Goal: Browse casually: Explore the website without a specific task or goal

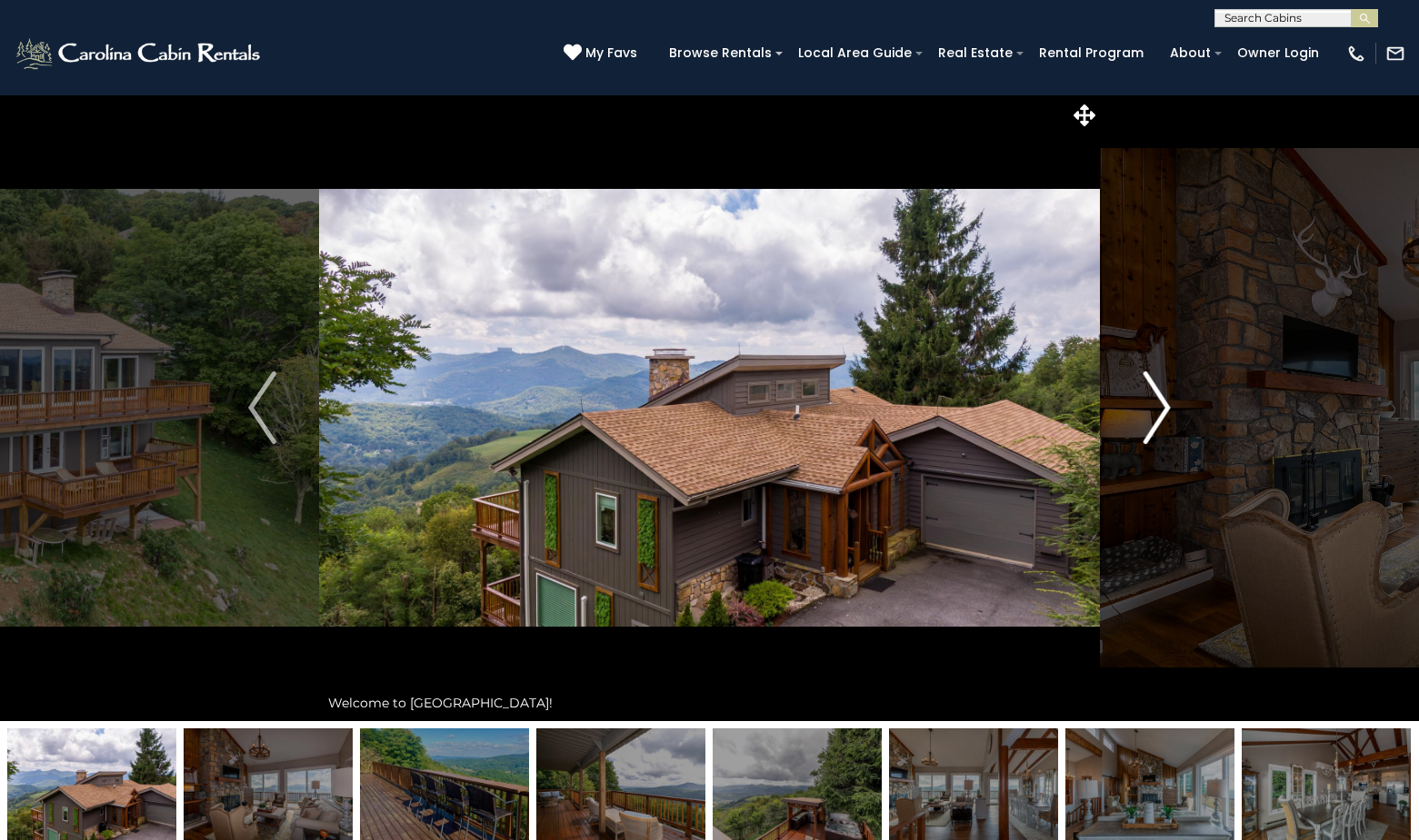
click at [1167, 408] on img "Next" at bounding box center [1156, 407] width 27 height 73
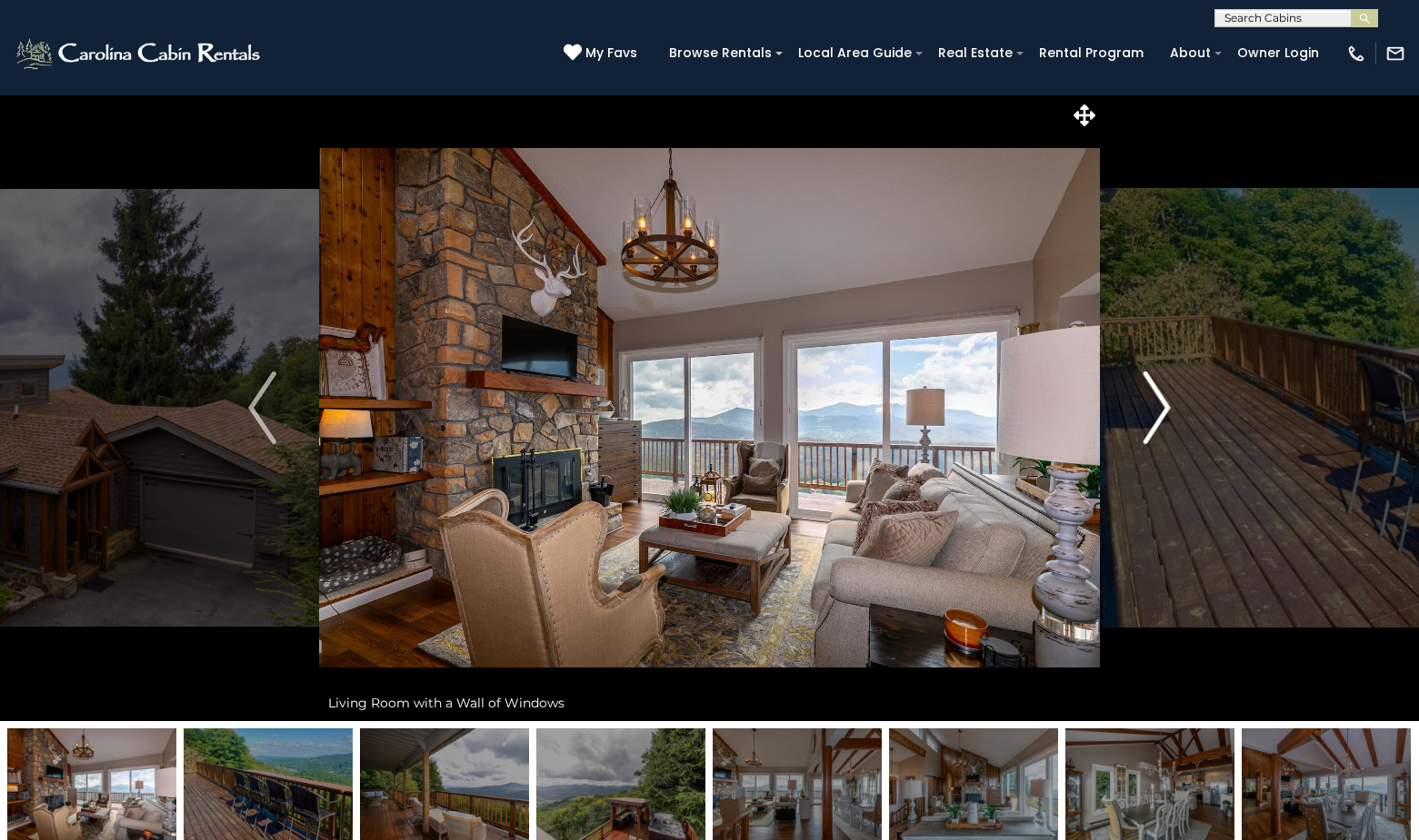
click at [1167, 408] on img "Next" at bounding box center [1156, 407] width 27 height 73
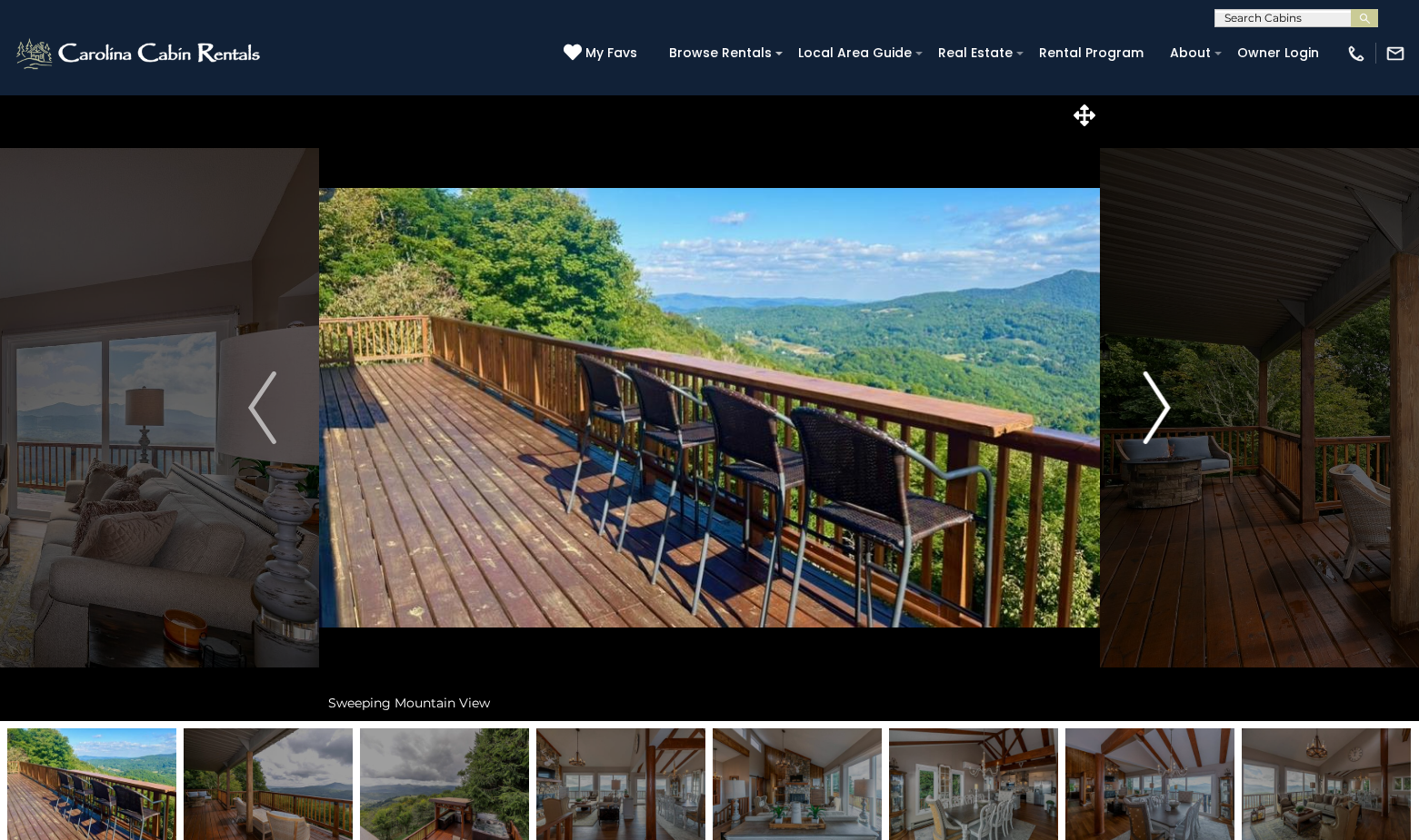
click at [1167, 408] on img "Next" at bounding box center [1156, 407] width 27 height 73
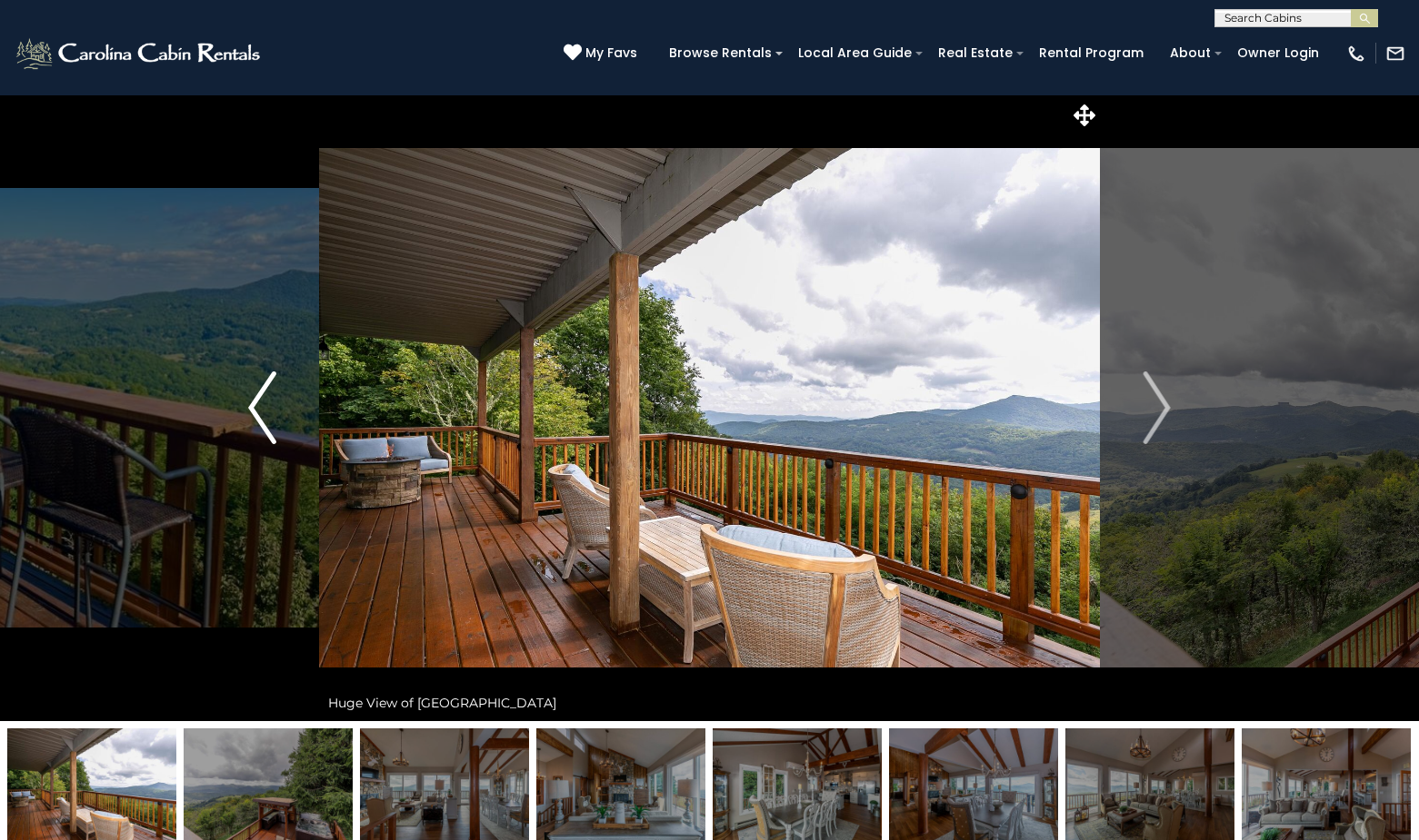
click at [257, 412] on img "Previous" at bounding box center [261, 407] width 27 height 73
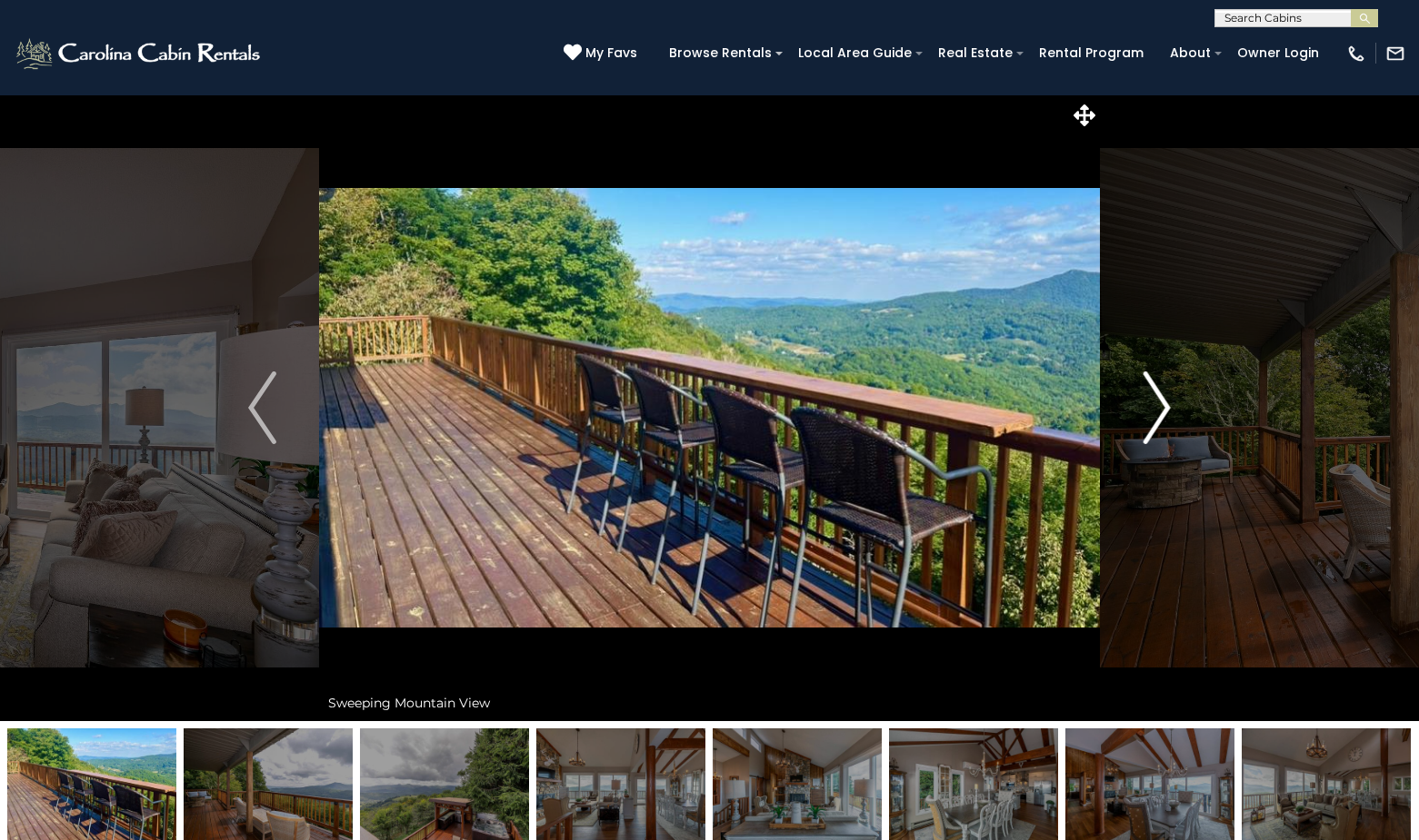
click at [1166, 403] on img "Next" at bounding box center [1156, 407] width 27 height 73
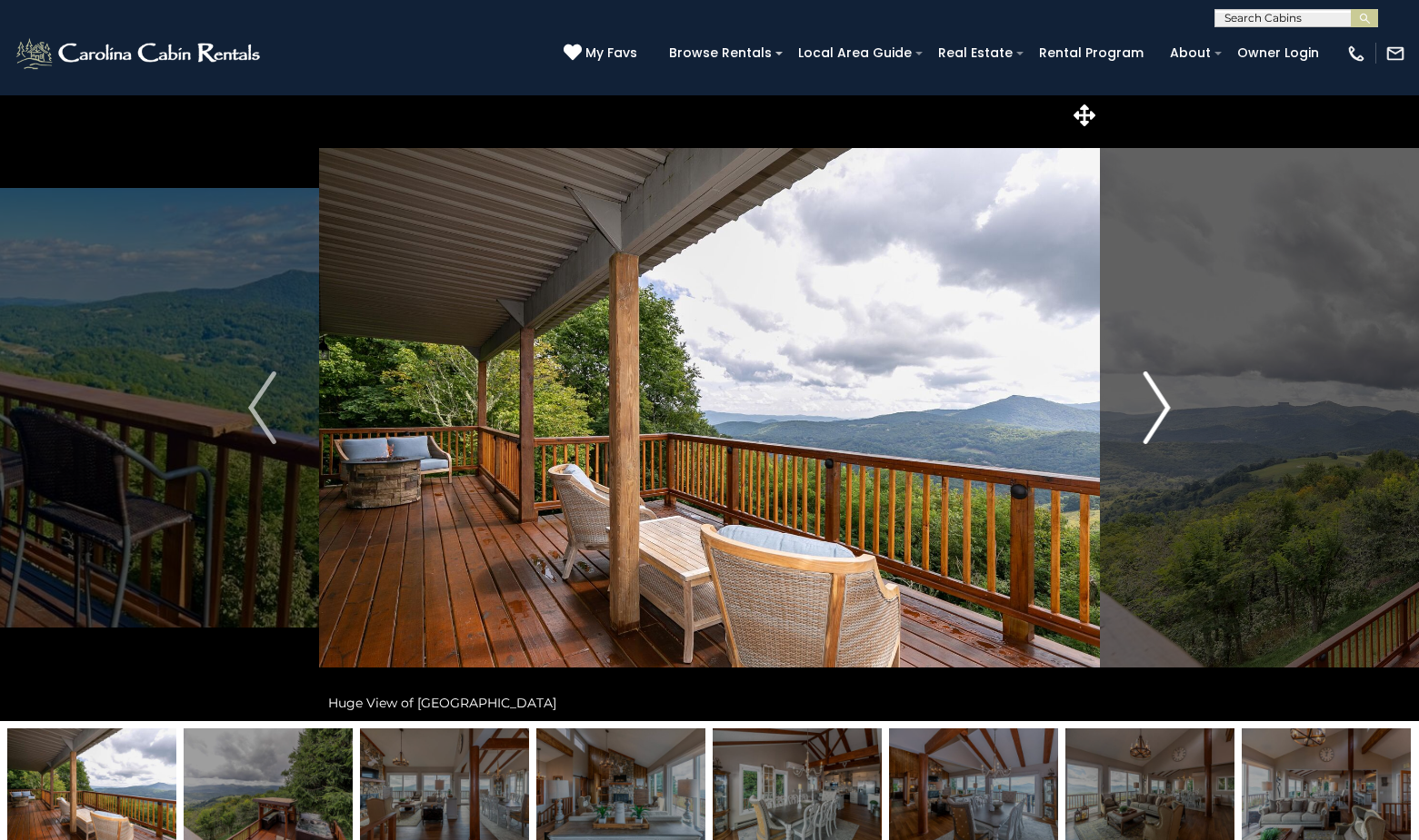
click at [1166, 403] on img "Next" at bounding box center [1156, 407] width 27 height 73
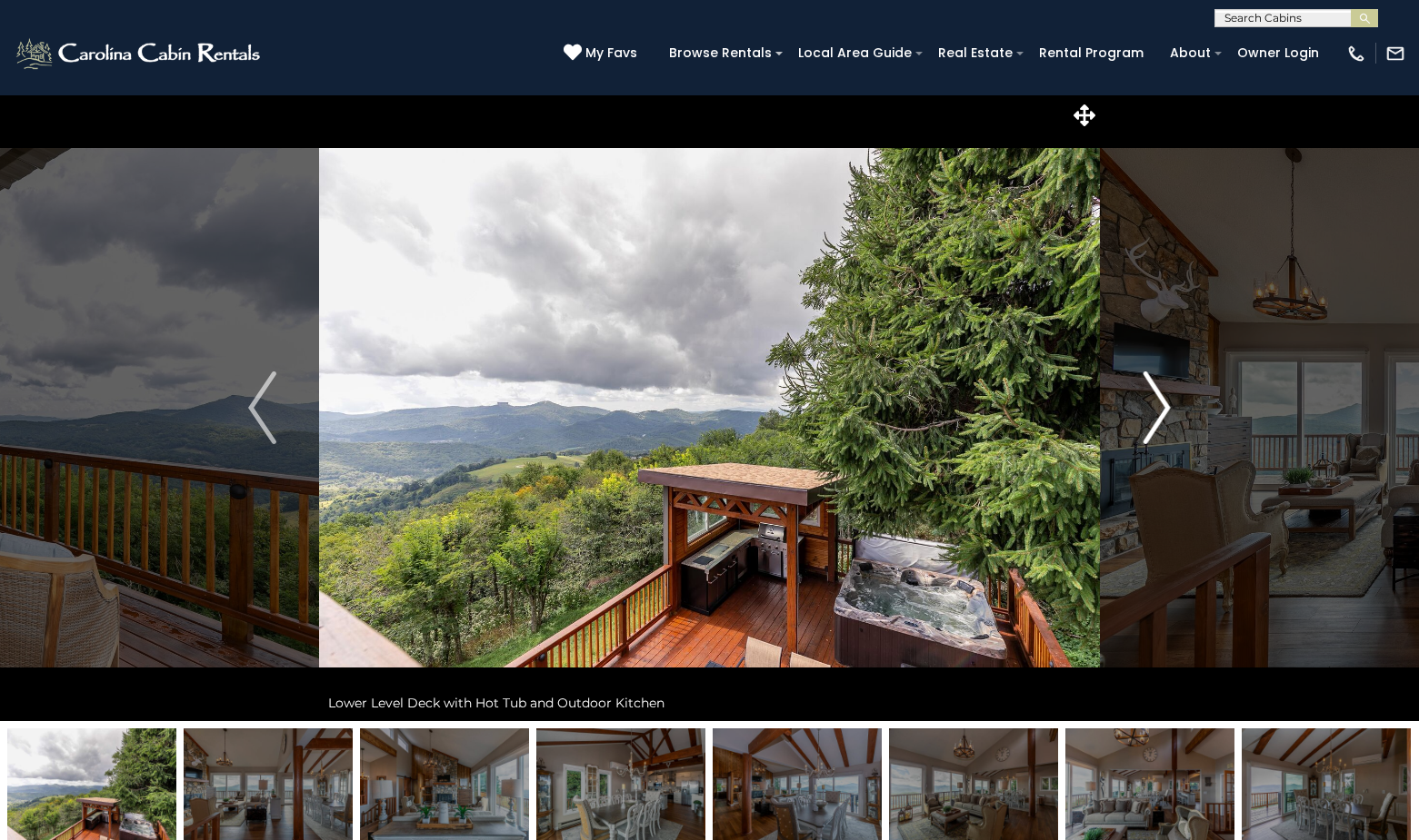
click at [1166, 403] on img "Next" at bounding box center [1156, 407] width 27 height 73
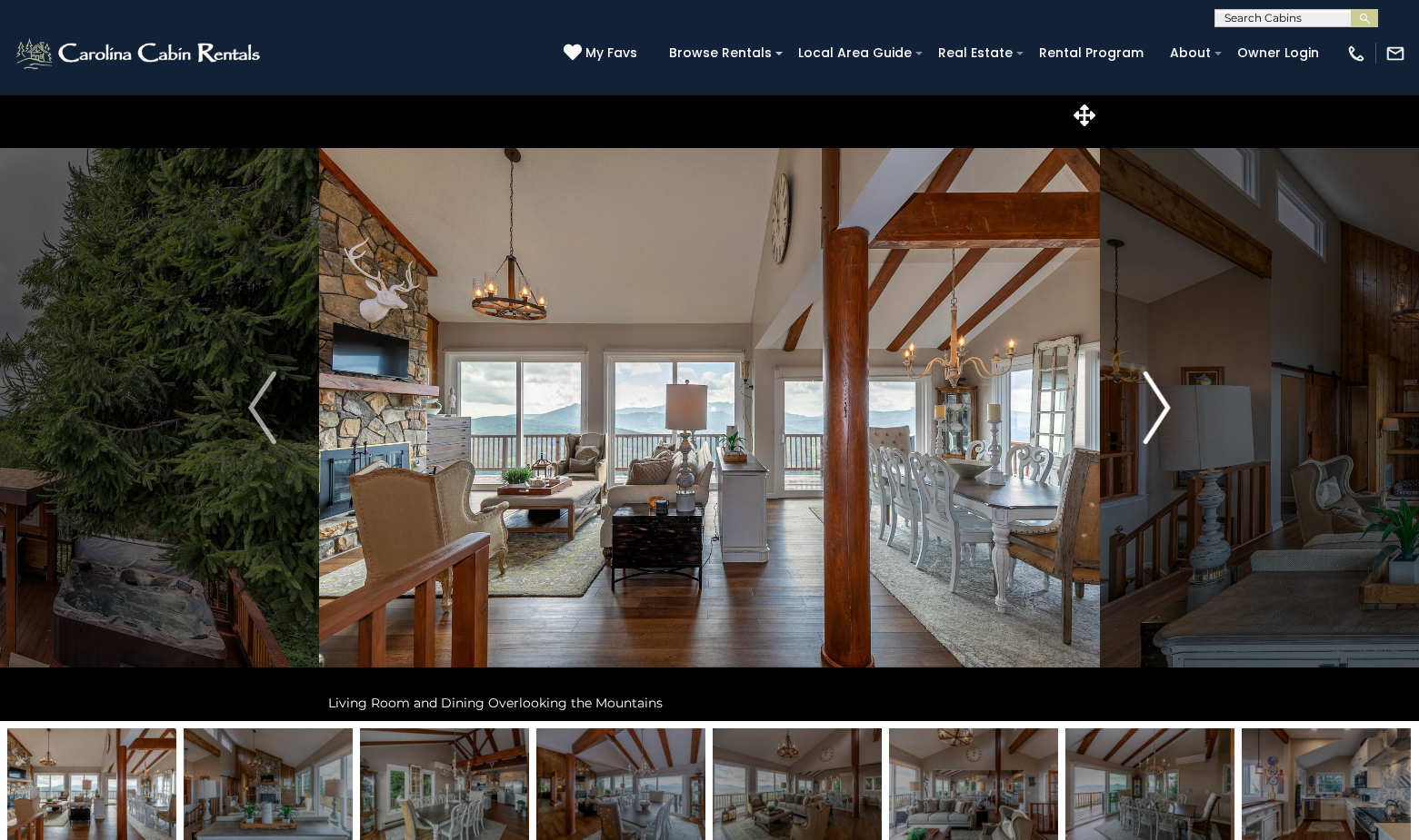
click at [1166, 403] on img "Next" at bounding box center [1156, 407] width 27 height 73
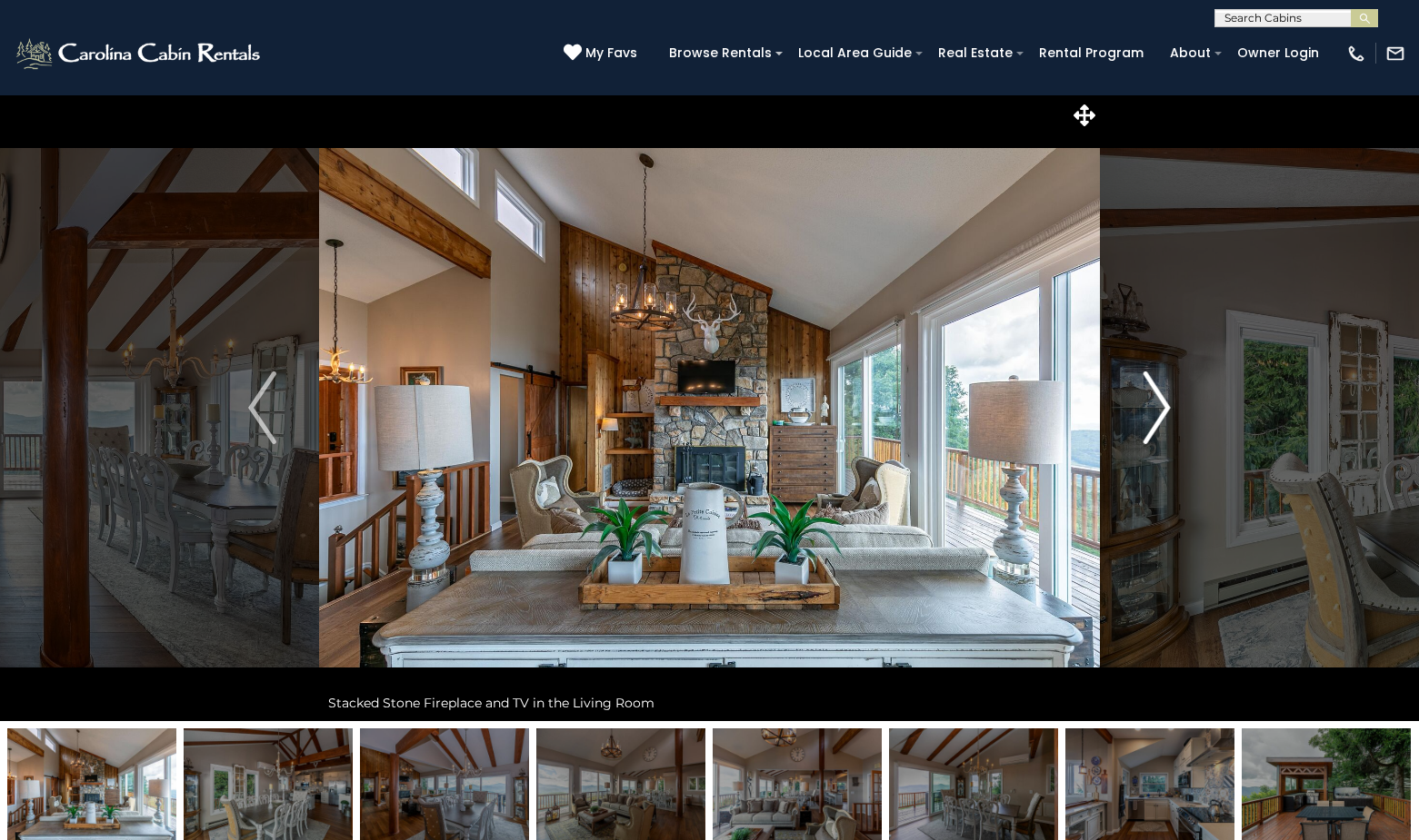
click at [1166, 403] on img "Next" at bounding box center [1156, 407] width 27 height 73
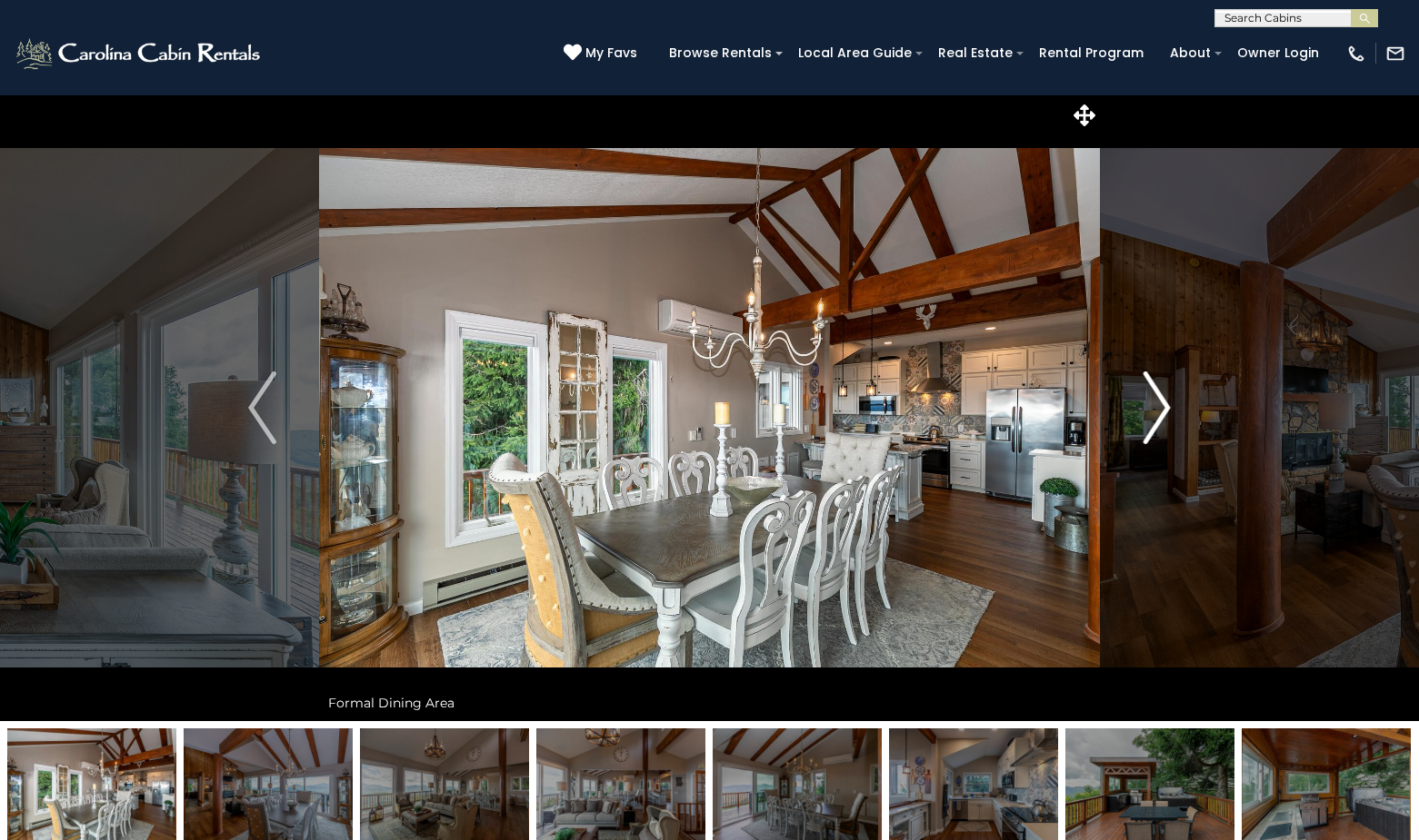
click at [1166, 403] on img "Next" at bounding box center [1156, 407] width 27 height 73
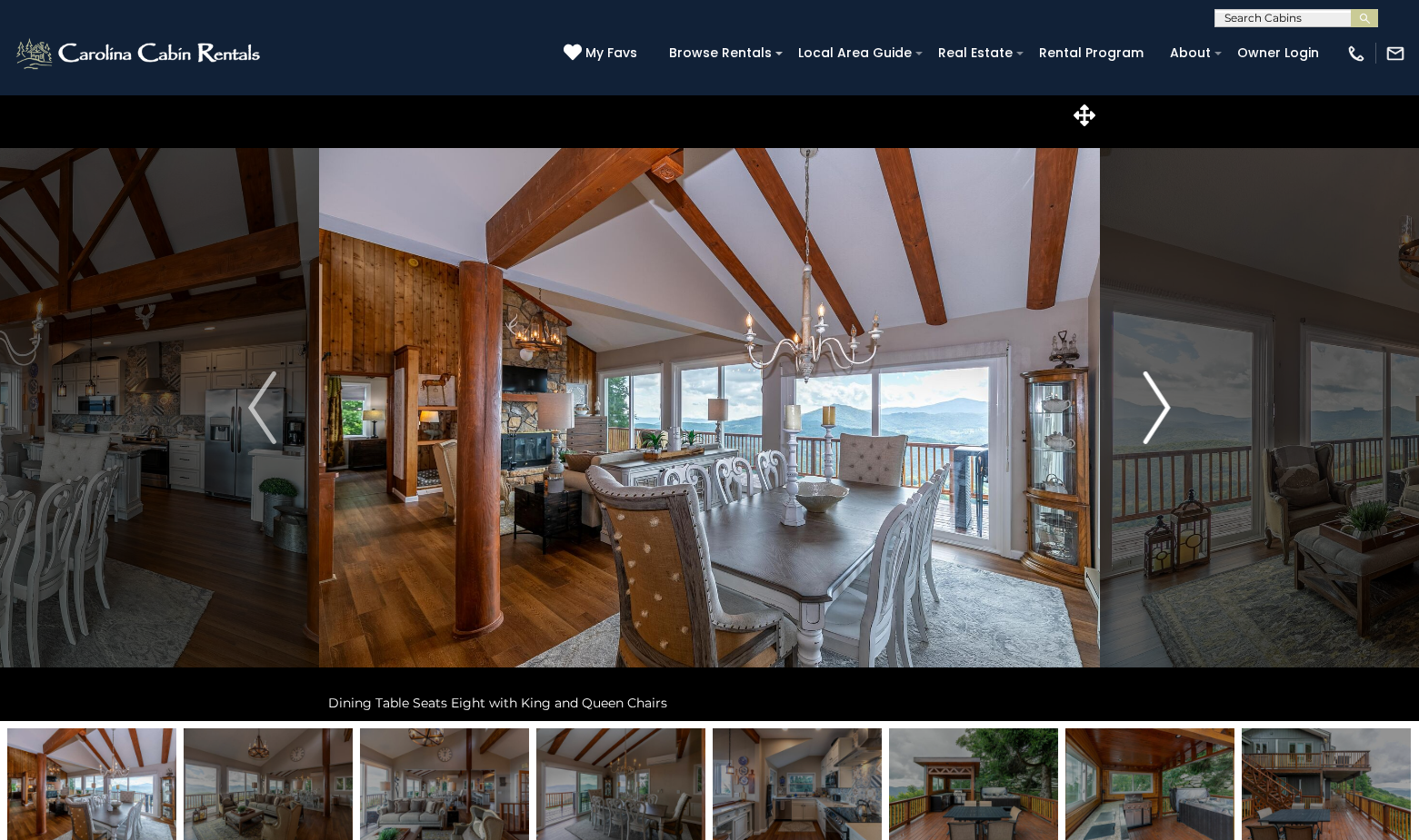
click at [1166, 403] on img "Next" at bounding box center [1156, 407] width 27 height 73
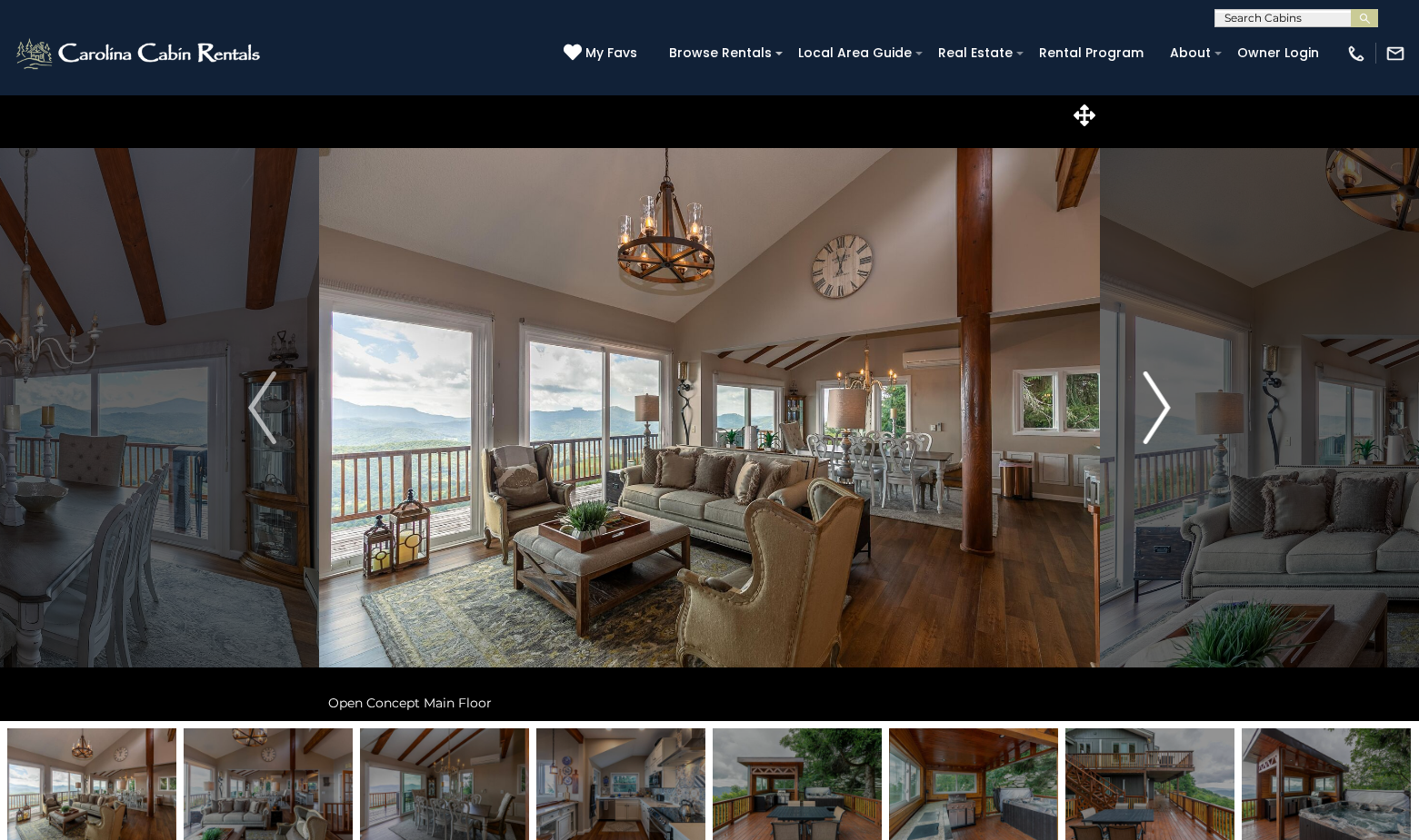
click at [1166, 403] on img "Next" at bounding box center [1156, 407] width 27 height 73
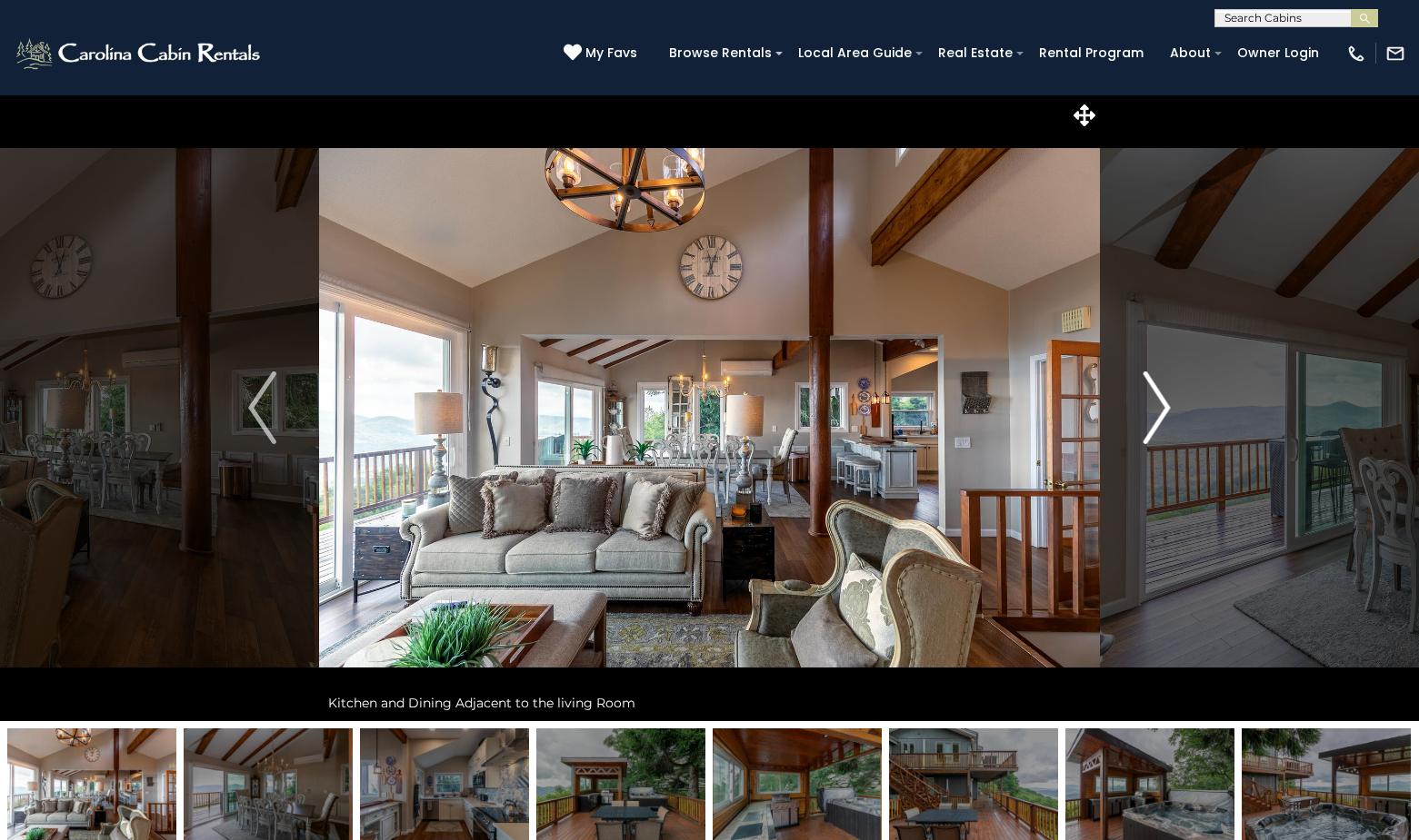
click at [1166, 403] on img "Next" at bounding box center [1156, 407] width 27 height 73
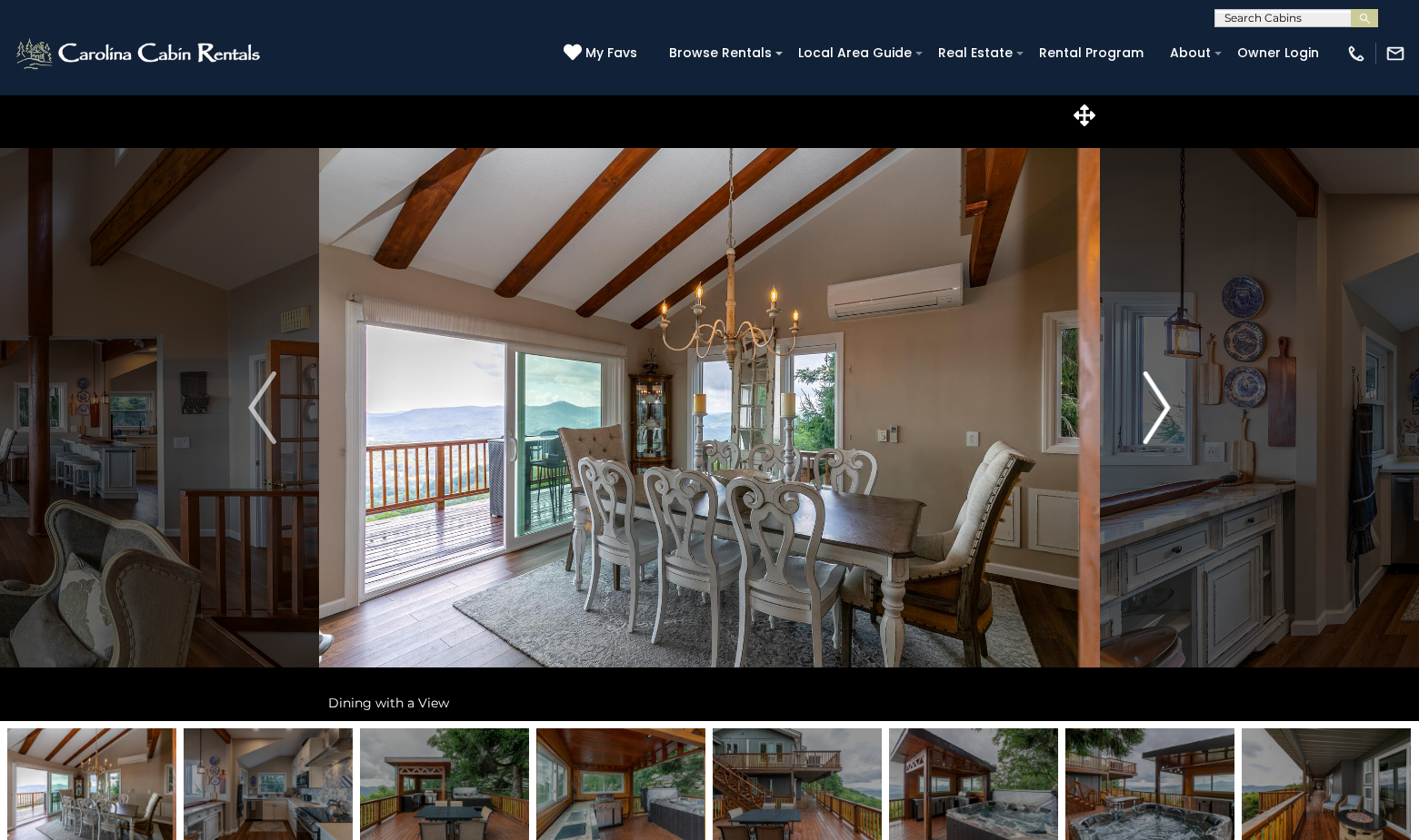
click at [1166, 403] on img "Next" at bounding box center [1156, 407] width 27 height 73
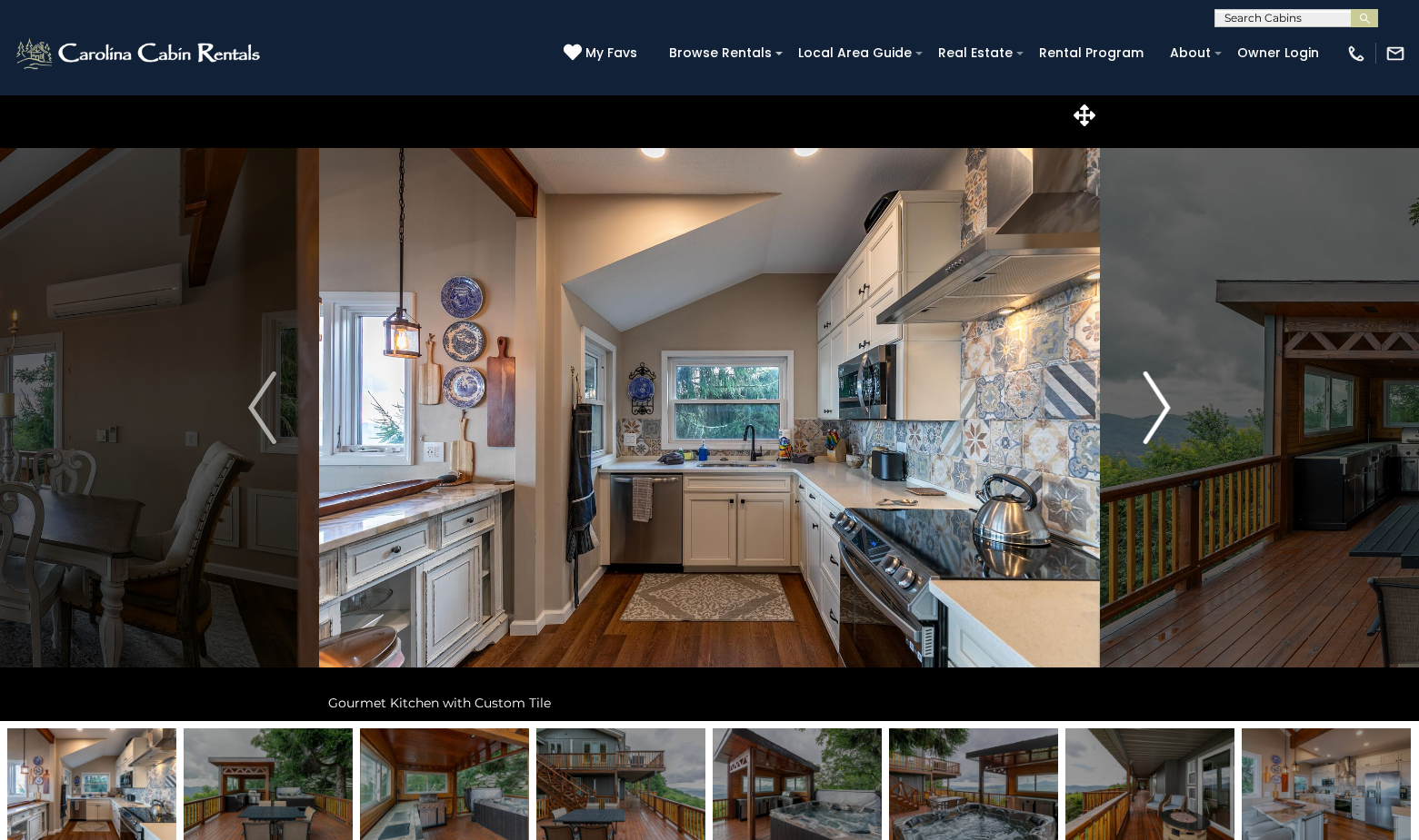
click at [1166, 403] on img "Next" at bounding box center [1156, 407] width 27 height 73
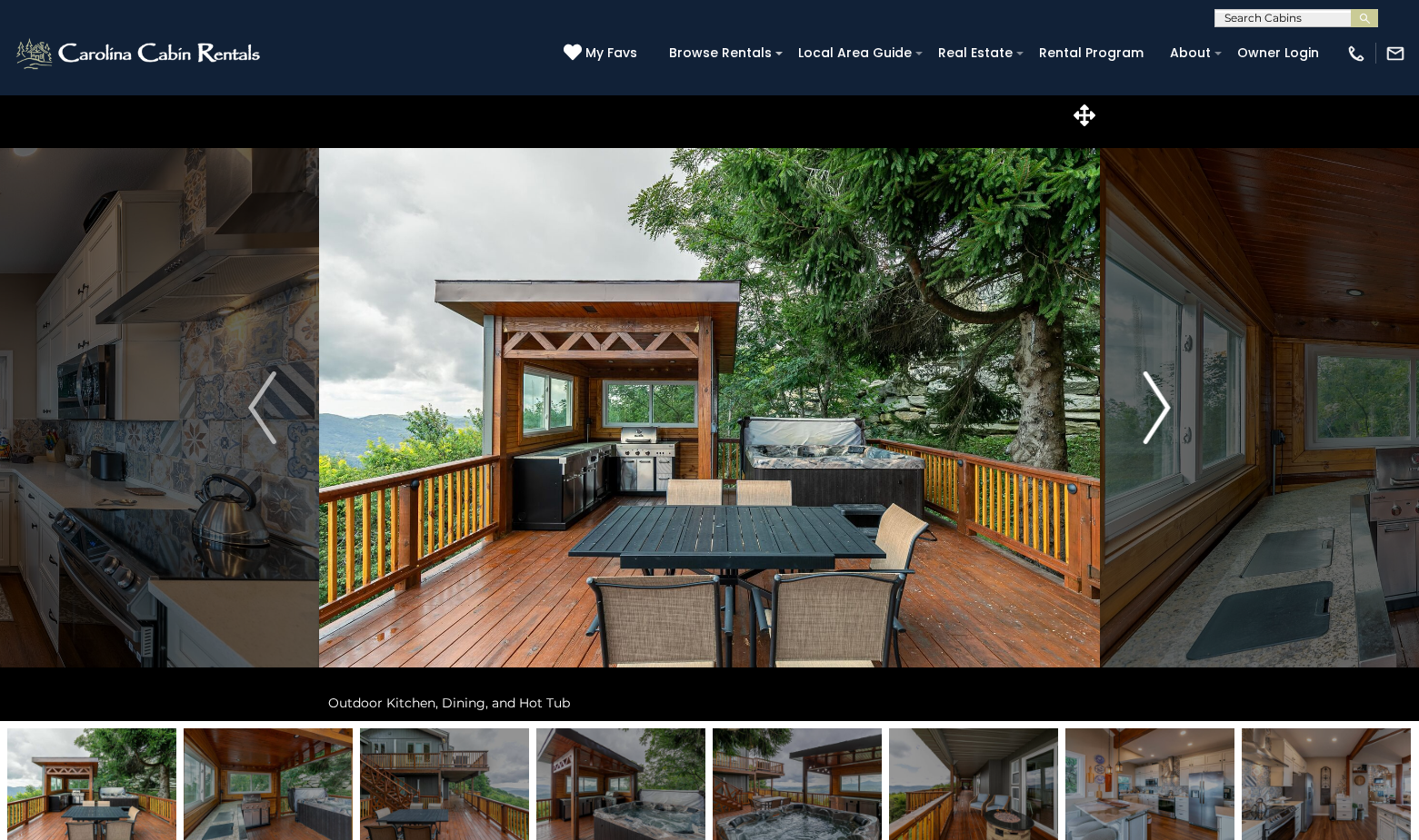
click at [1166, 403] on img "Next" at bounding box center [1156, 407] width 27 height 73
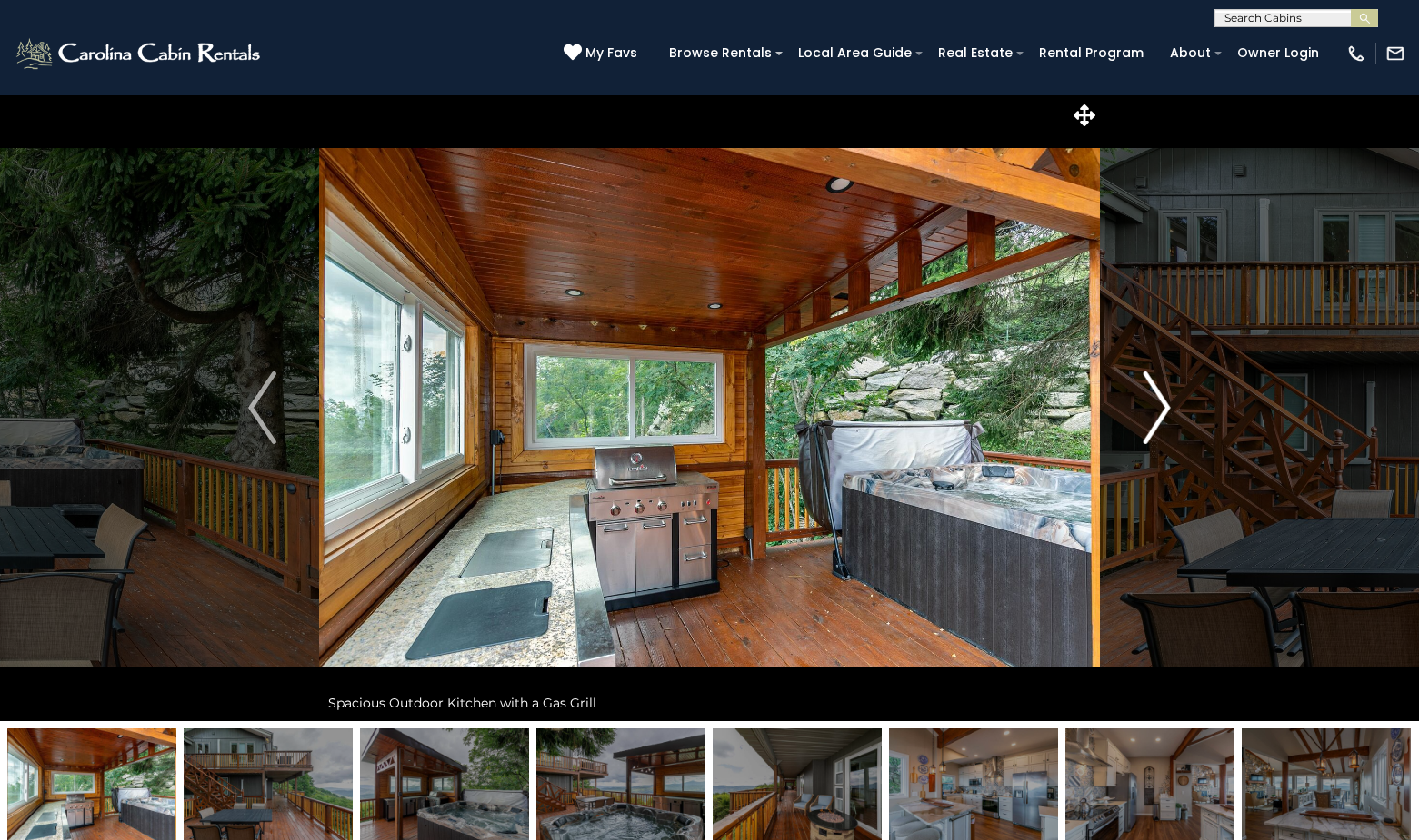
click at [1166, 403] on img "Next" at bounding box center [1156, 407] width 27 height 73
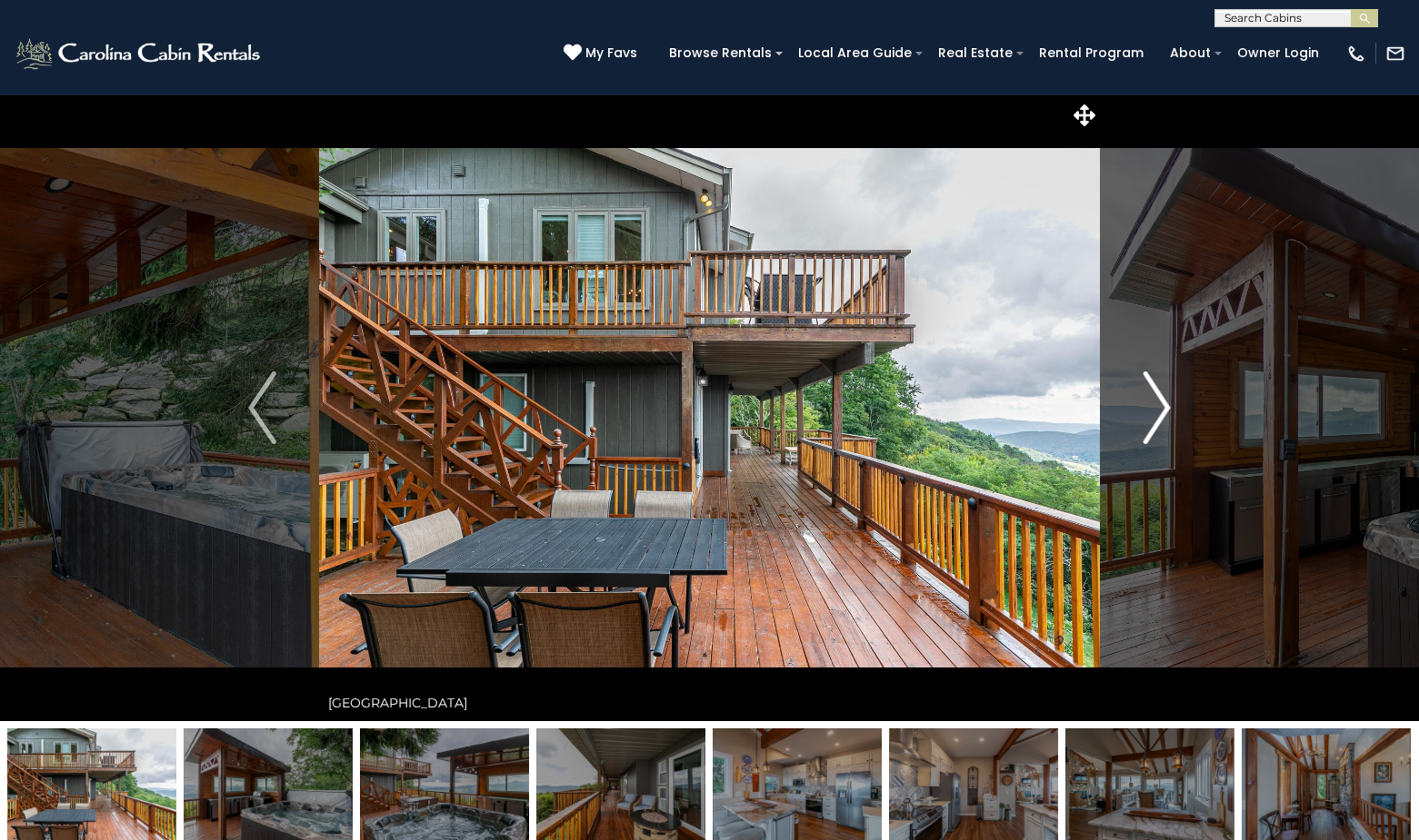
click at [1166, 403] on img "Next" at bounding box center [1156, 407] width 27 height 73
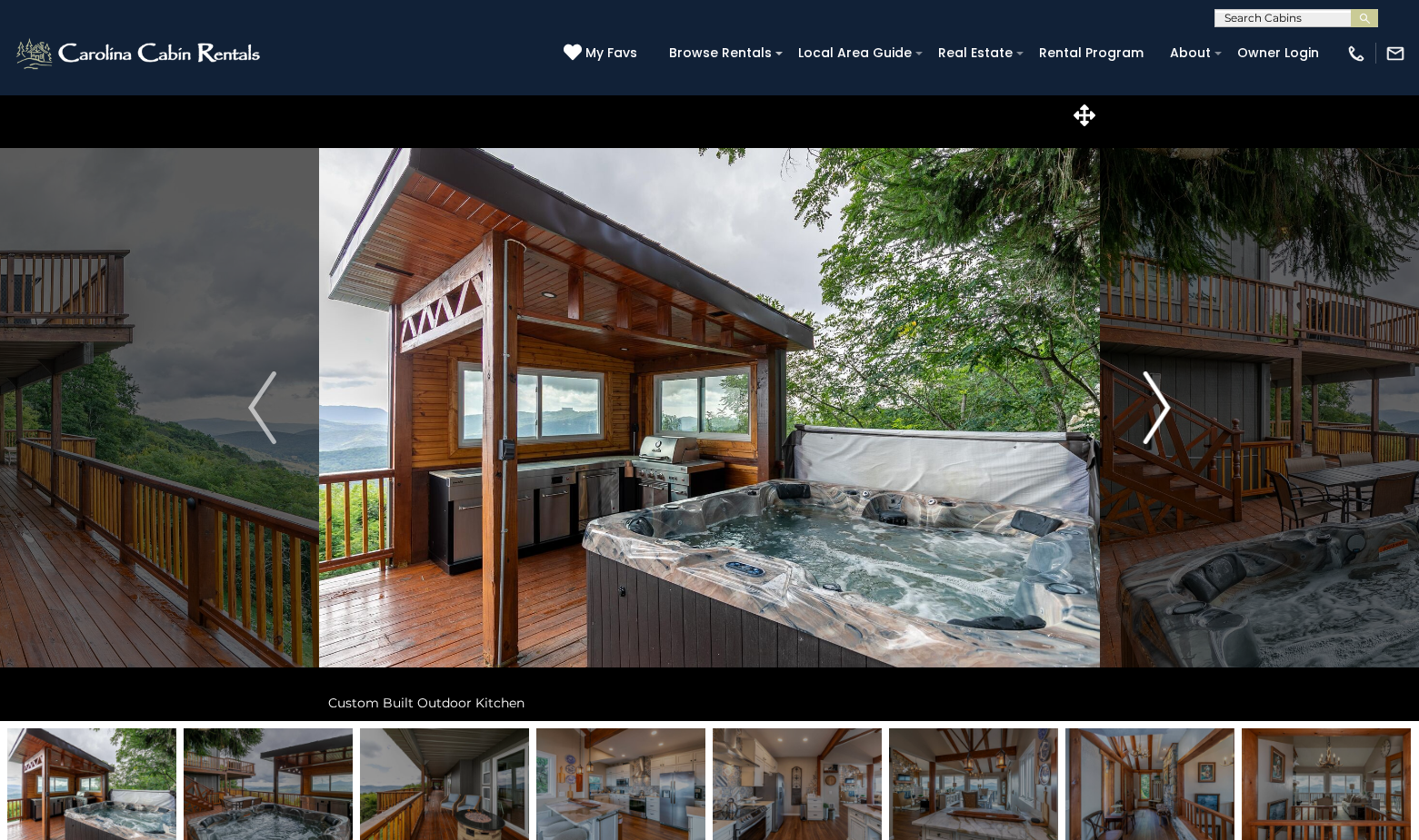
click at [1166, 403] on img "Next" at bounding box center [1156, 407] width 27 height 73
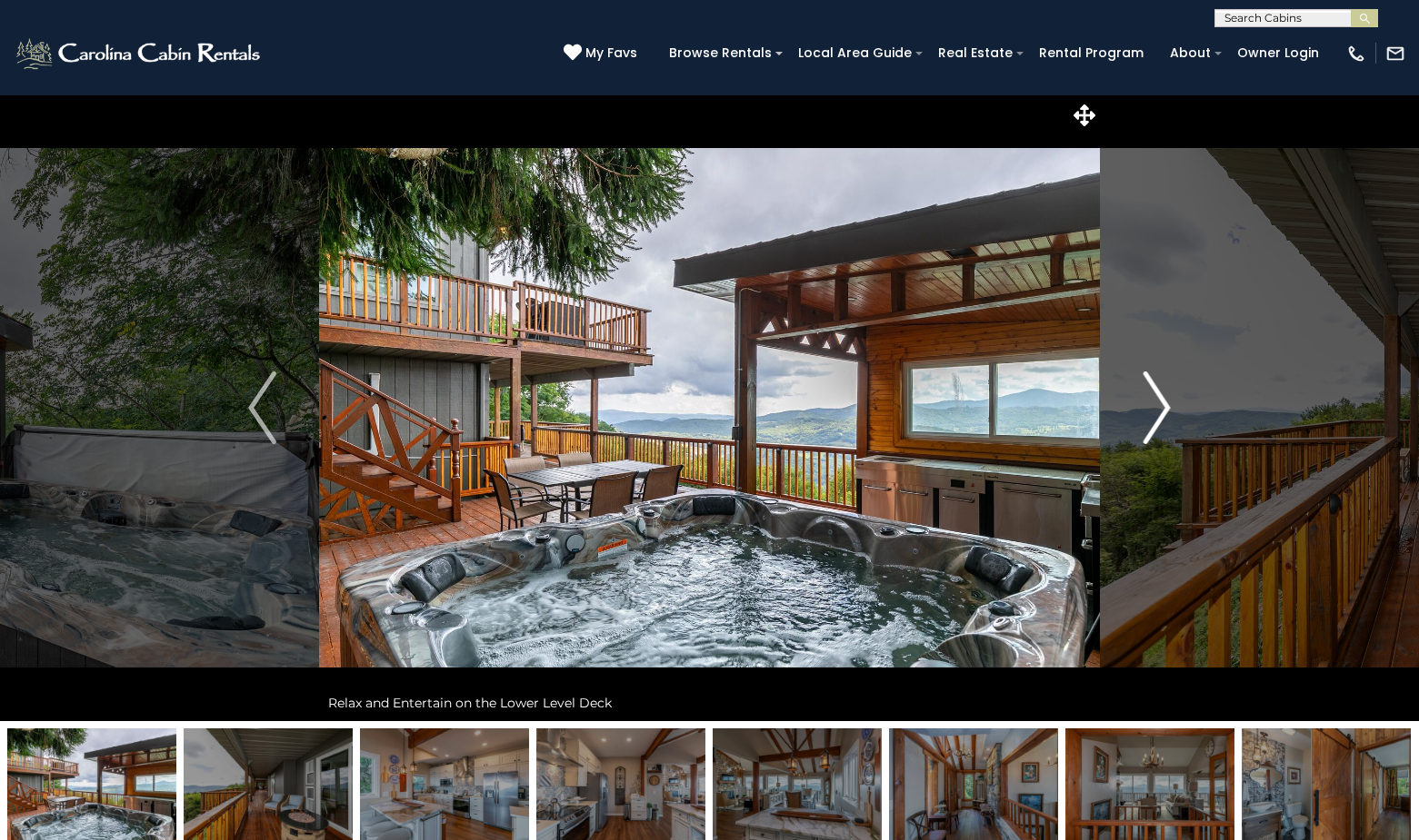
click at [1166, 403] on img "Next" at bounding box center [1156, 407] width 27 height 73
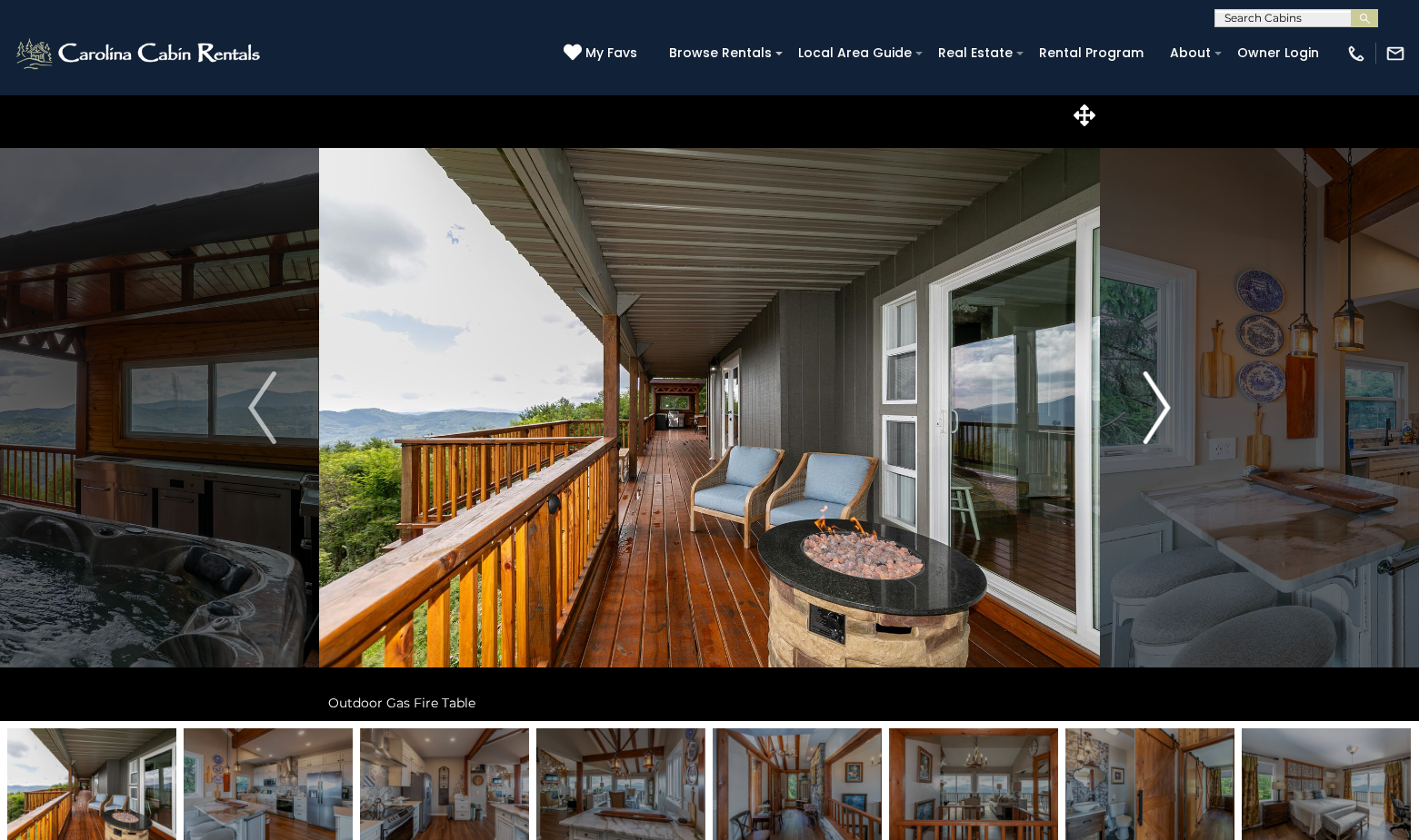
click at [1163, 397] on img "Next" at bounding box center [1156, 407] width 27 height 73
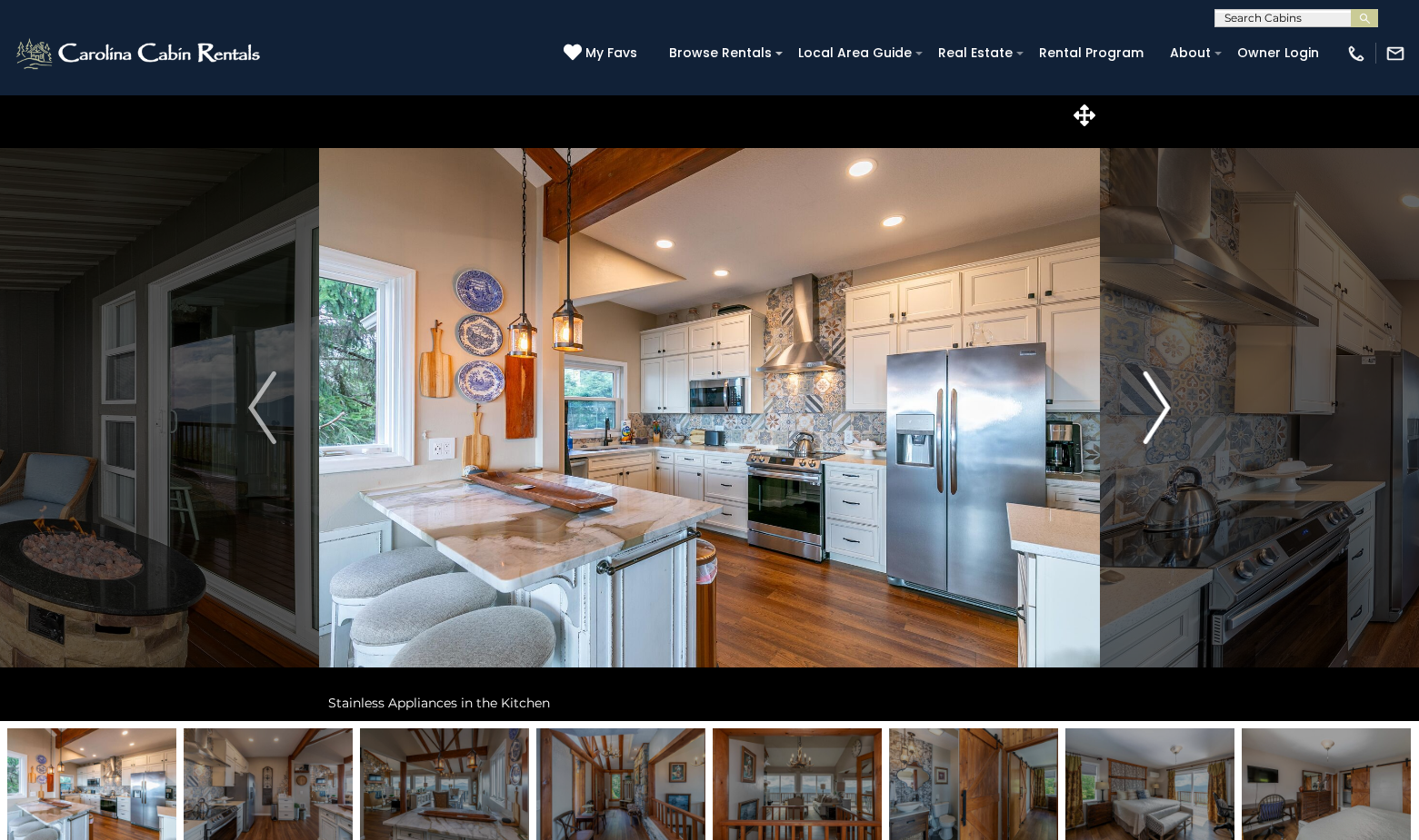
click at [1168, 395] on img "Next" at bounding box center [1156, 407] width 27 height 73
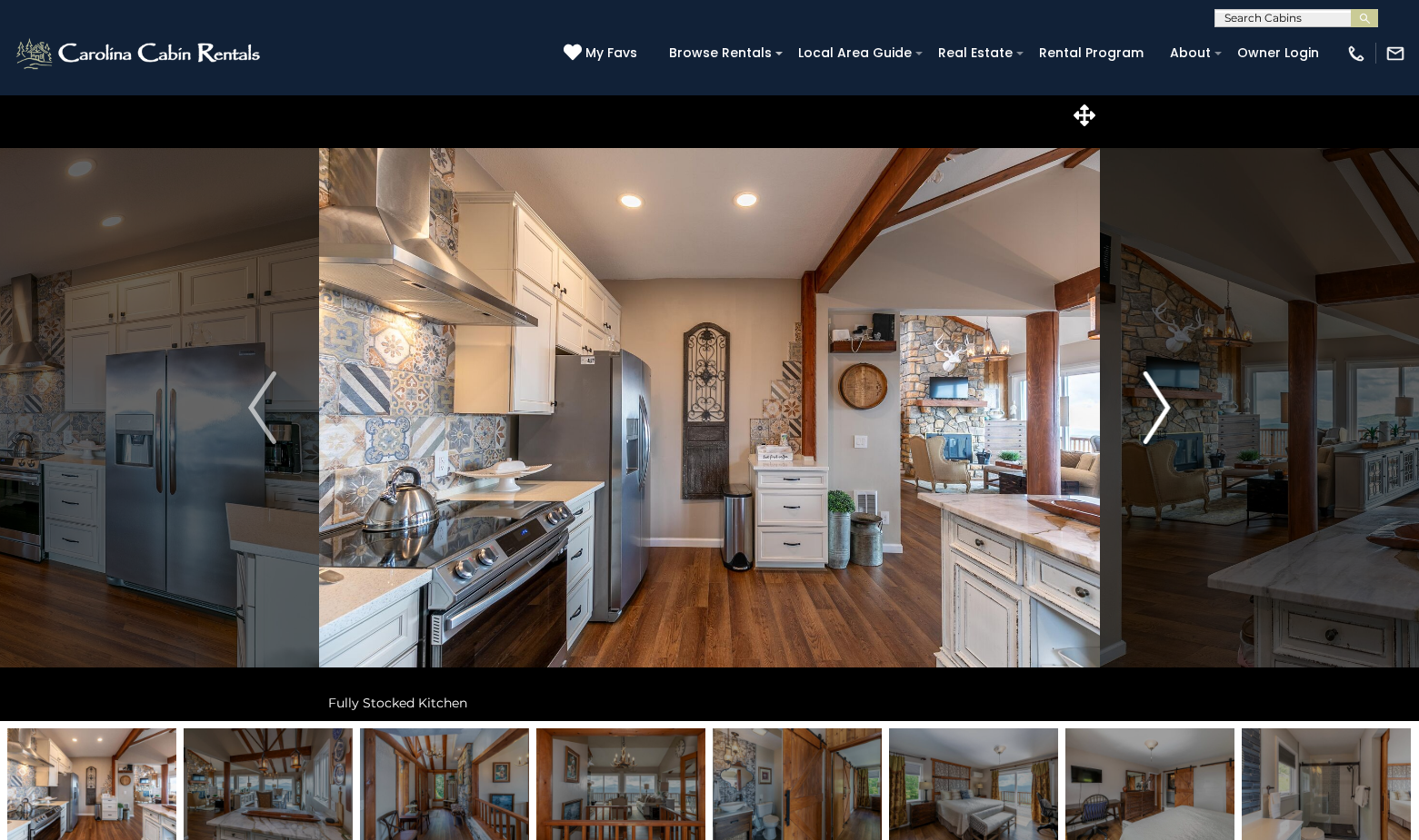
click at [1168, 395] on img "Next" at bounding box center [1156, 407] width 27 height 73
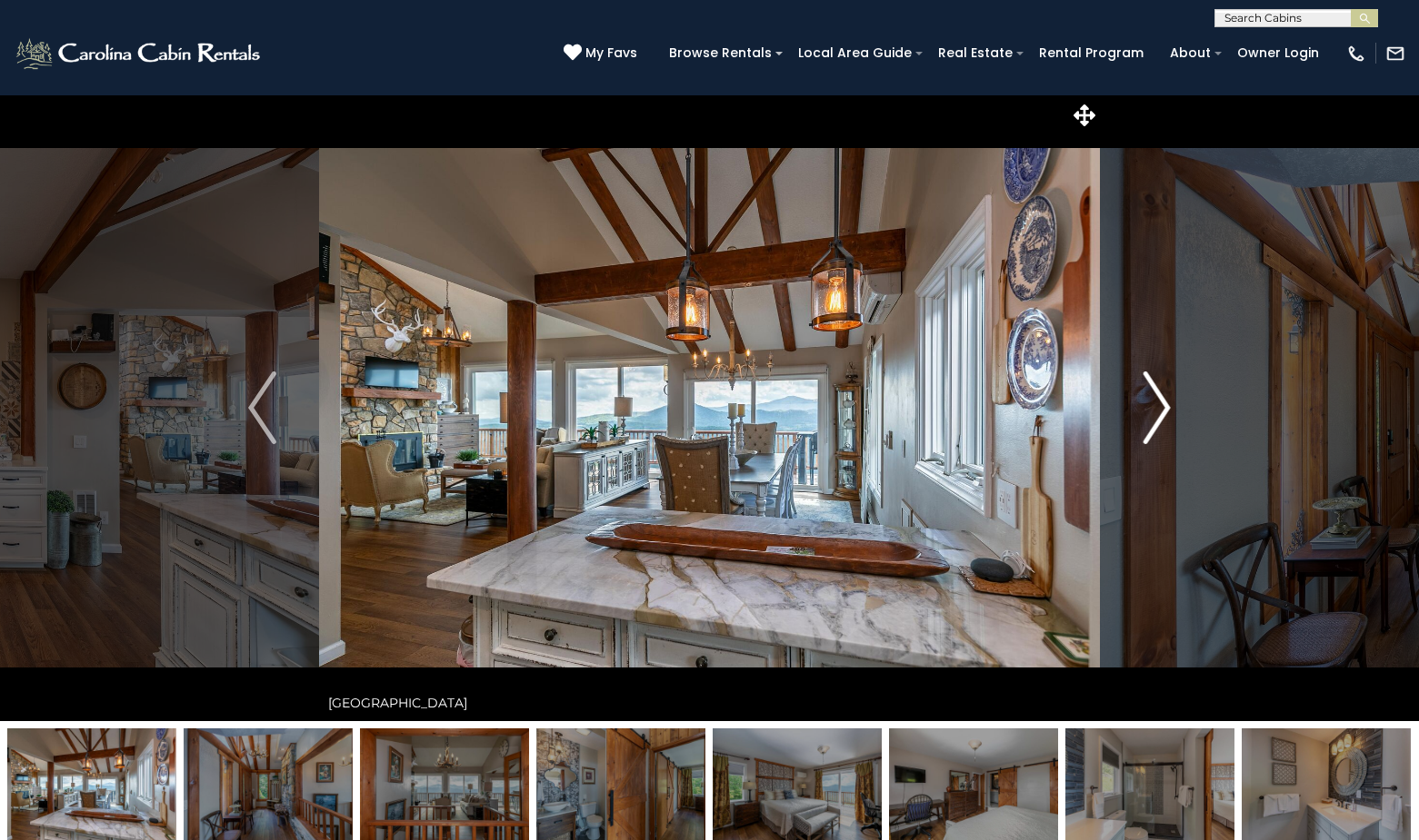
click at [1168, 395] on img "Next" at bounding box center [1156, 407] width 27 height 73
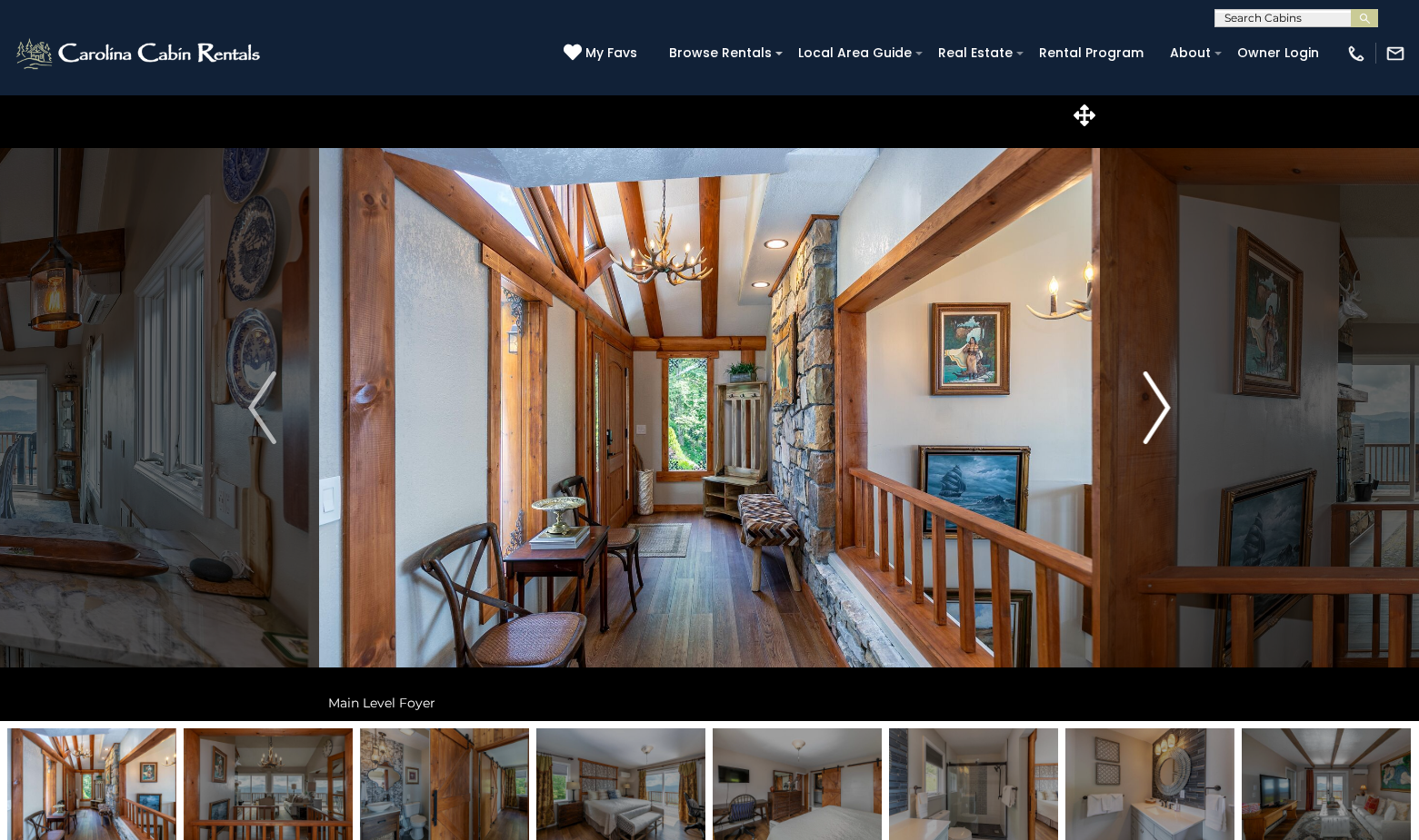
click at [1158, 403] on img "Next" at bounding box center [1156, 407] width 27 height 73
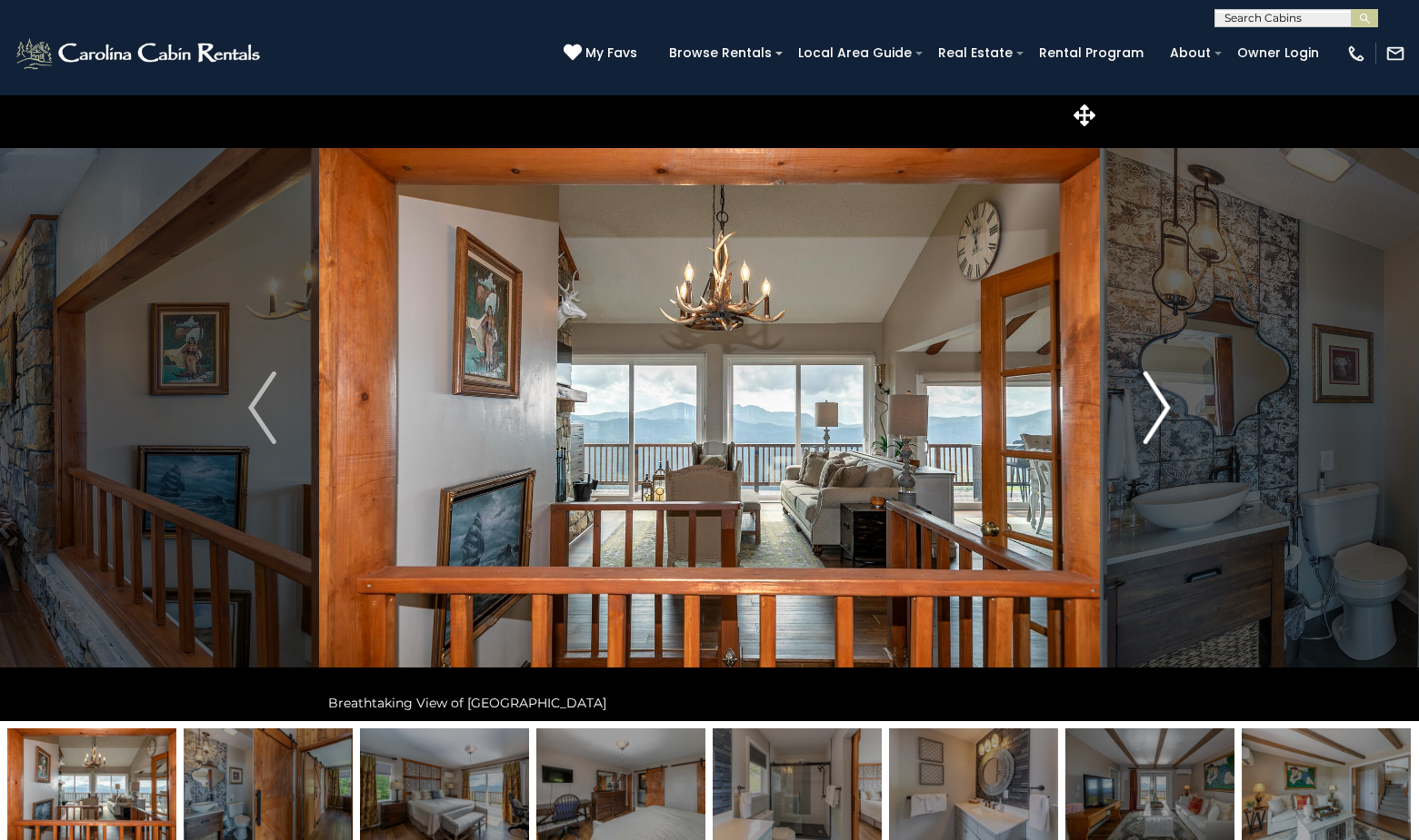
click at [1158, 403] on img "Next" at bounding box center [1156, 407] width 27 height 73
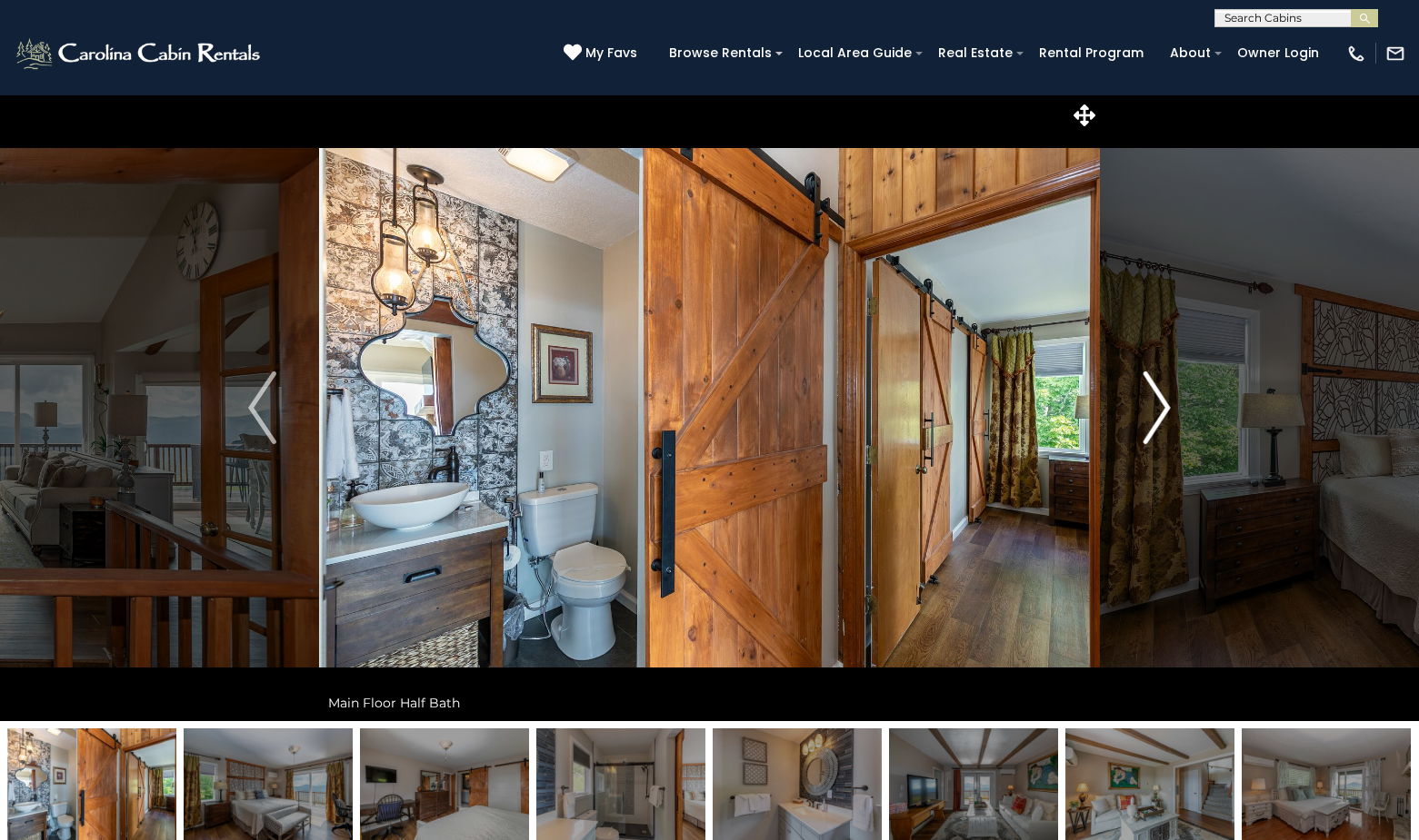
click at [1158, 403] on img "Next" at bounding box center [1156, 407] width 27 height 73
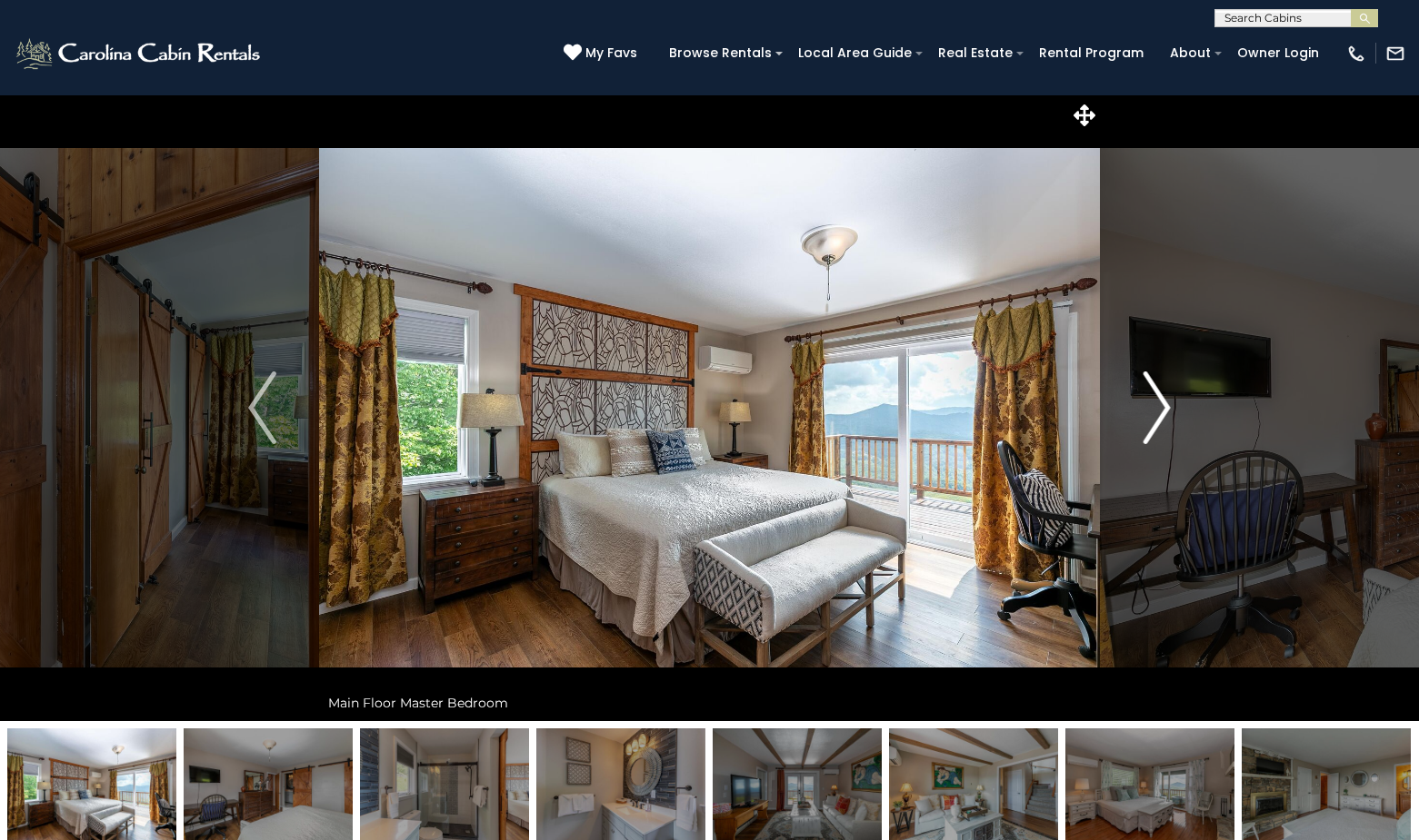
click at [1159, 404] on img "Next" at bounding box center [1156, 407] width 27 height 73
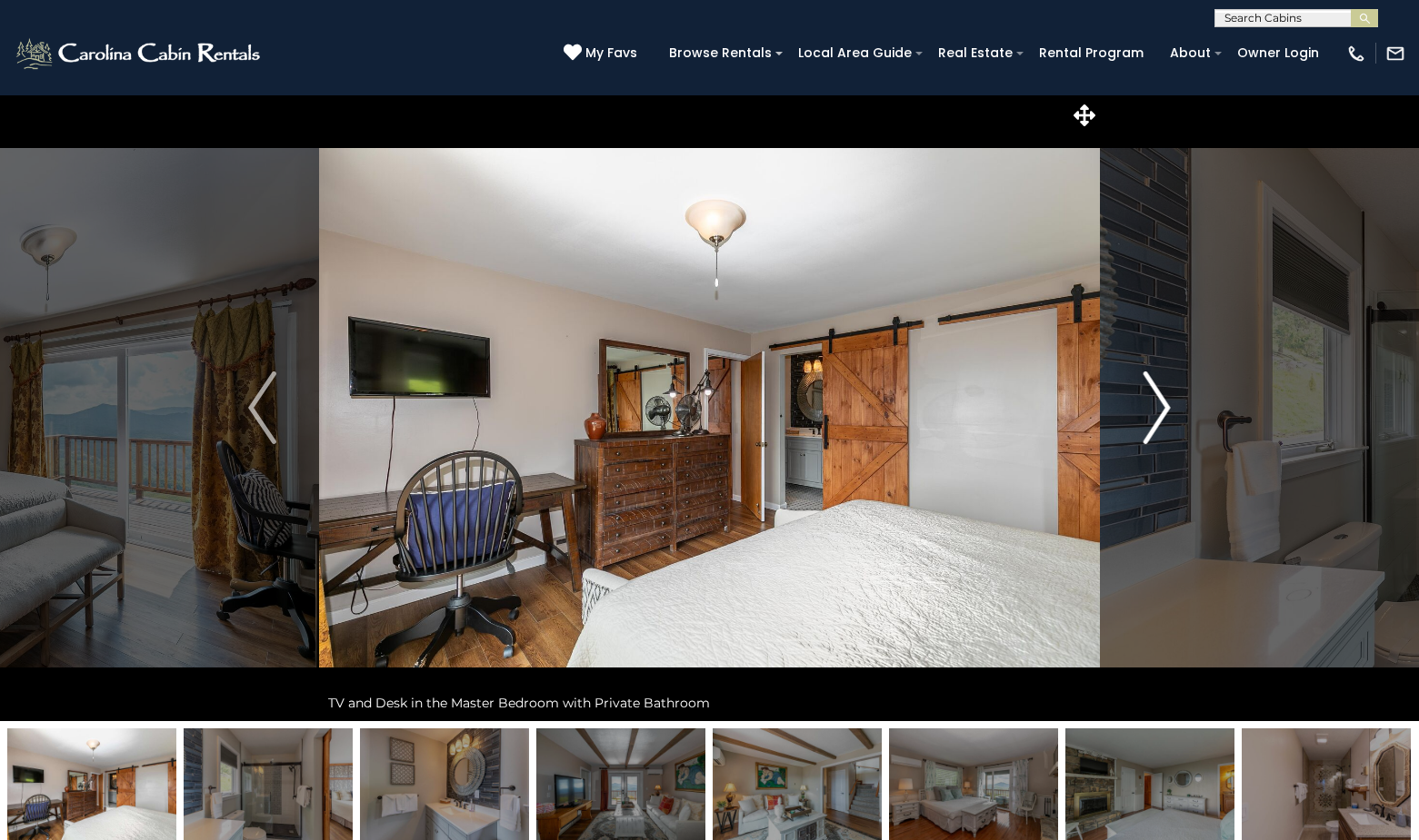
click at [1159, 404] on img "Next" at bounding box center [1156, 407] width 27 height 73
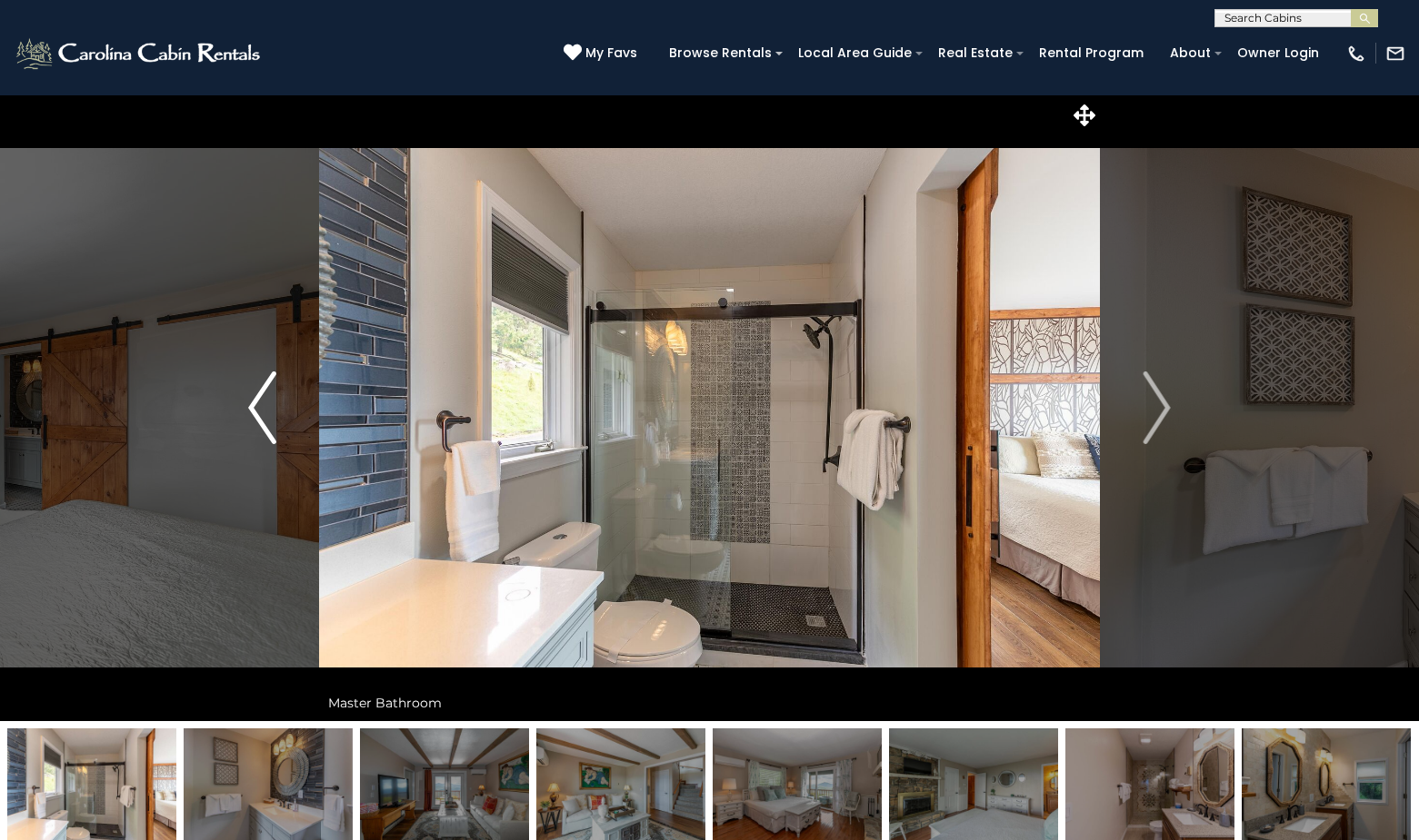
click at [263, 403] on img "Previous" at bounding box center [261, 407] width 27 height 73
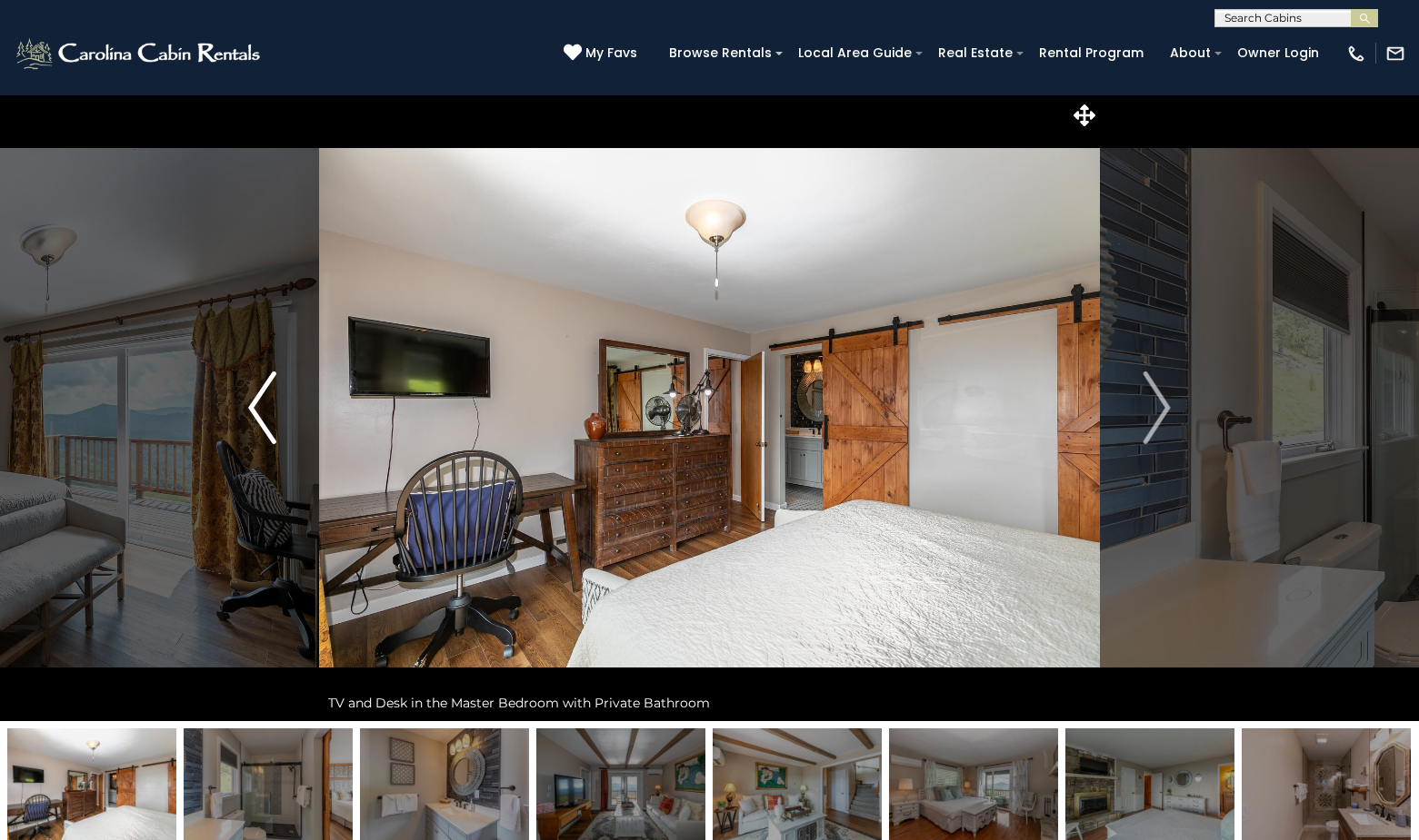
click at [262, 403] on img "Previous" at bounding box center [261, 407] width 27 height 73
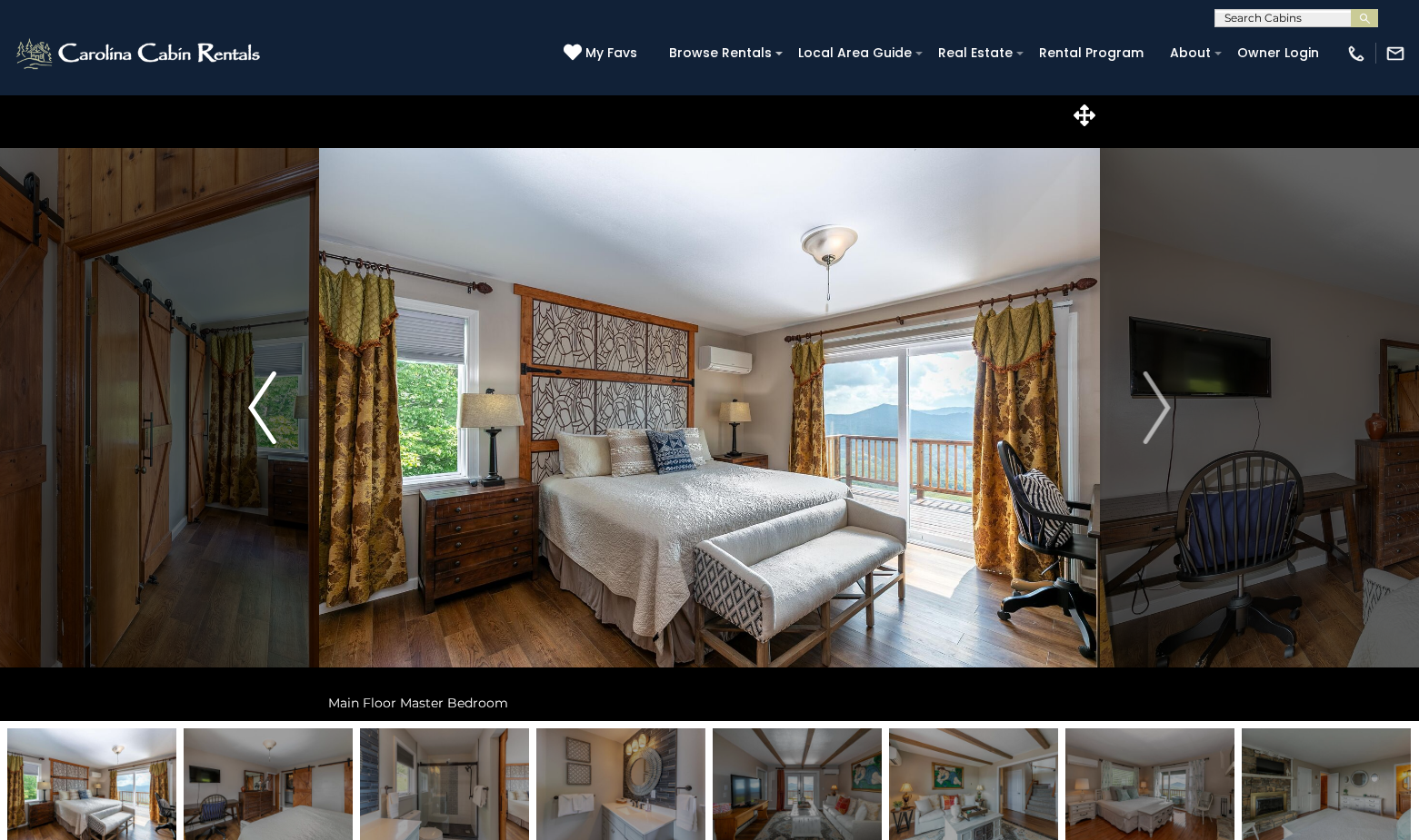
click at [241, 406] on button "Previous" at bounding box center [262, 407] width 114 height 626
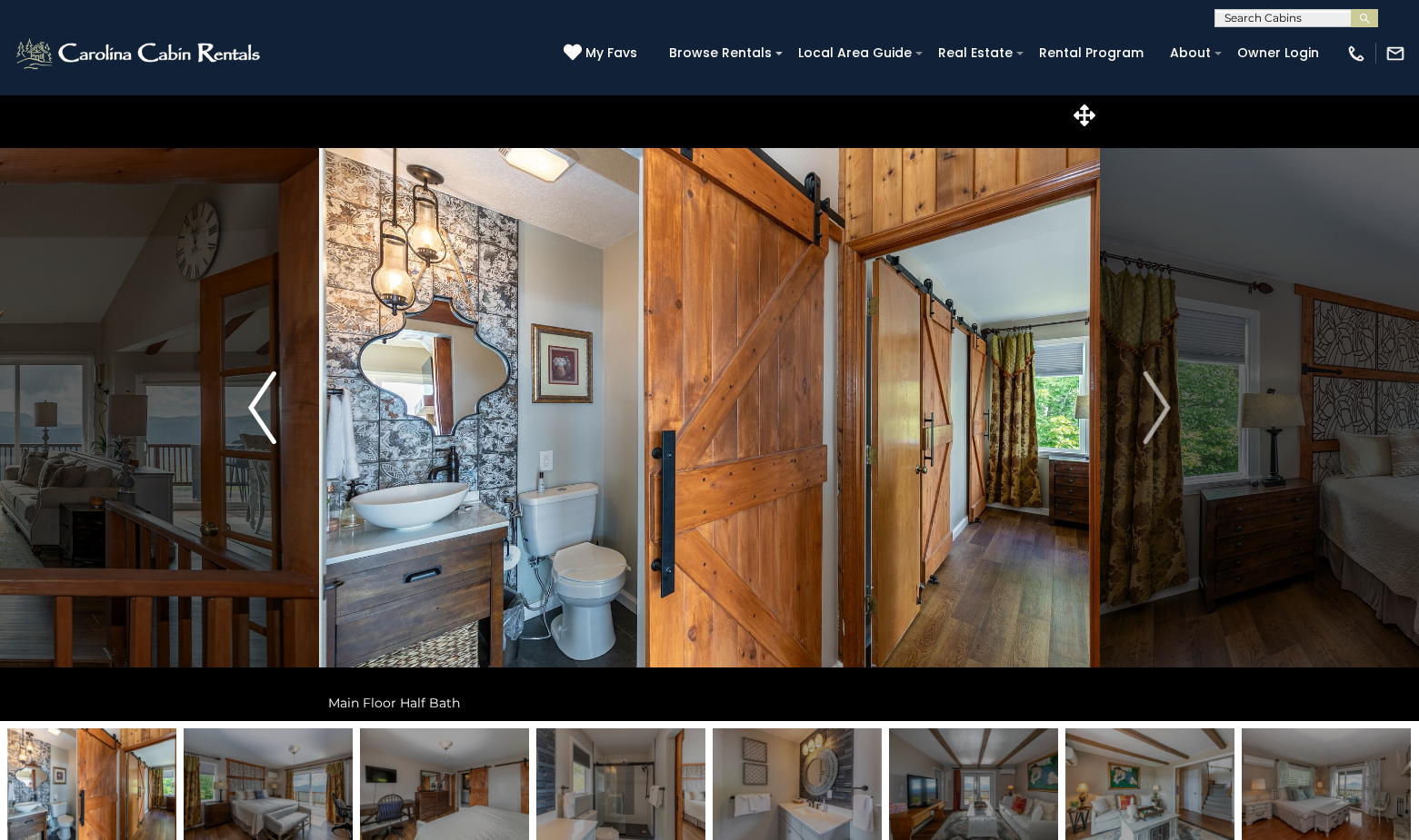
click at [246, 406] on button "Previous" at bounding box center [262, 407] width 114 height 626
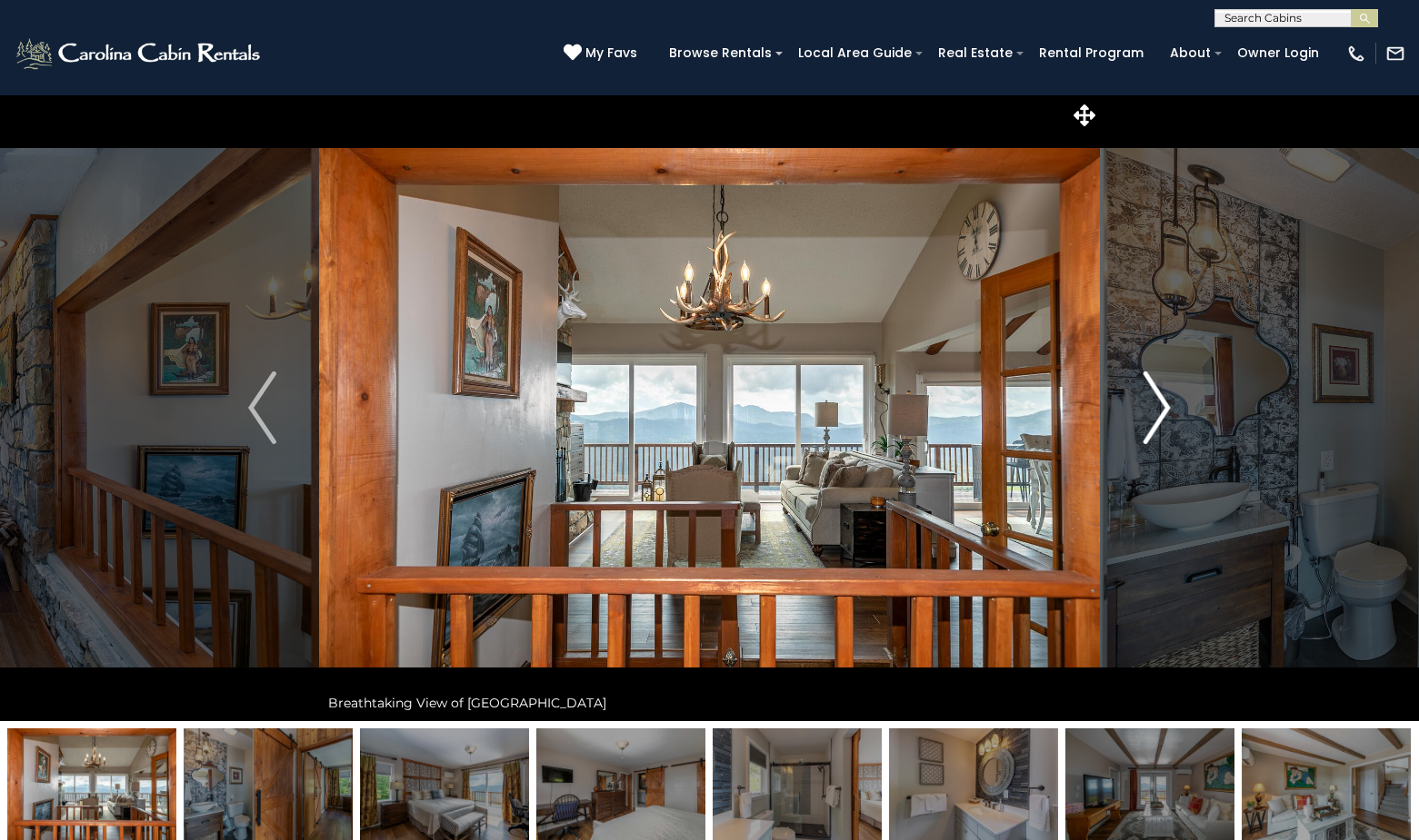
click at [1167, 406] on img "Next" at bounding box center [1156, 407] width 27 height 73
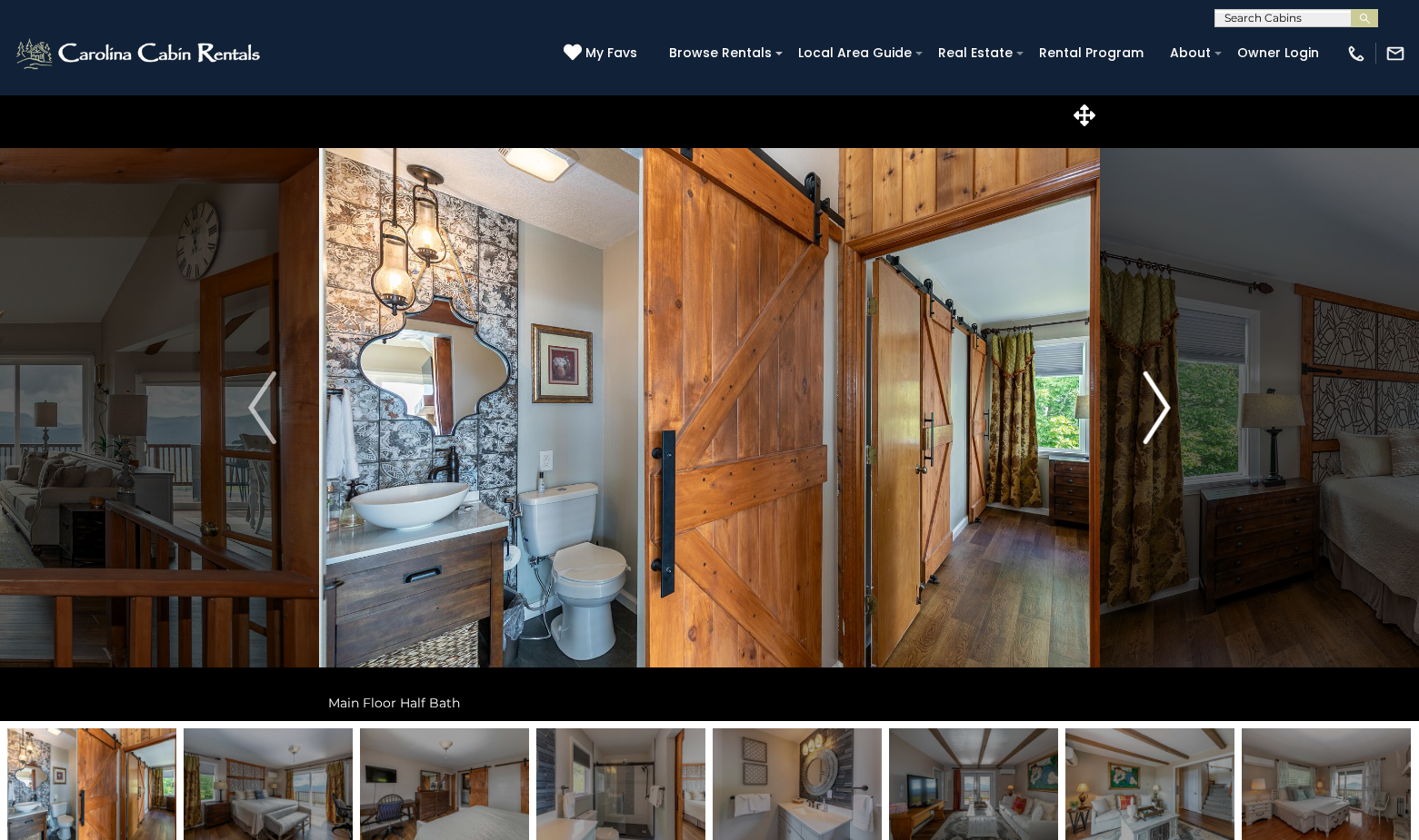
click at [1167, 406] on img "Next" at bounding box center [1156, 407] width 27 height 73
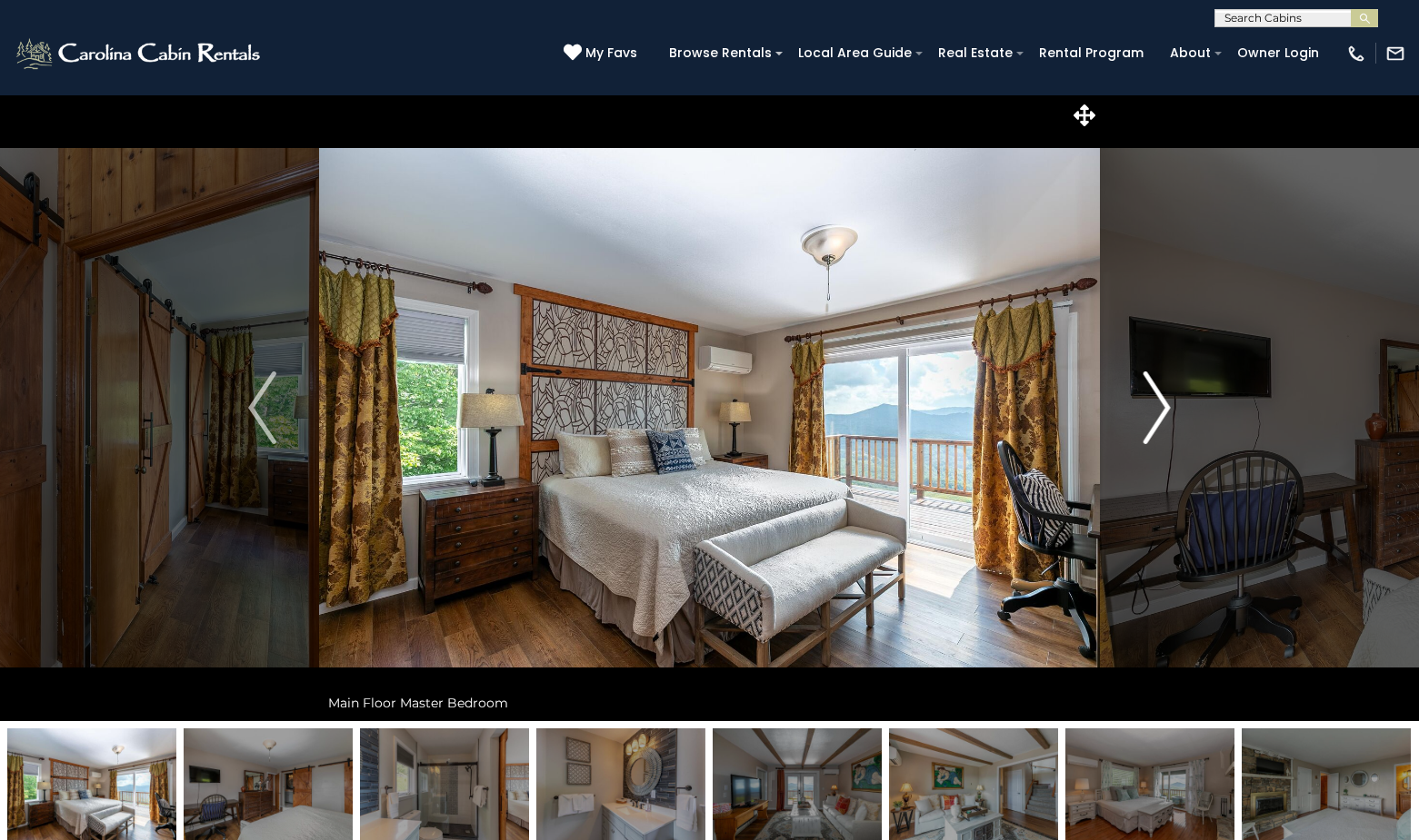
click at [1167, 406] on img "Next" at bounding box center [1156, 407] width 27 height 73
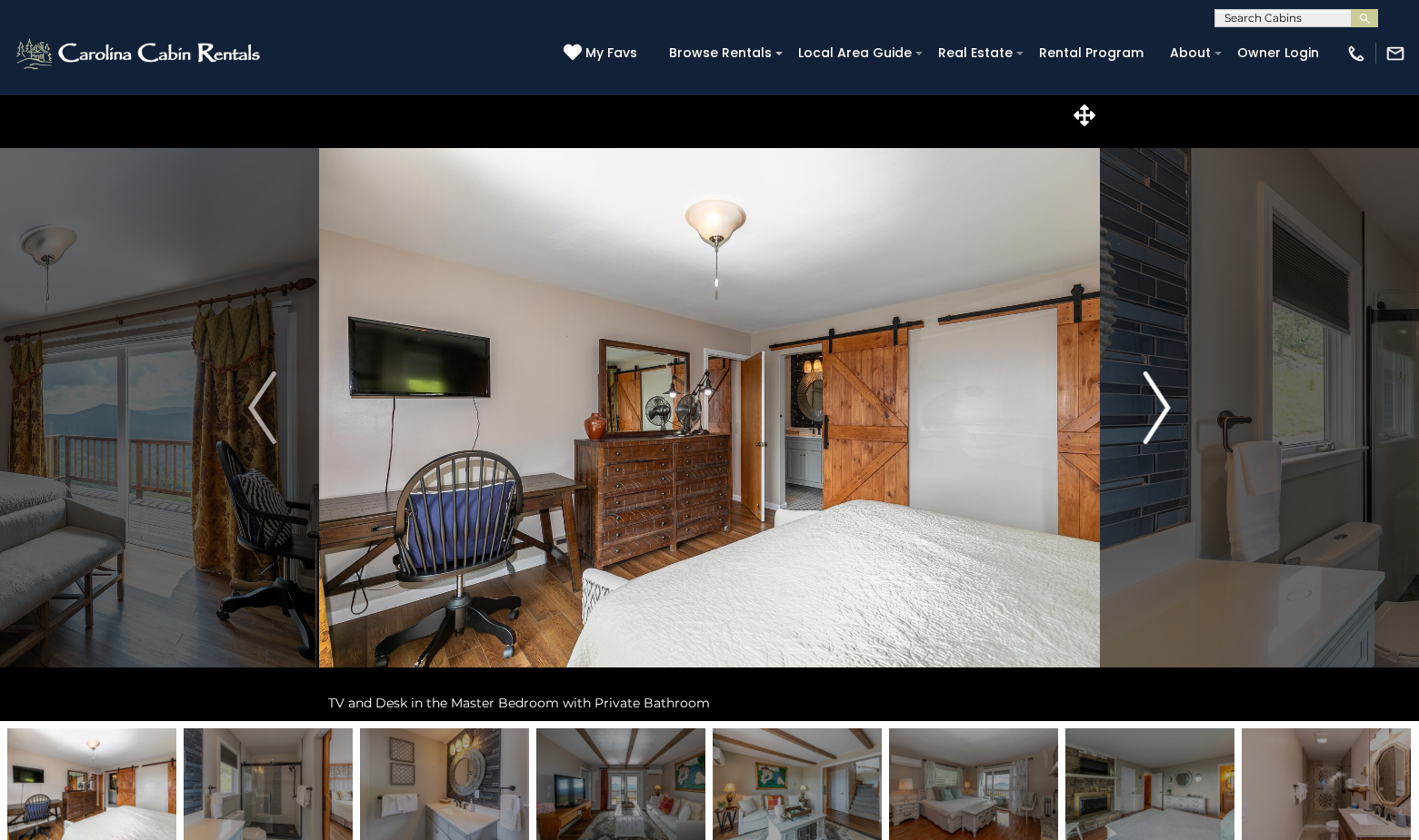
click at [1167, 406] on img "Next" at bounding box center [1156, 407] width 27 height 73
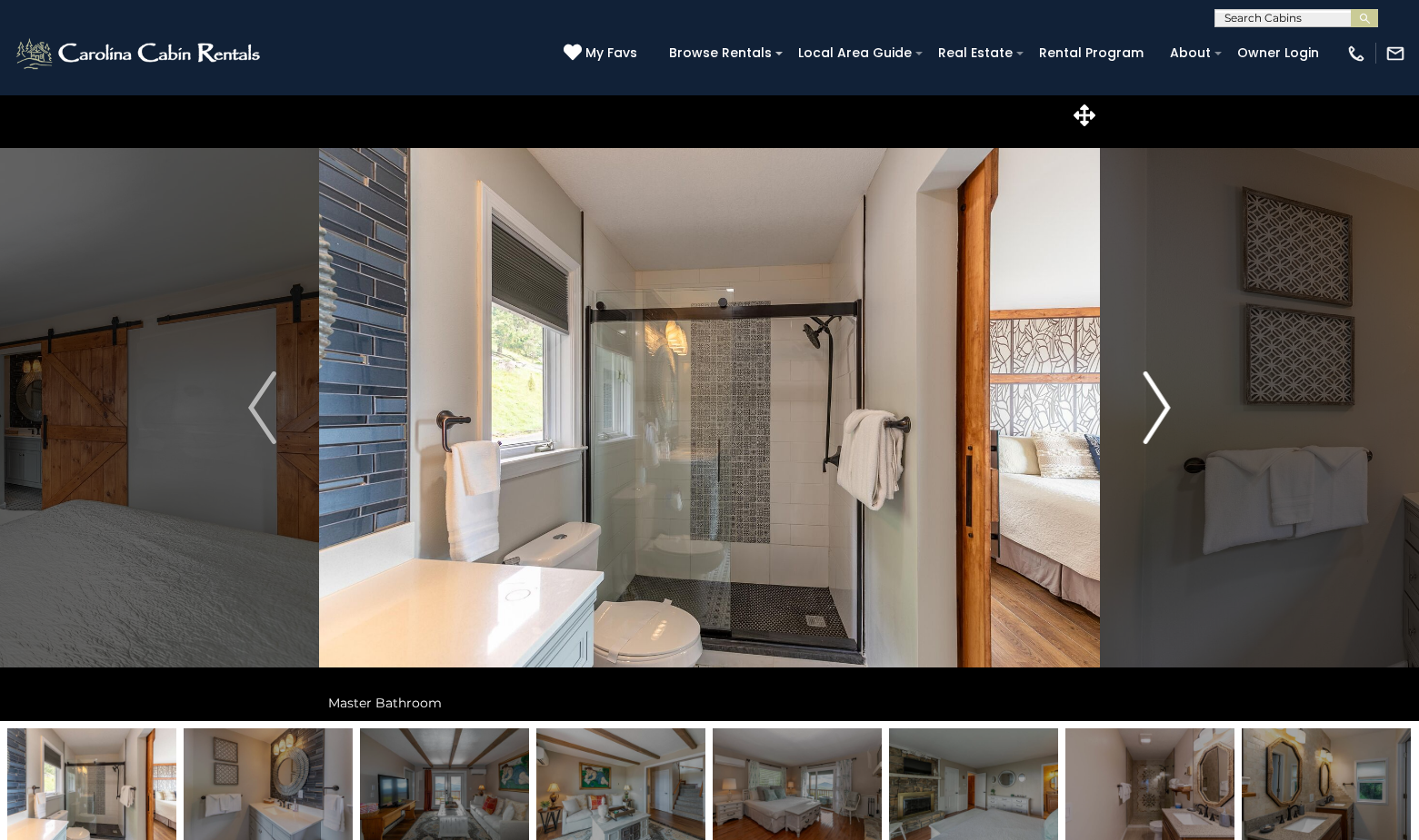
click at [1167, 406] on img "Next" at bounding box center [1156, 407] width 27 height 73
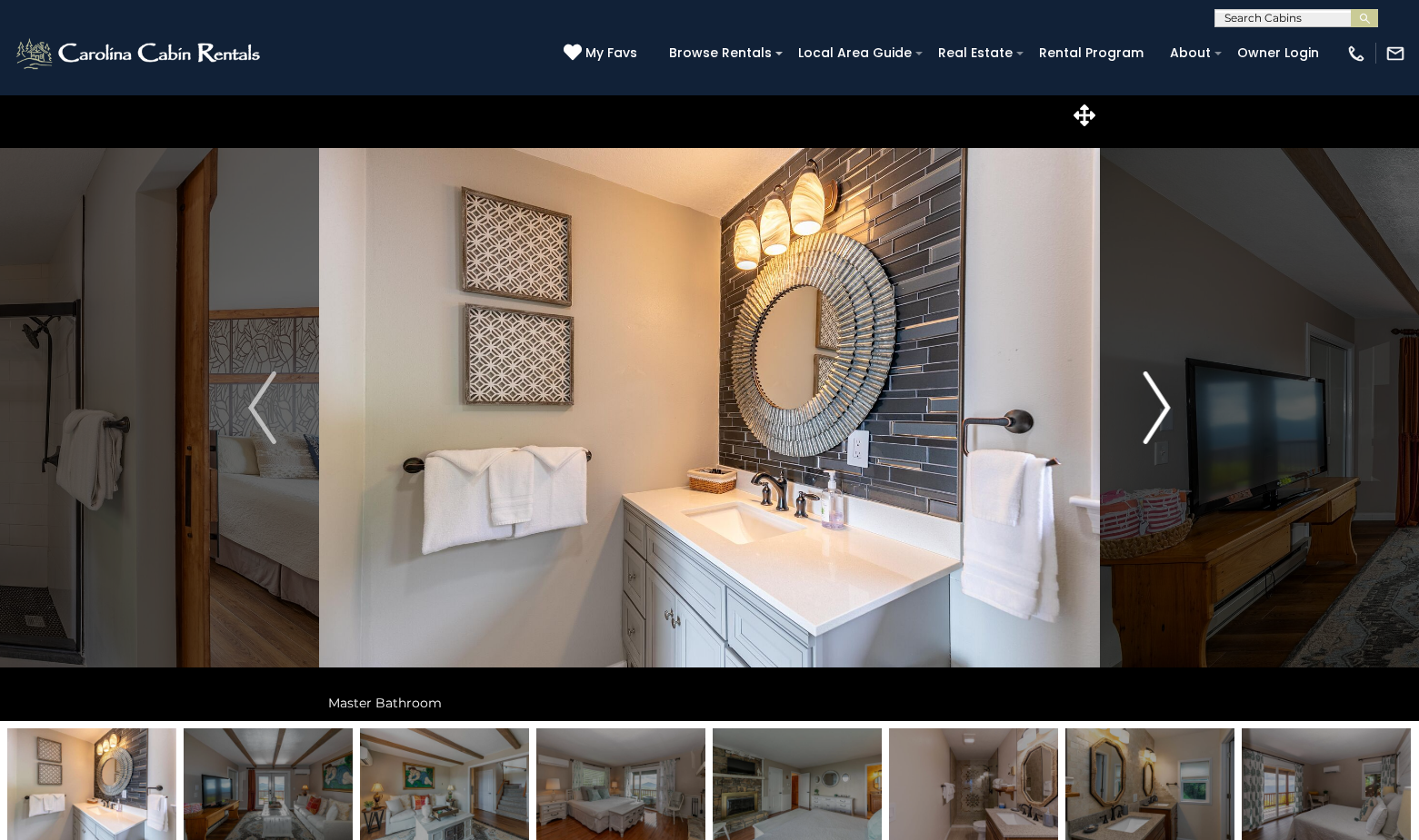
click at [1167, 406] on img "Next" at bounding box center [1156, 407] width 27 height 73
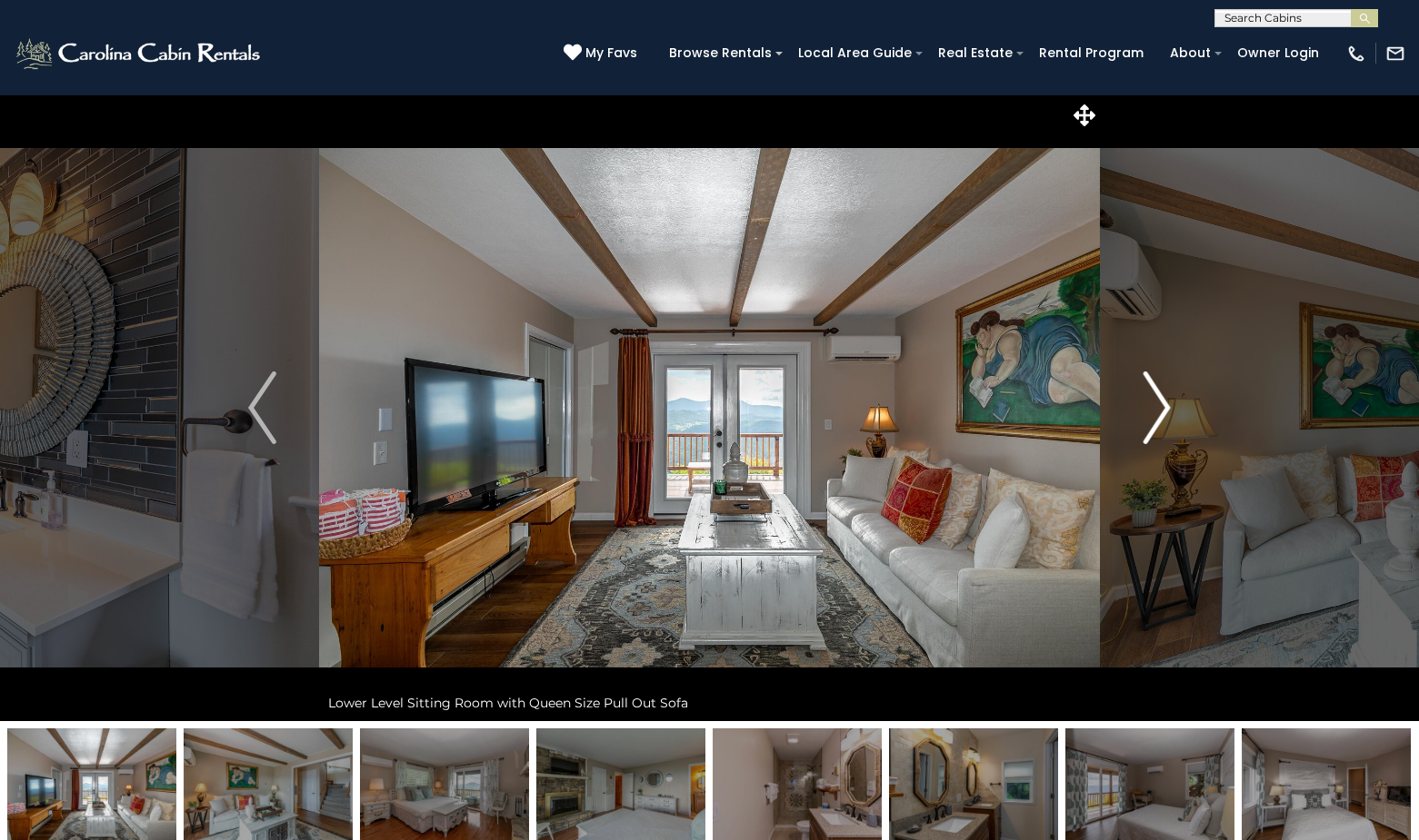
click at [1167, 406] on img "Next" at bounding box center [1156, 407] width 27 height 73
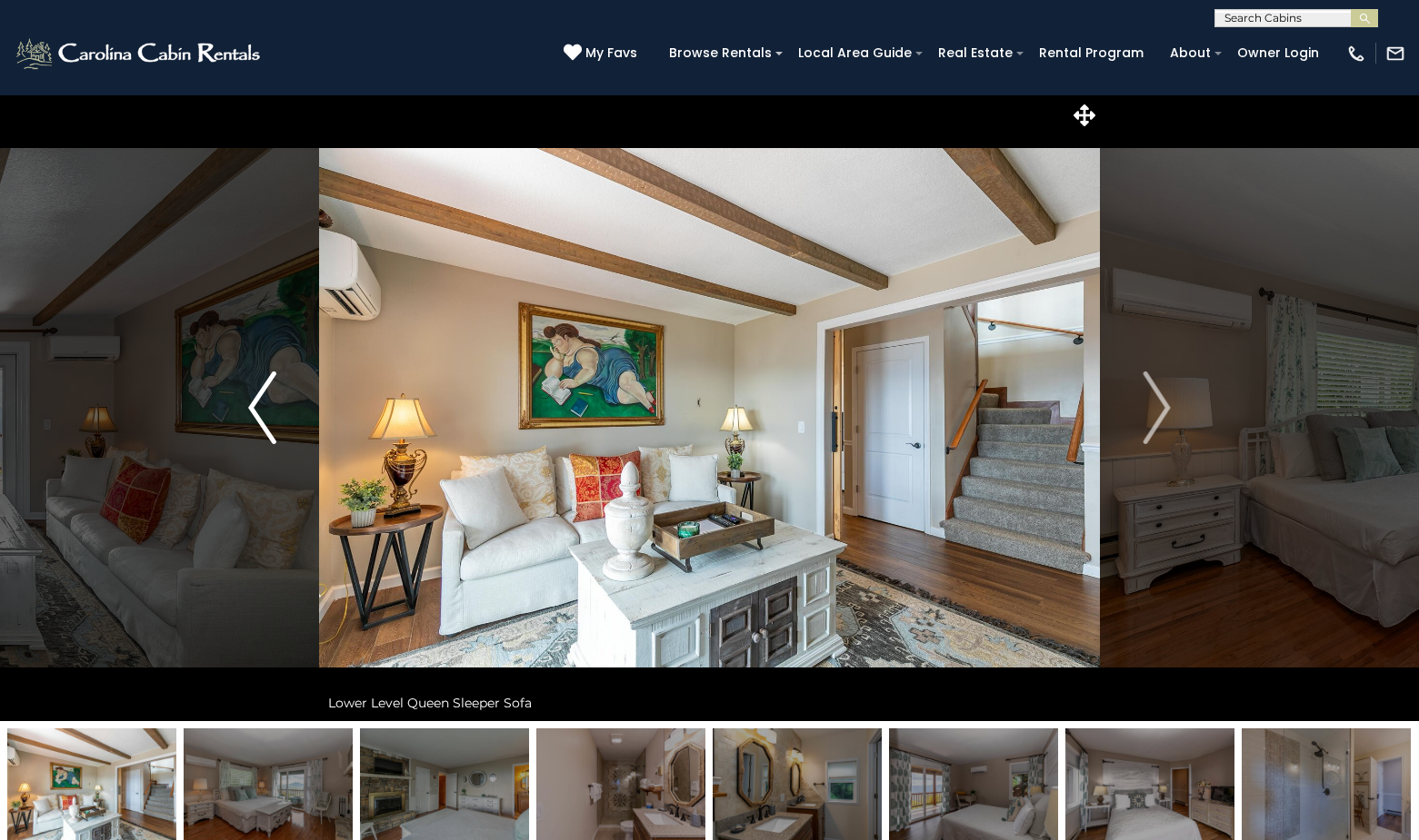
click at [255, 410] on img "Previous" at bounding box center [261, 407] width 27 height 73
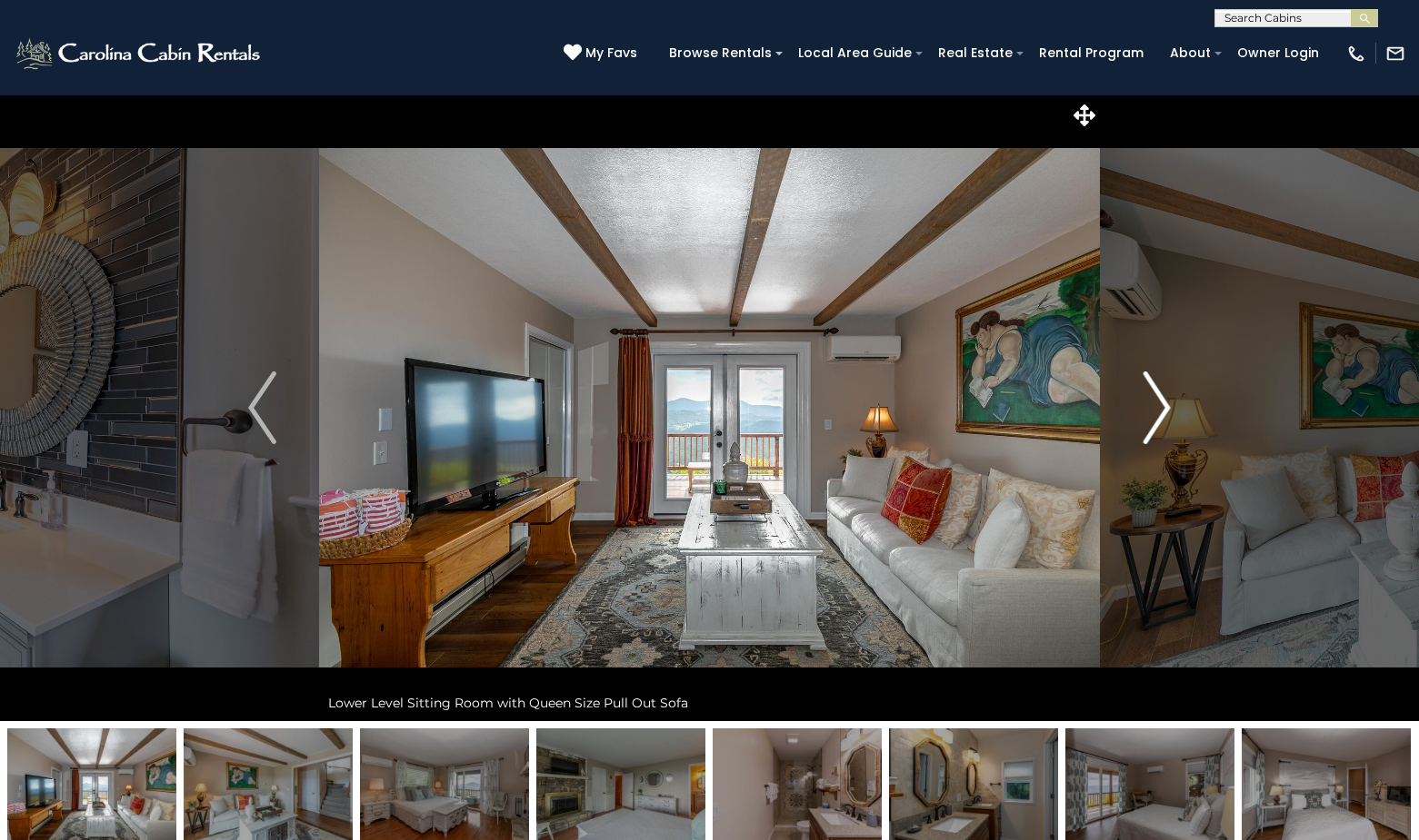
click at [1164, 412] on img "Next" at bounding box center [1156, 407] width 27 height 73
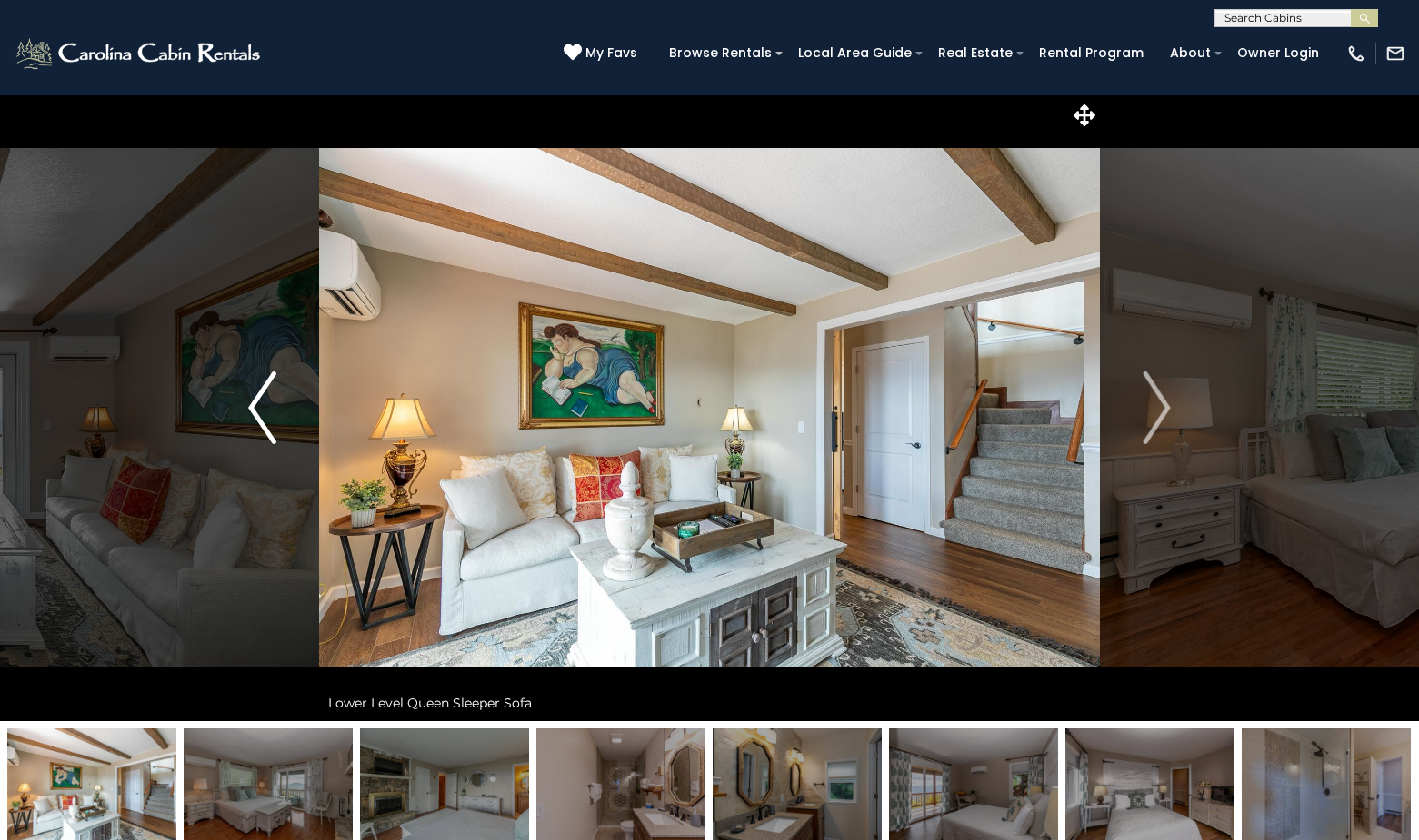
click at [251, 399] on img "Previous" at bounding box center [261, 407] width 27 height 73
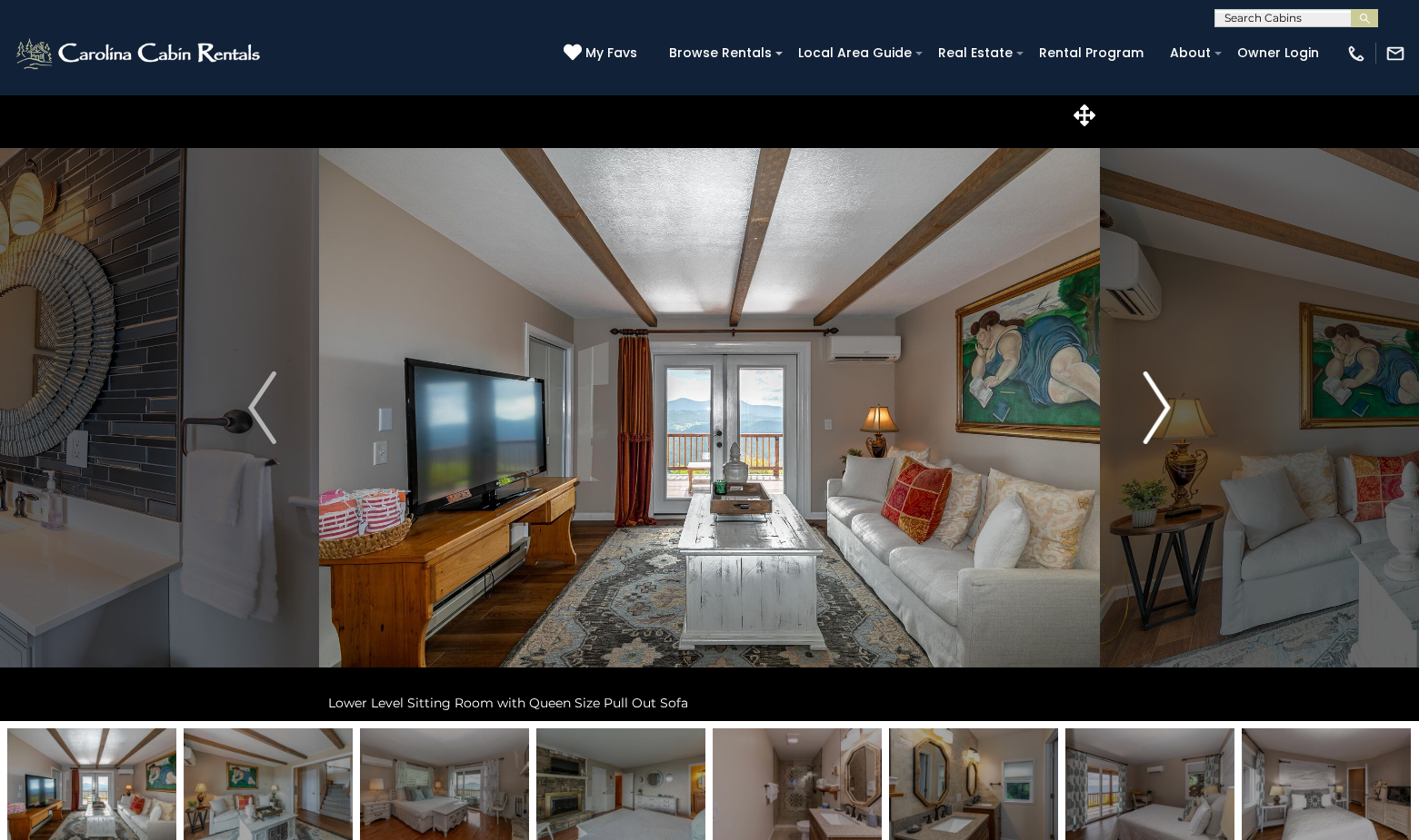
click at [1161, 401] on img "Next" at bounding box center [1156, 407] width 27 height 73
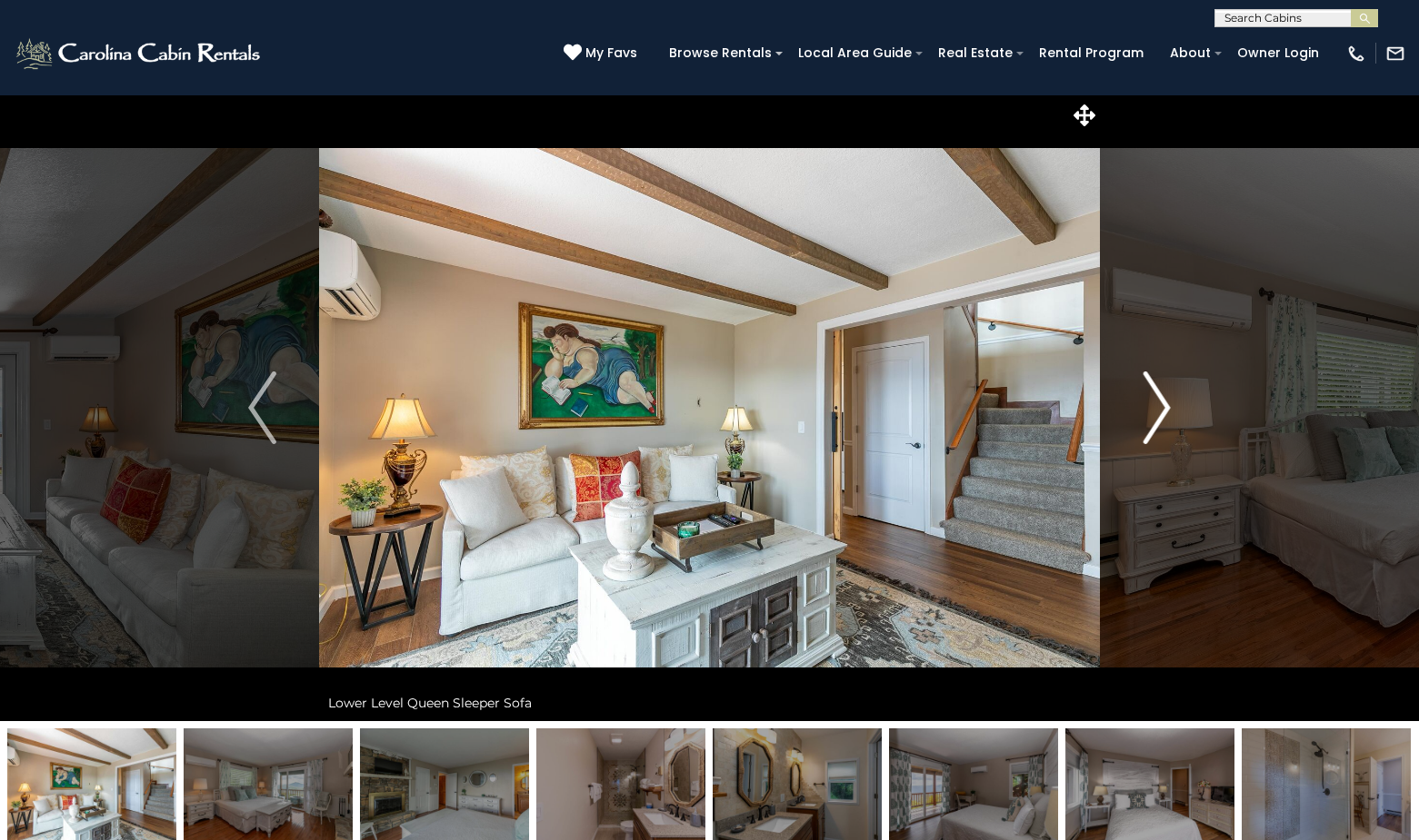
click at [1161, 401] on img "Next" at bounding box center [1156, 407] width 27 height 73
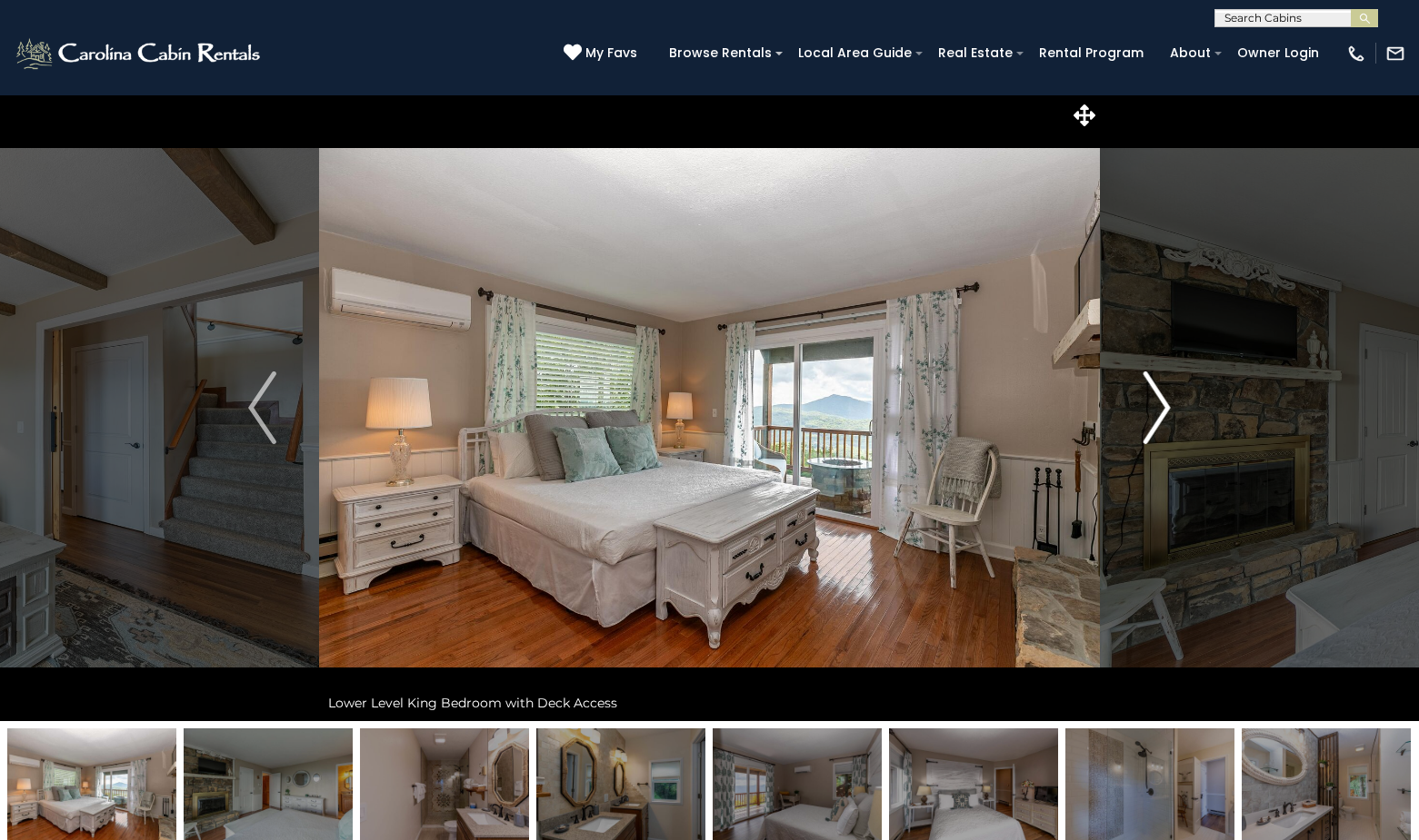
click at [1161, 401] on img "Next" at bounding box center [1156, 407] width 27 height 73
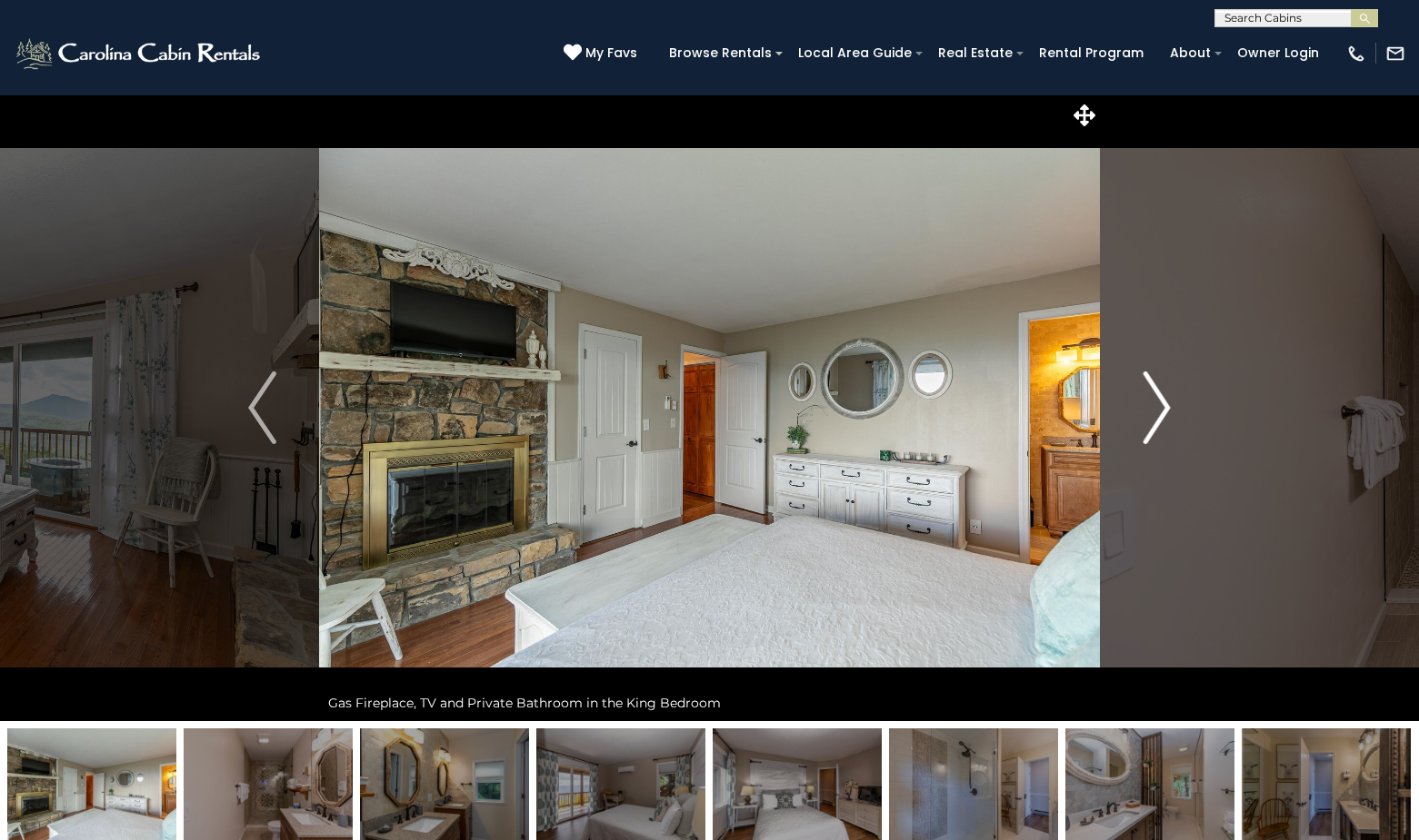
click at [1161, 401] on img "Next" at bounding box center [1156, 407] width 27 height 73
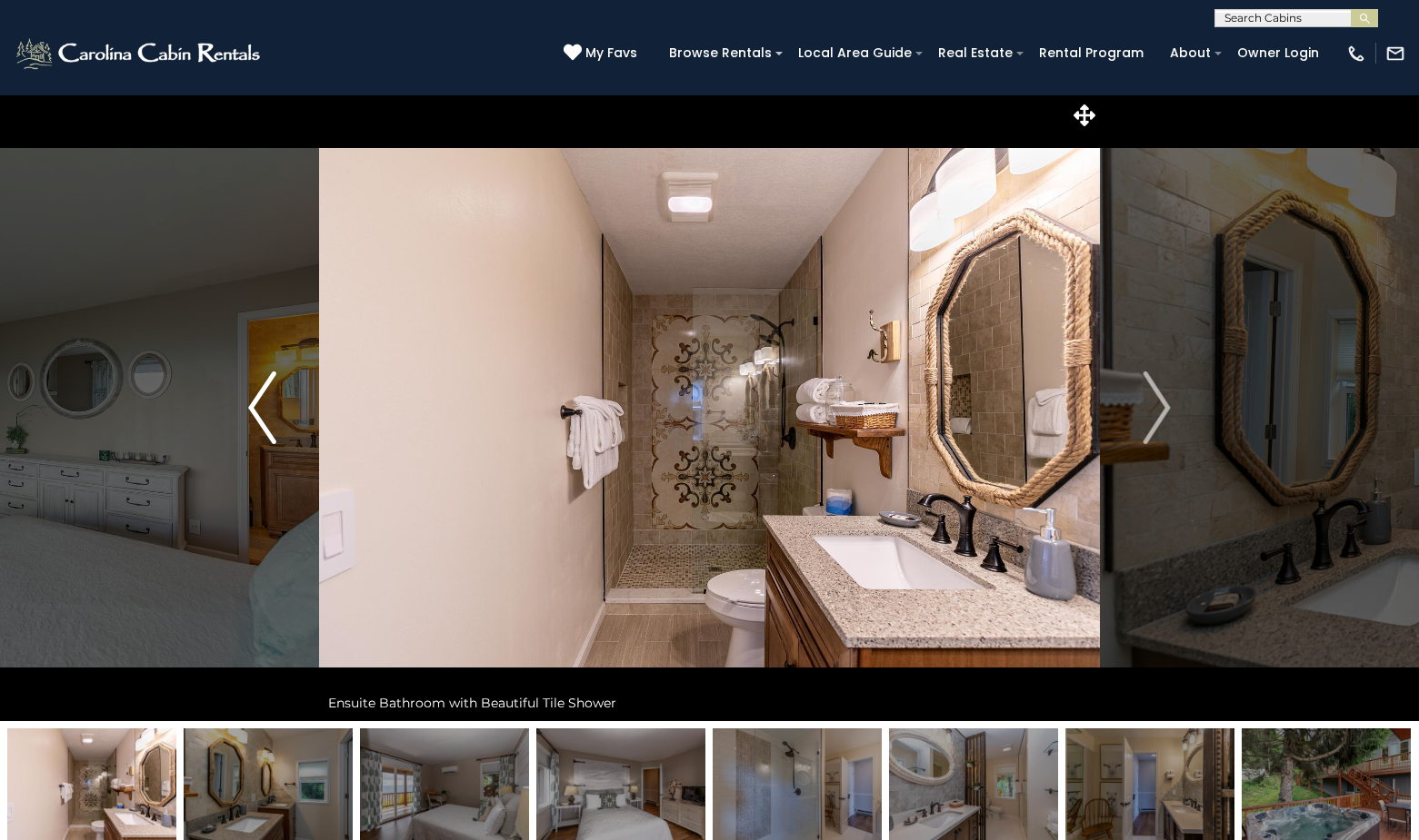
click at [243, 399] on button "Previous" at bounding box center [262, 407] width 114 height 626
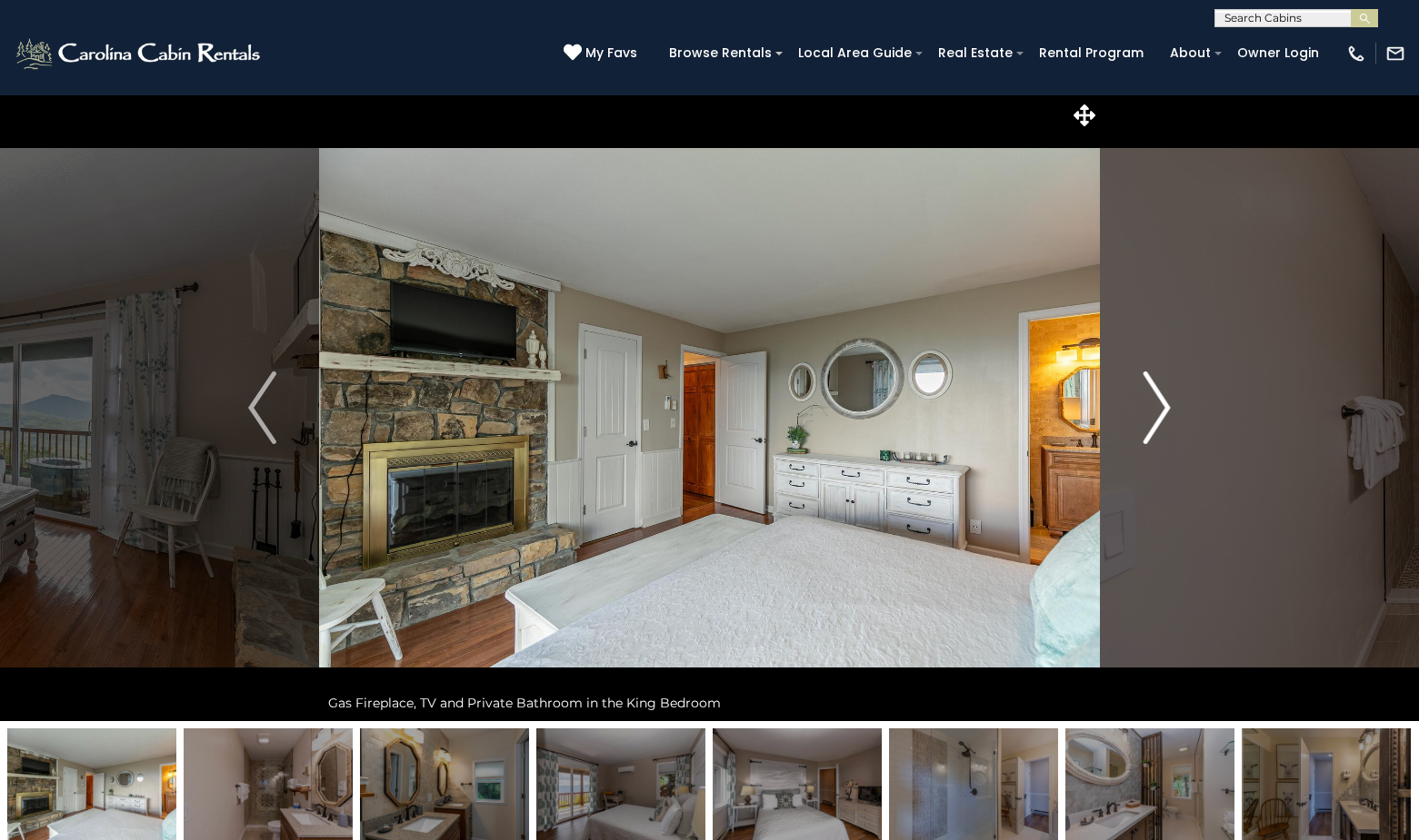
click at [1171, 407] on button "Next" at bounding box center [1156, 407] width 114 height 626
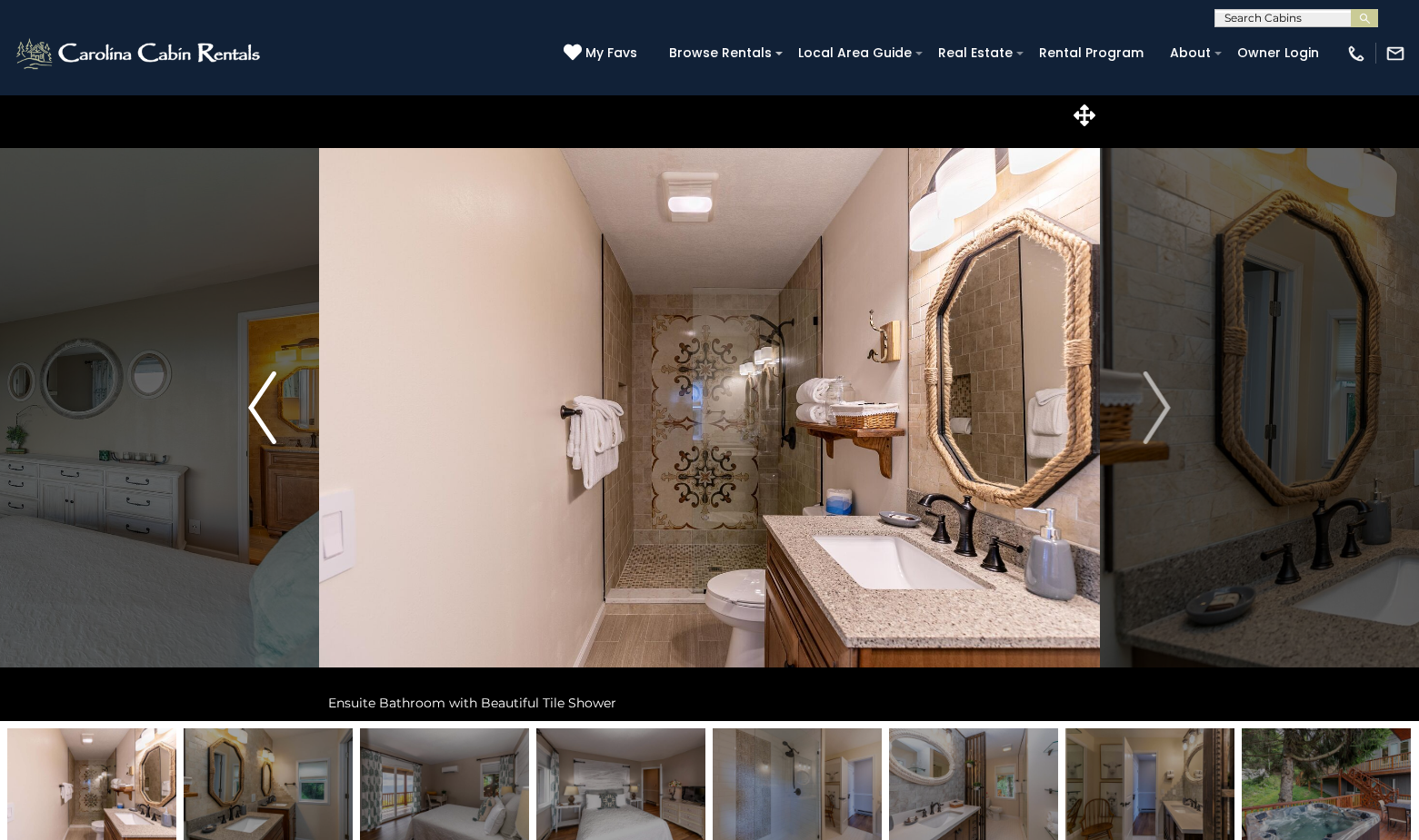
click at [244, 406] on button "Previous" at bounding box center [262, 407] width 114 height 626
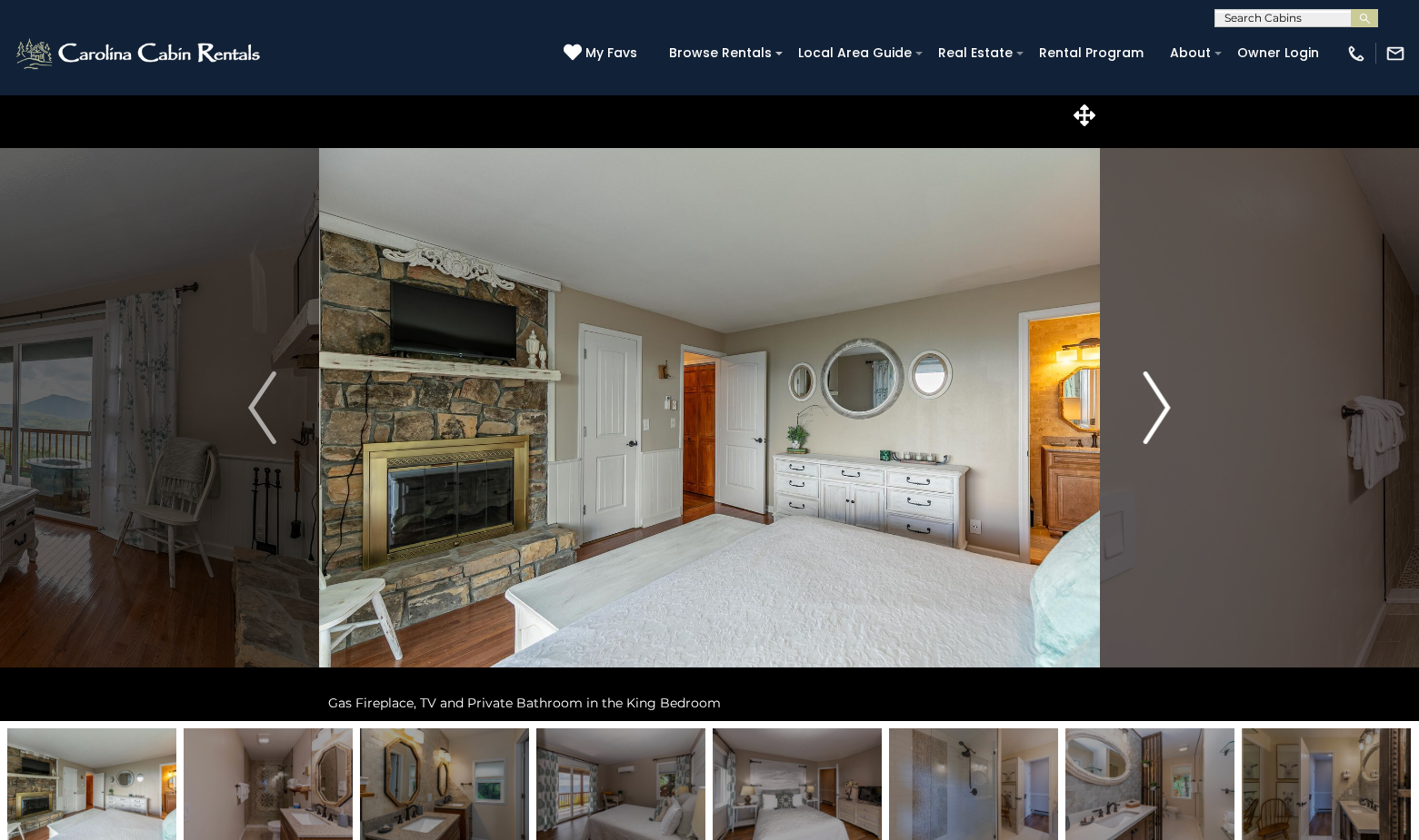
click at [1161, 401] on img "Next" at bounding box center [1156, 407] width 27 height 73
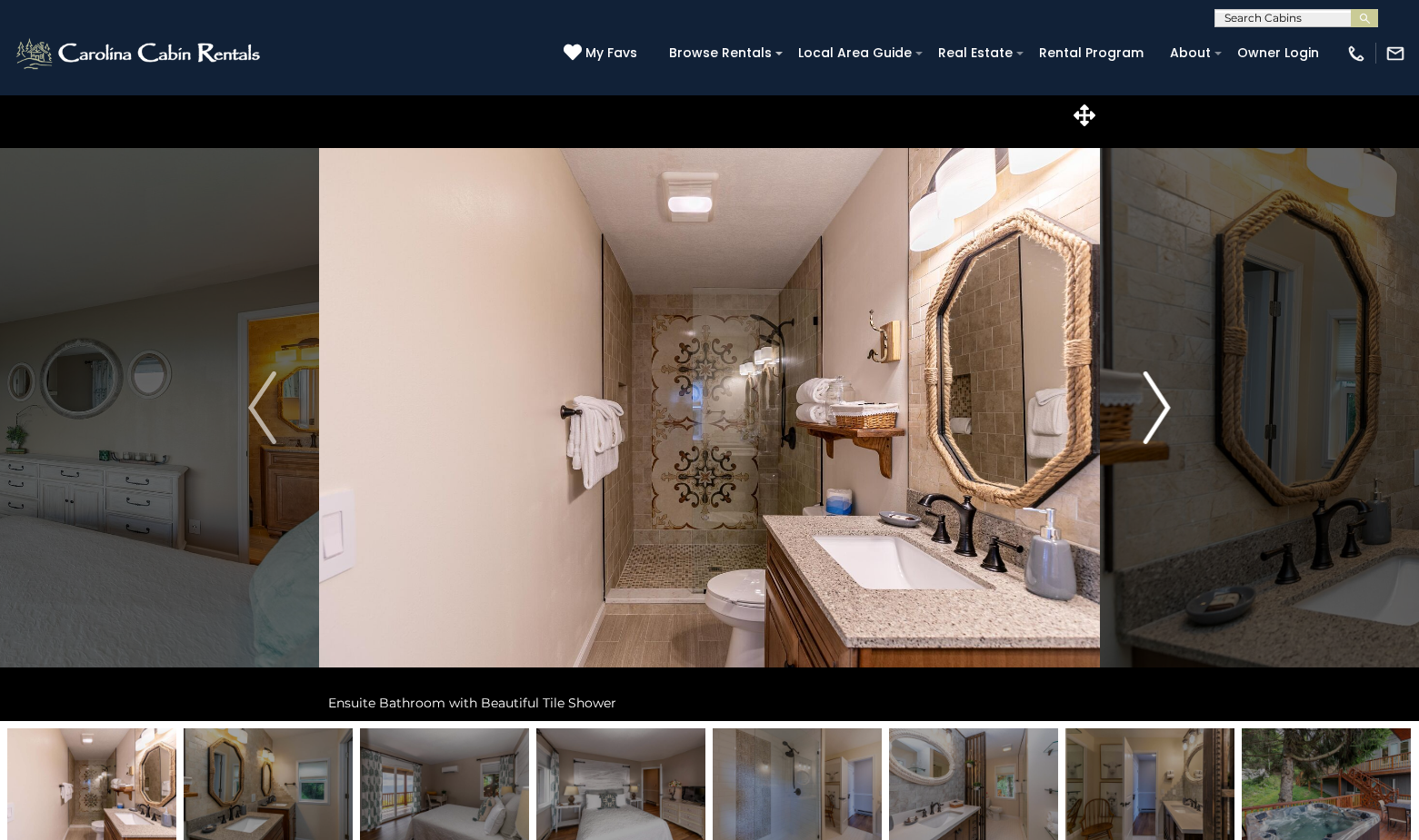
click at [1161, 401] on img "Next" at bounding box center [1156, 407] width 27 height 73
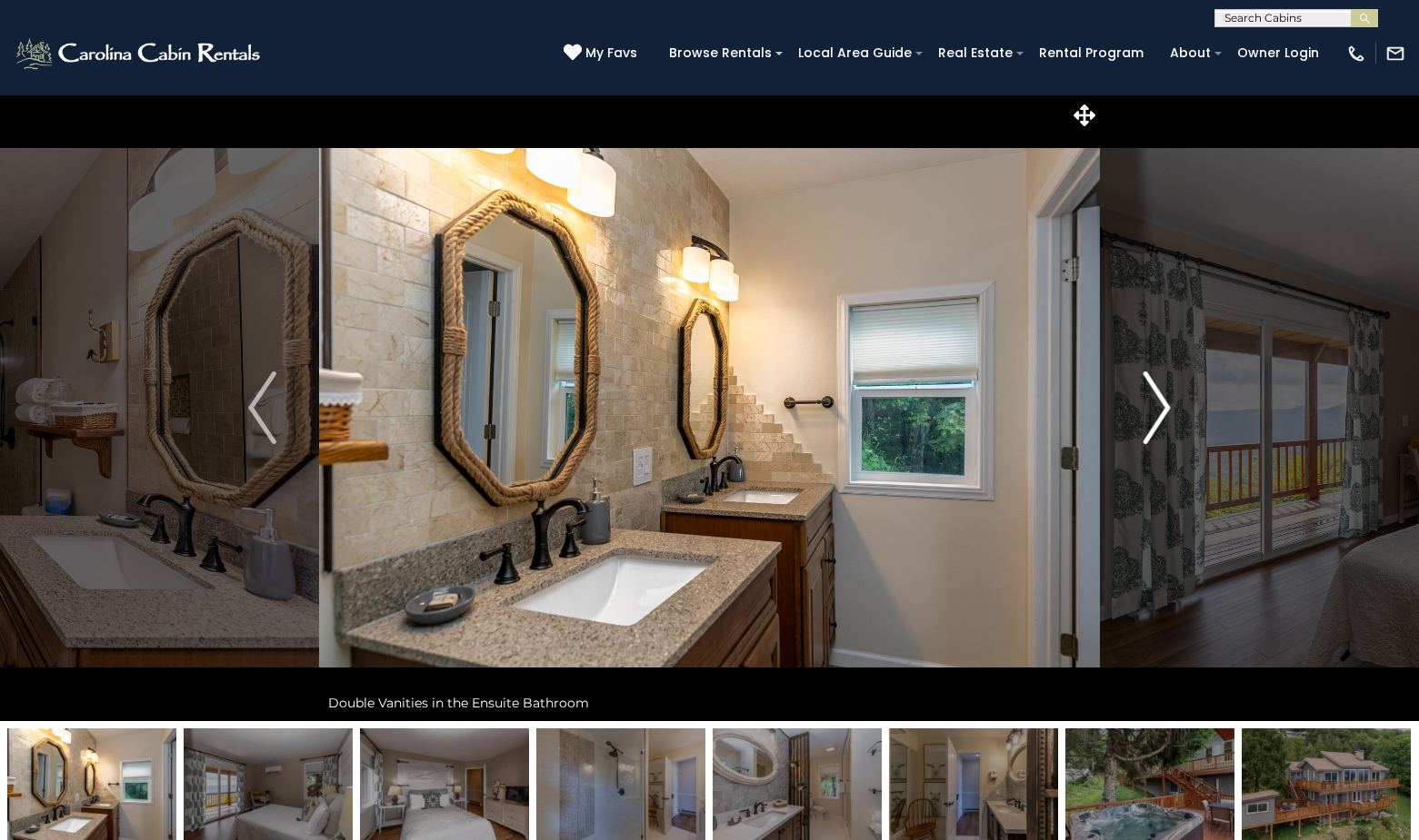
click at [1161, 401] on img "Next" at bounding box center [1156, 407] width 27 height 73
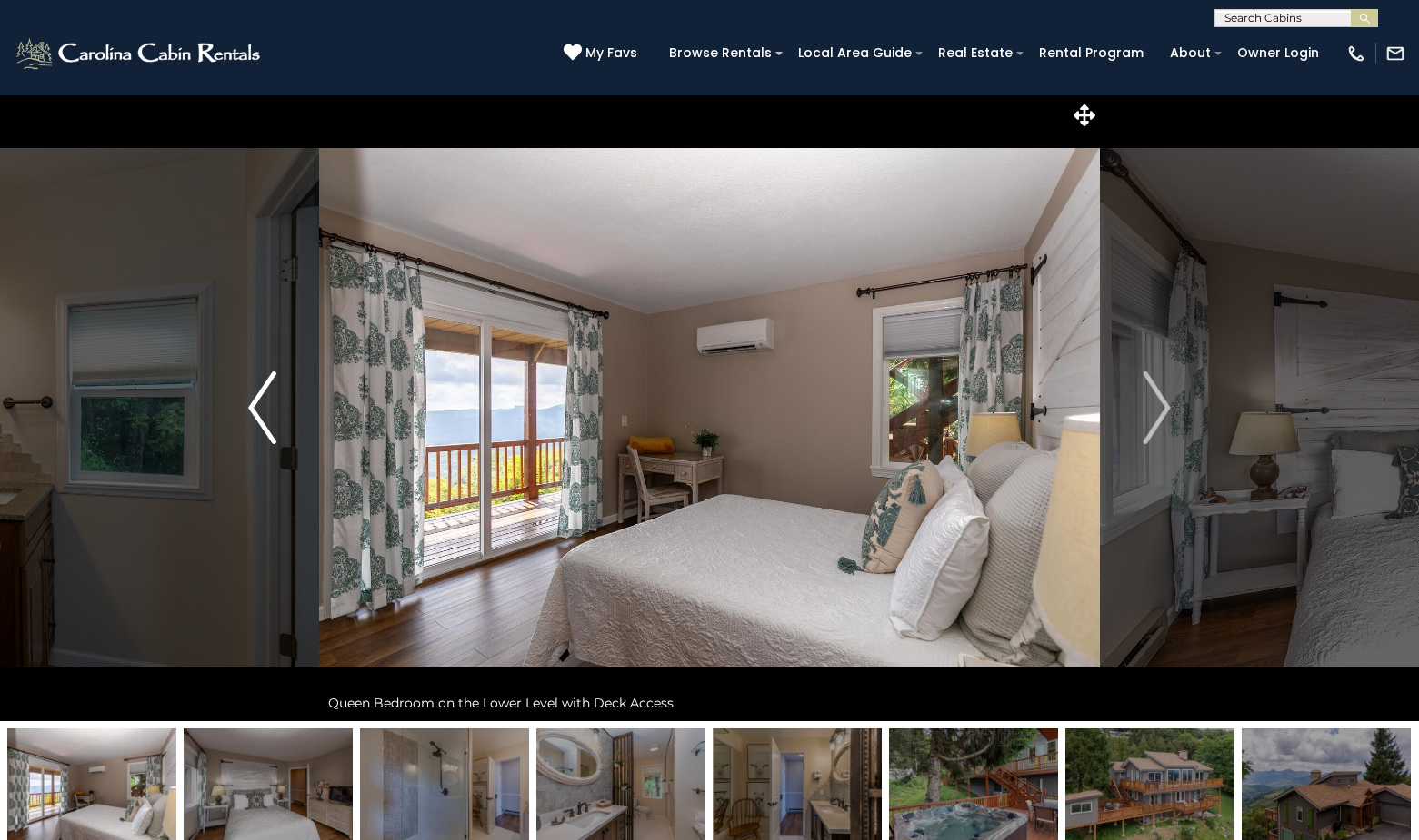
click at [253, 407] on img "Previous" at bounding box center [261, 407] width 27 height 73
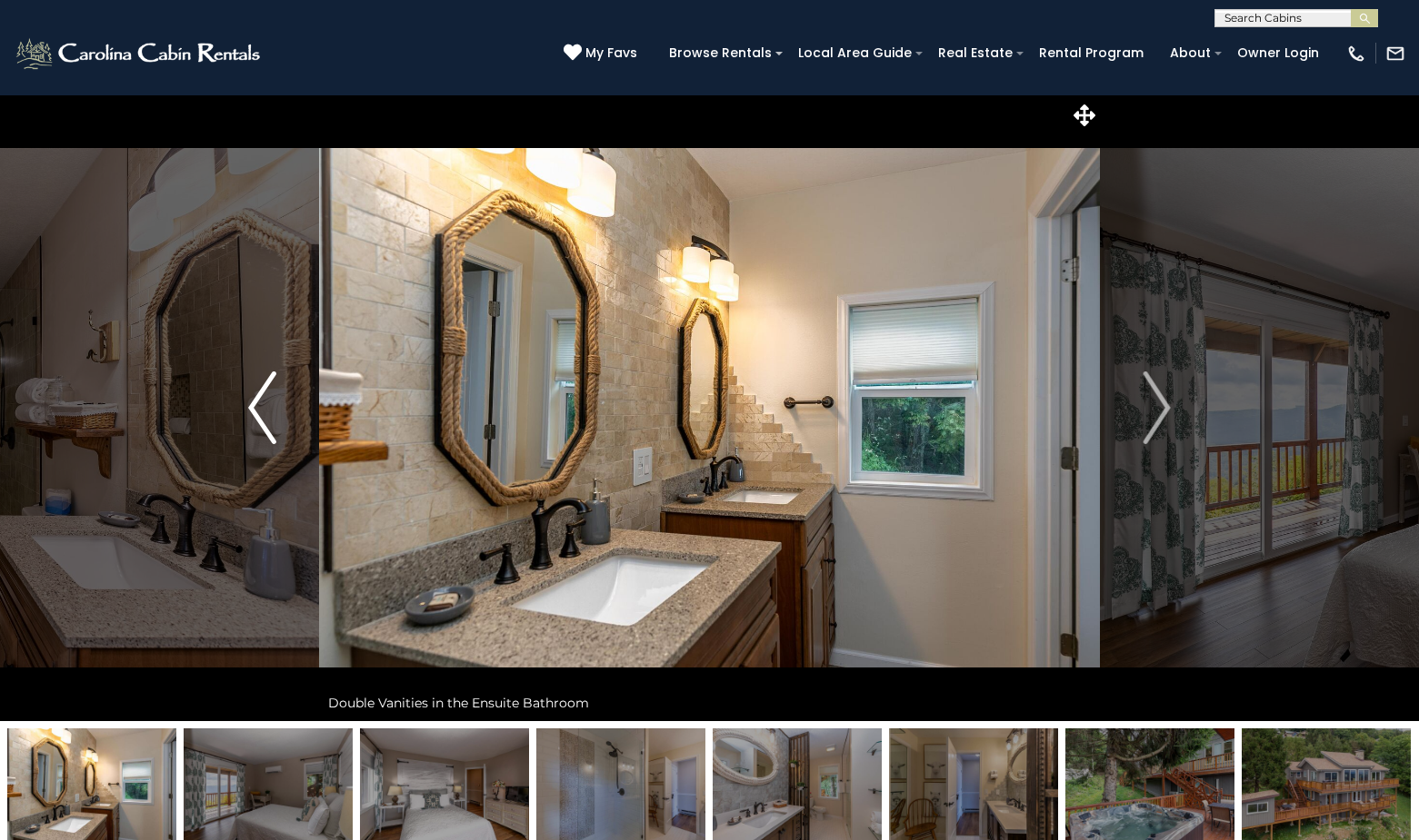
click at [253, 407] on img "Previous" at bounding box center [261, 407] width 27 height 73
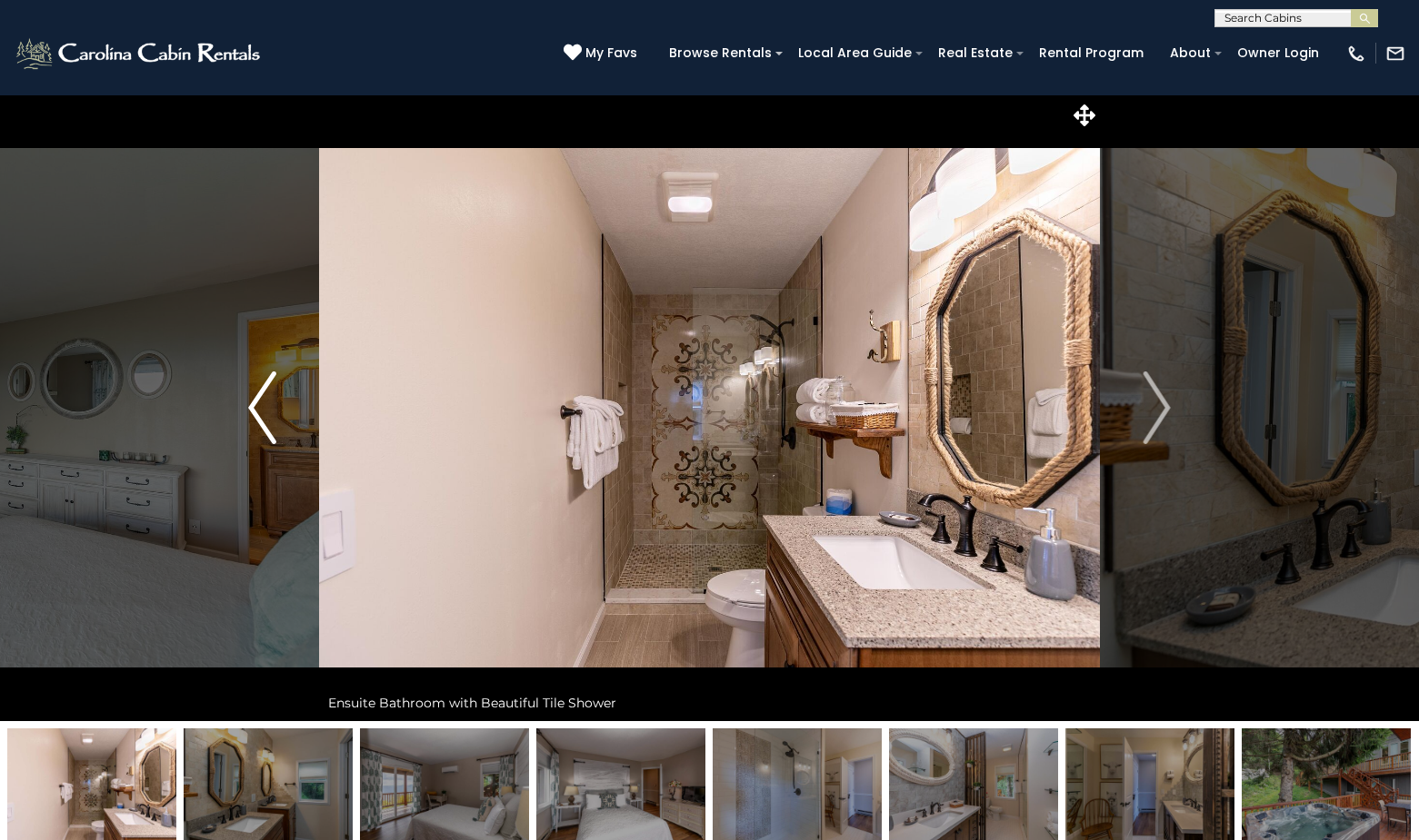
click at [253, 407] on img "Previous" at bounding box center [261, 407] width 27 height 73
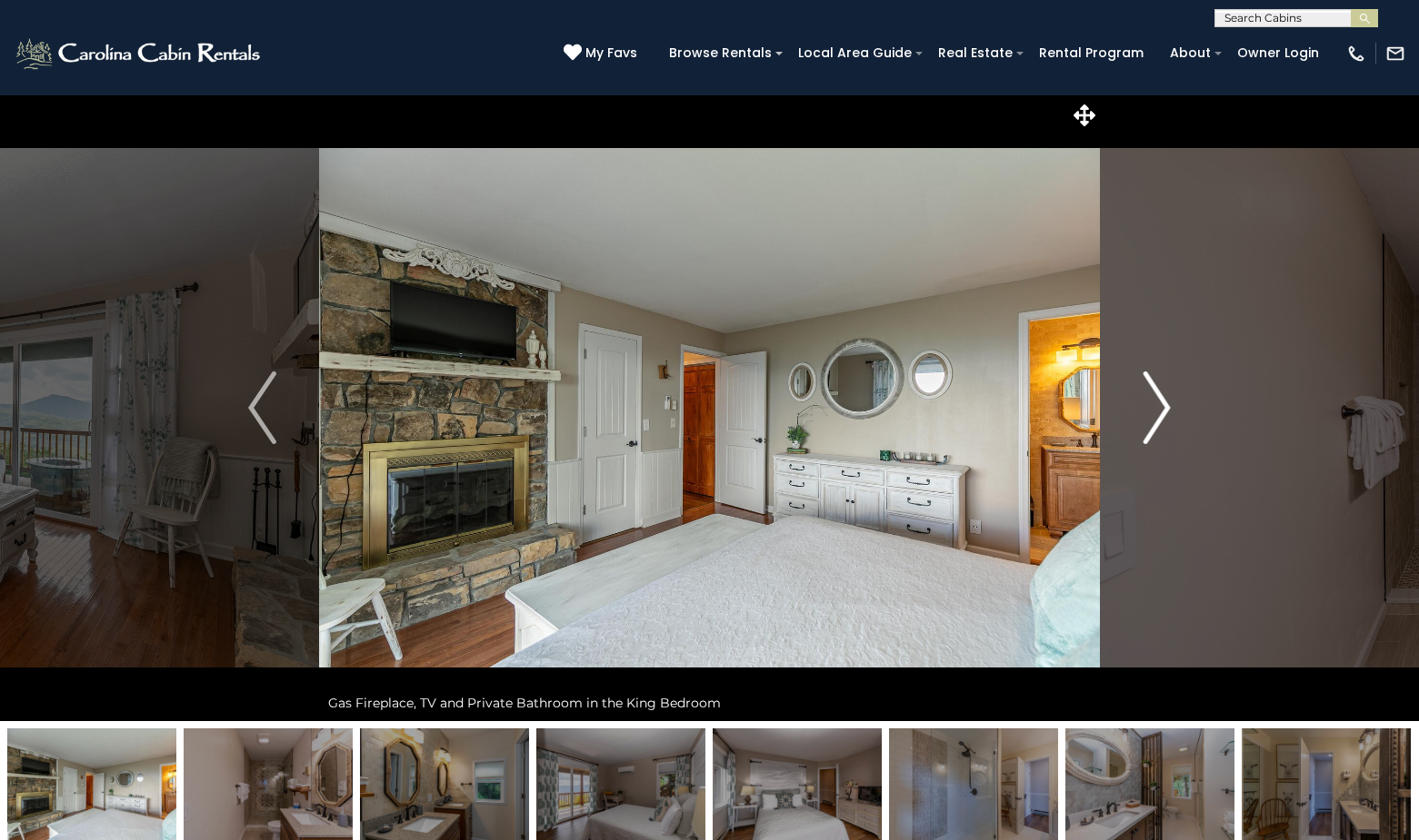
click at [1168, 401] on img "Next" at bounding box center [1156, 407] width 27 height 73
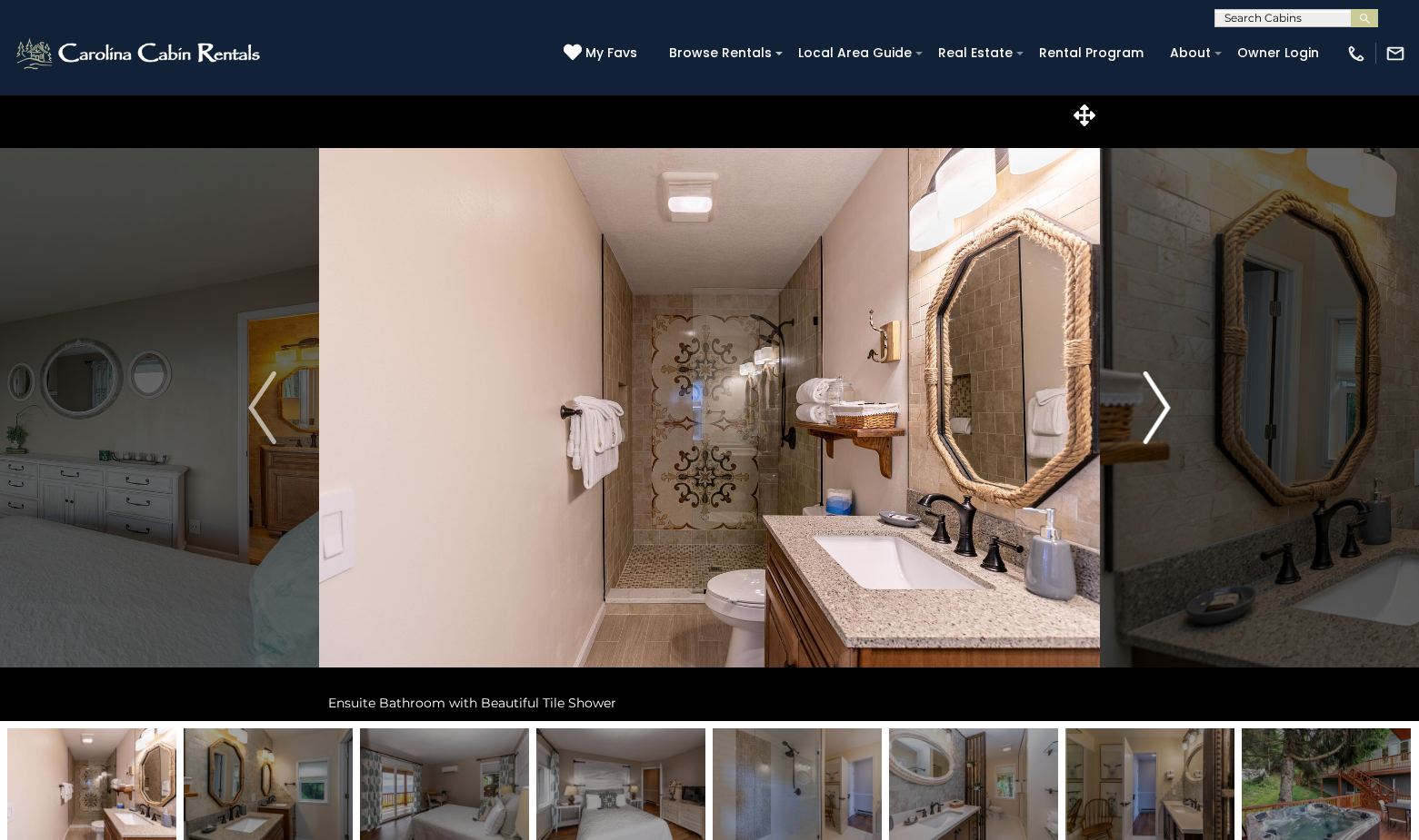
click at [1168, 401] on img "Next" at bounding box center [1156, 407] width 27 height 73
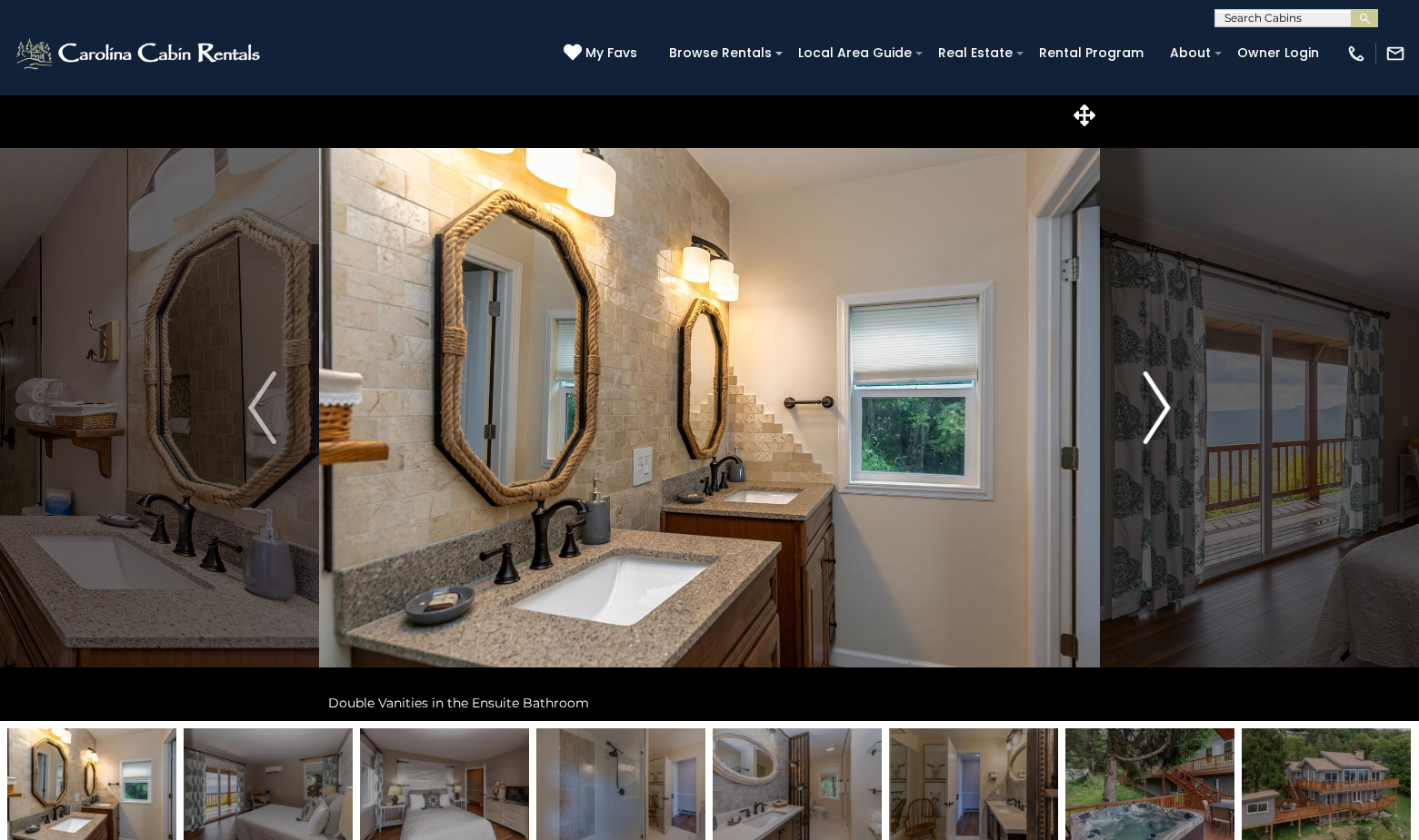
click at [1168, 401] on img "Next" at bounding box center [1156, 407] width 27 height 73
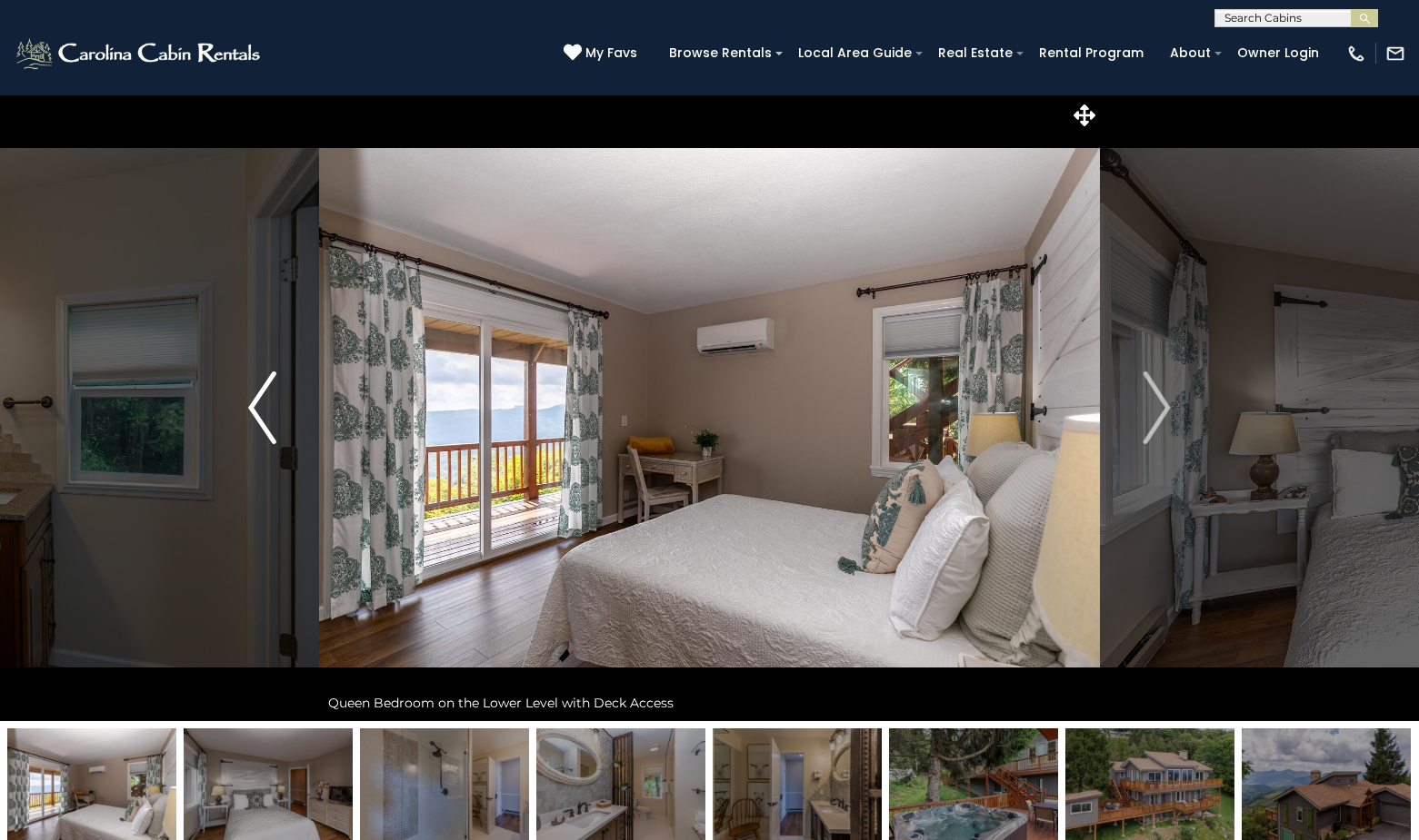
click at [258, 413] on img "Previous" at bounding box center [261, 407] width 27 height 73
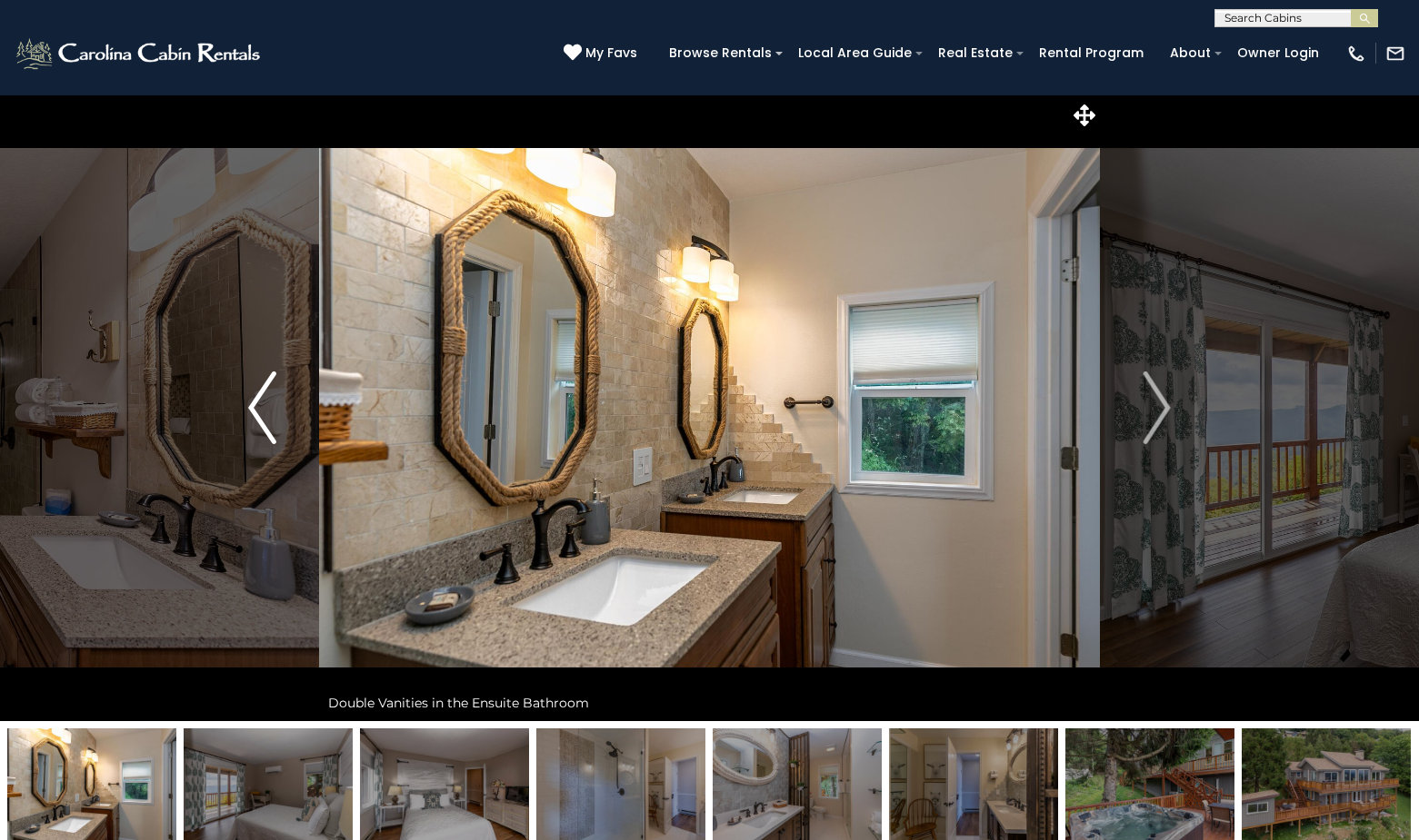
click at [258, 413] on img "Previous" at bounding box center [261, 407] width 27 height 73
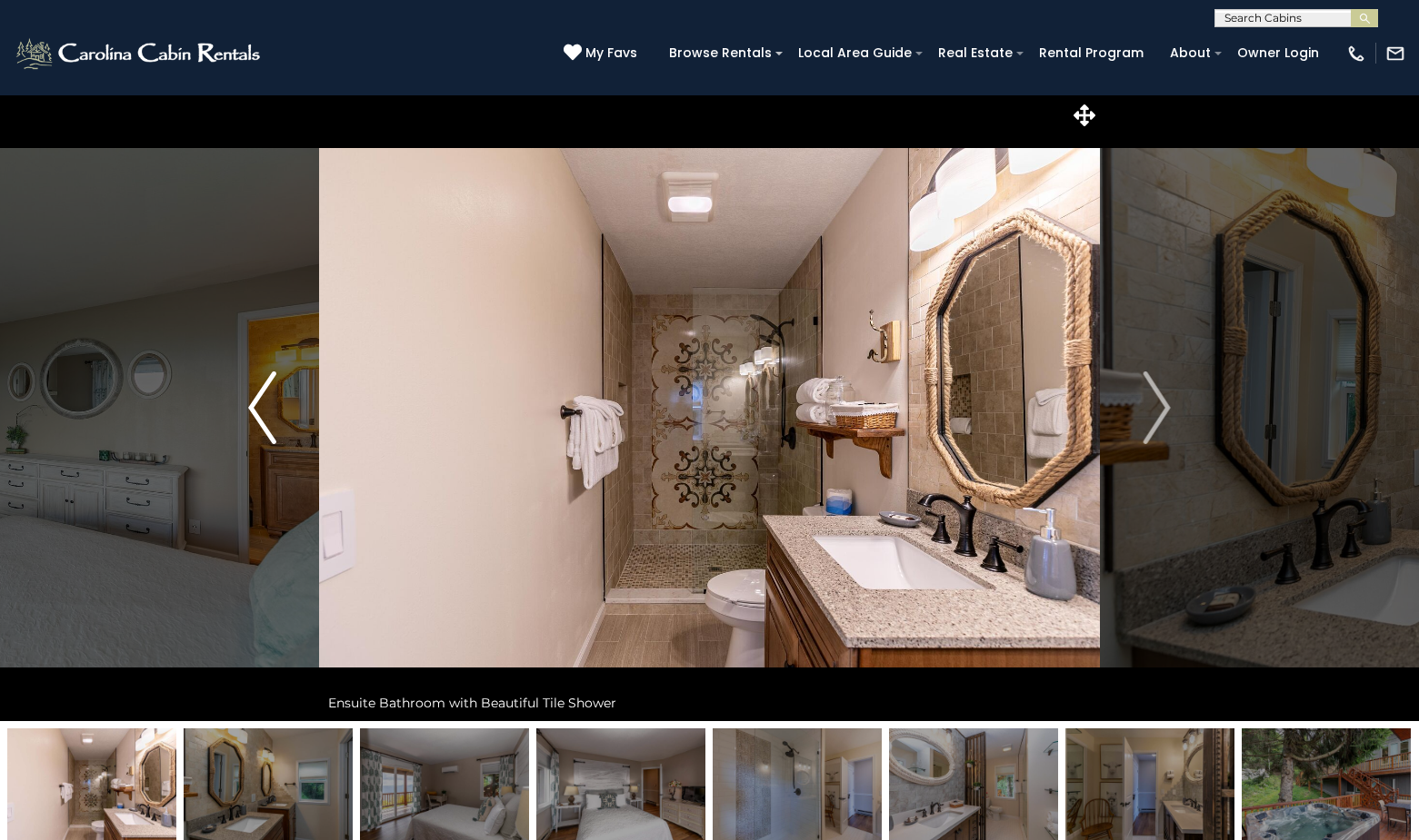
click at [258, 413] on img "Previous" at bounding box center [261, 407] width 27 height 73
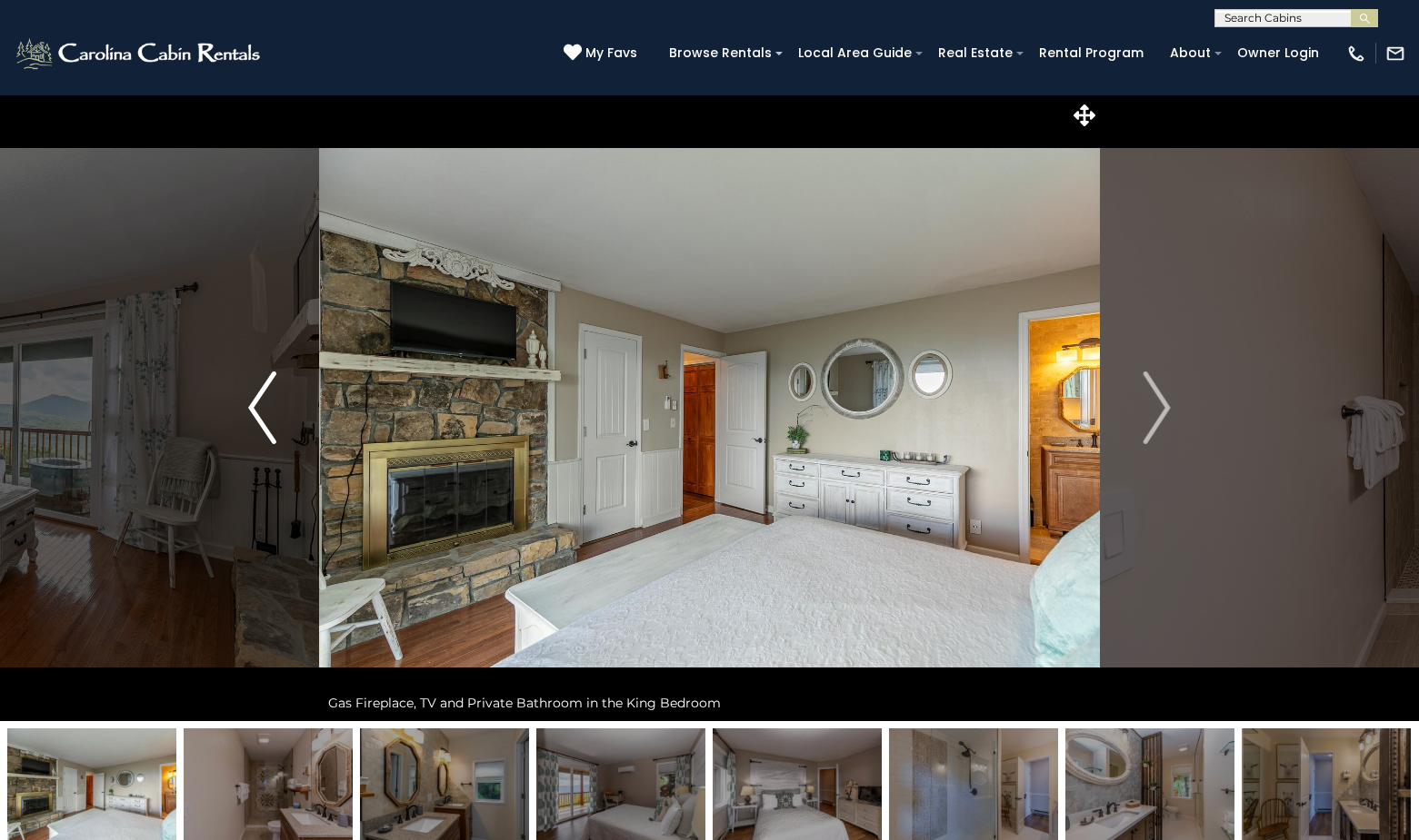
click at [258, 413] on img "Previous" at bounding box center [261, 407] width 27 height 73
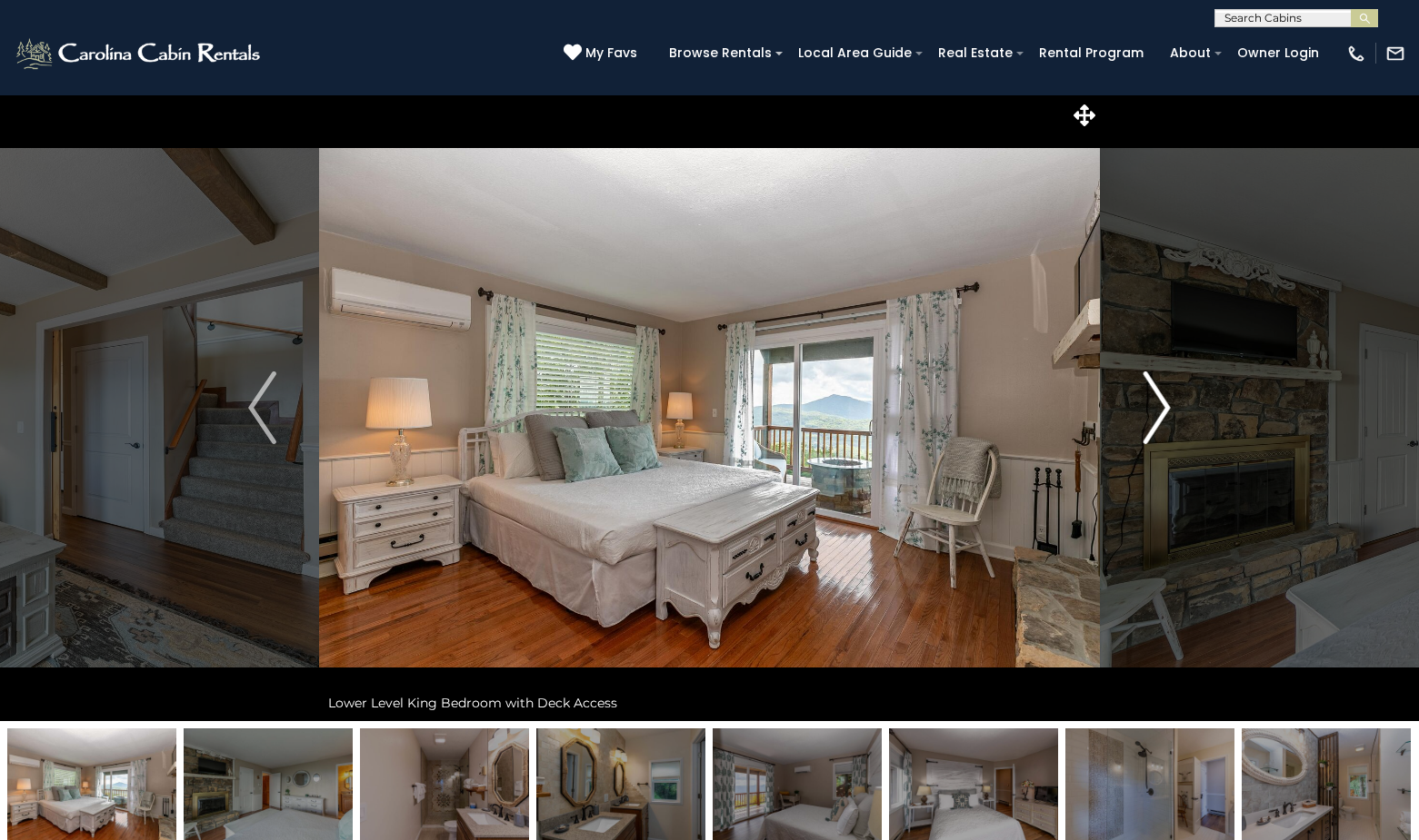
click at [1168, 401] on img "Next" at bounding box center [1156, 407] width 27 height 73
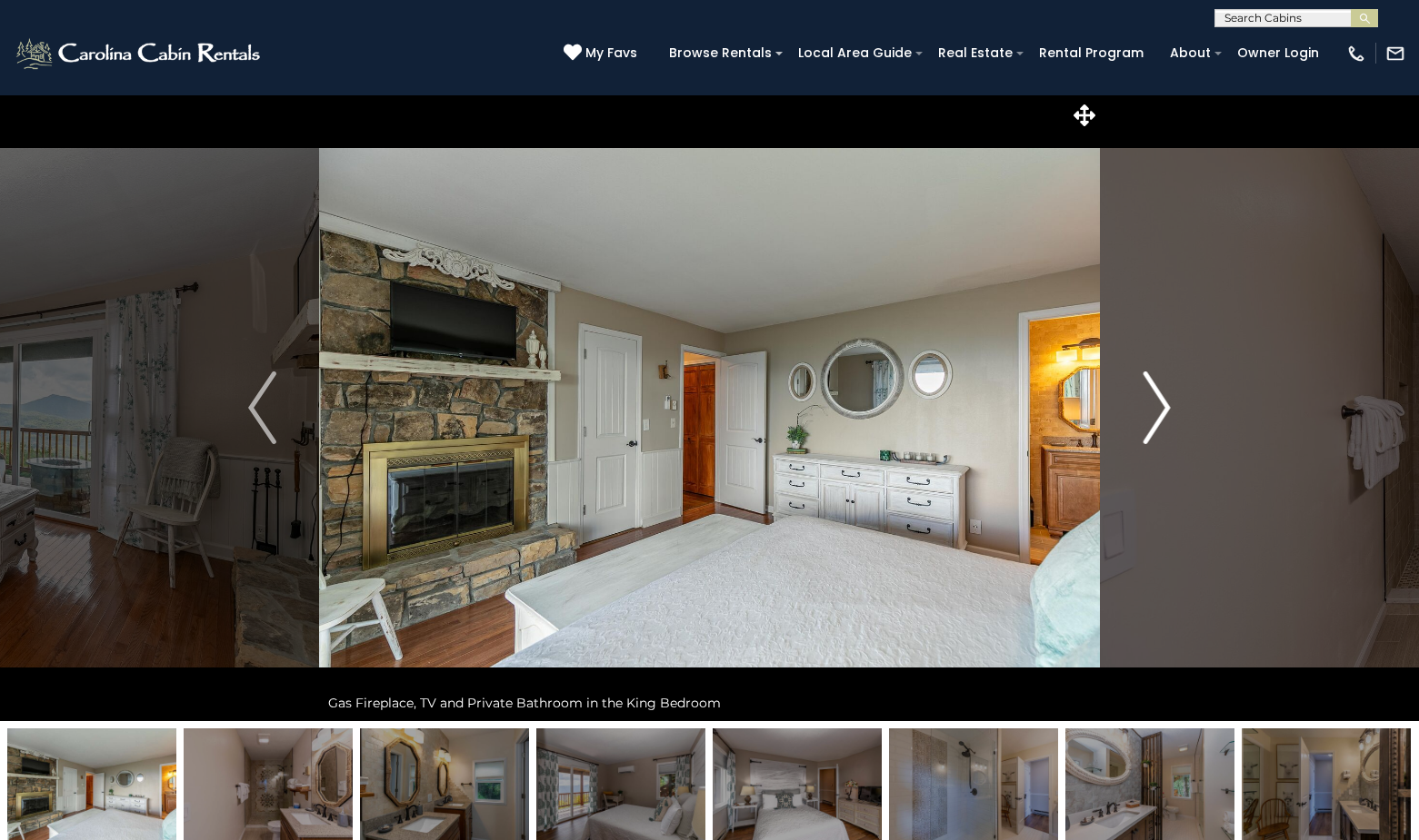
click at [1168, 401] on img "Next" at bounding box center [1156, 407] width 27 height 73
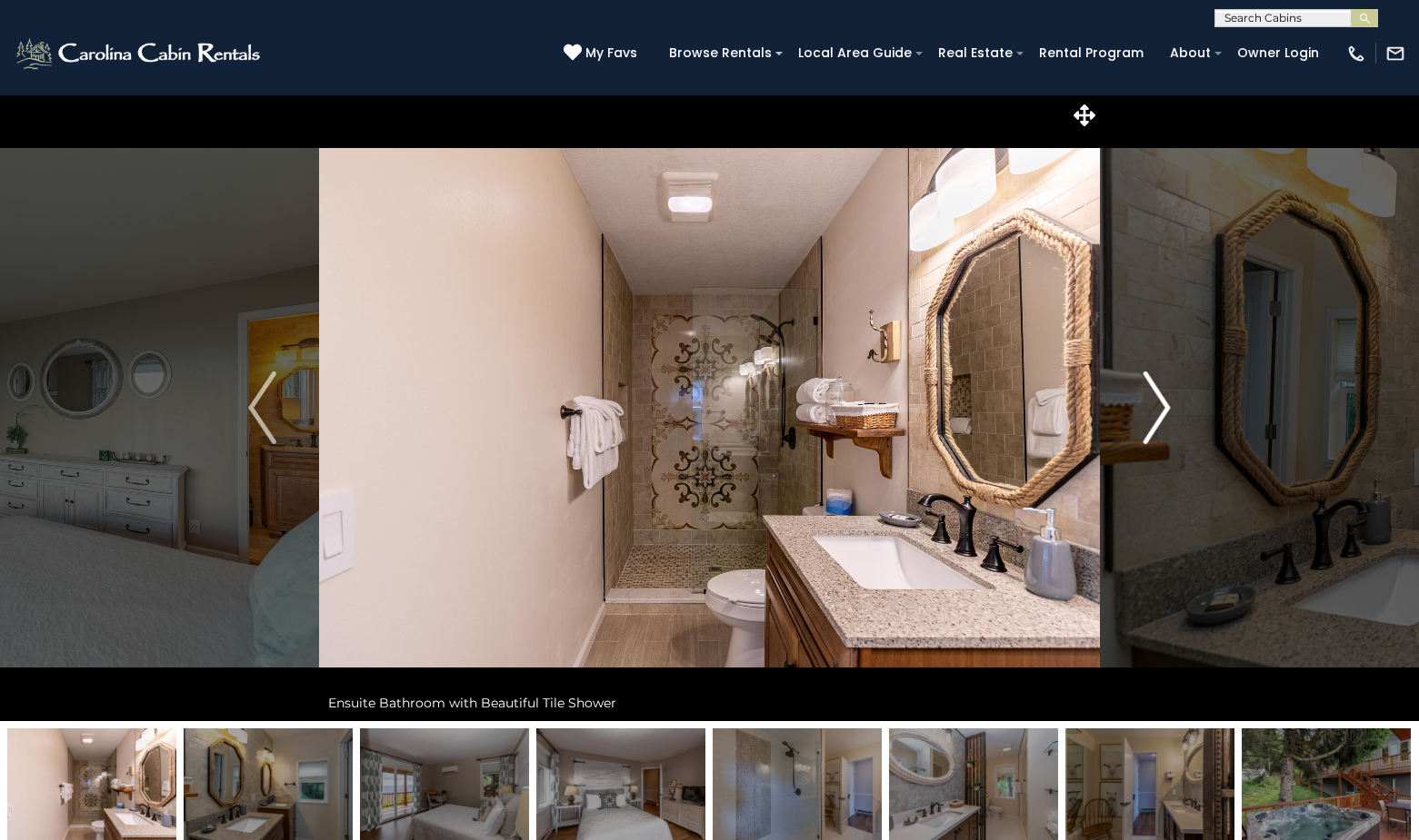
click at [1168, 401] on img "Next" at bounding box center [1156, 407] width 27 height 73
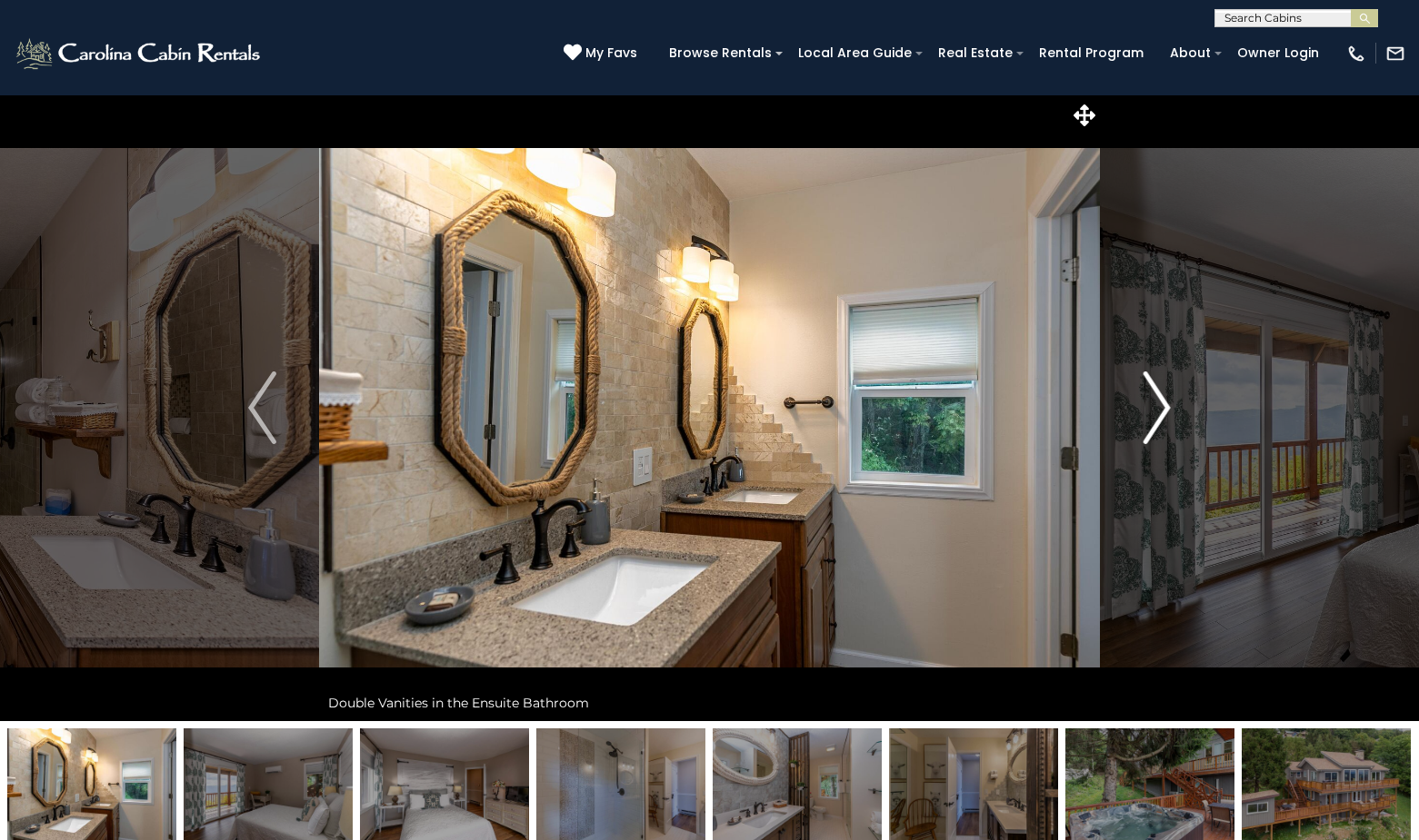
click at [1168, 401] on img "Next" at bounding box center [1156, 407] width 27 height 73
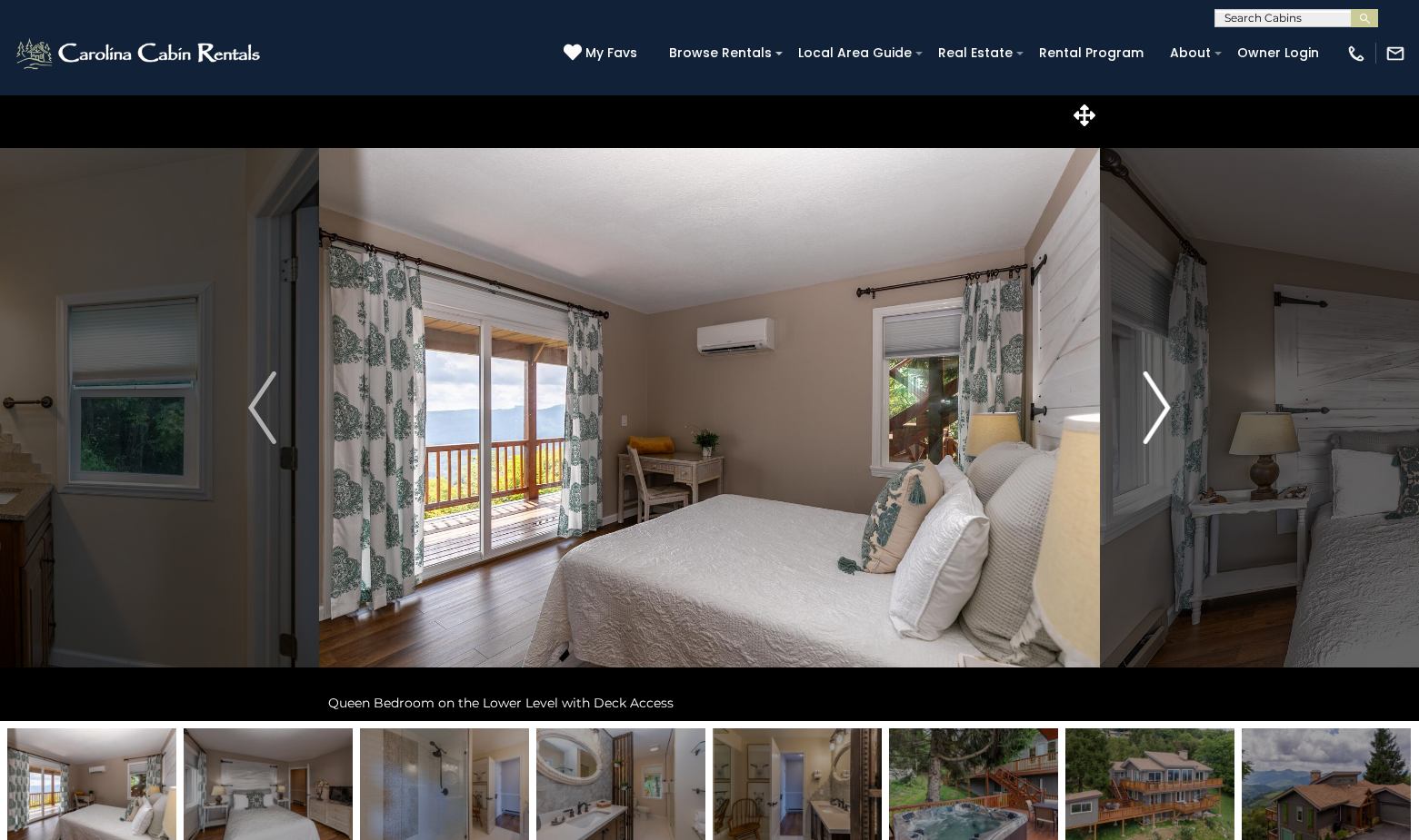
click at [1168, 401] on img "Next" at bounding box center [1156, 407] width 27 height 73
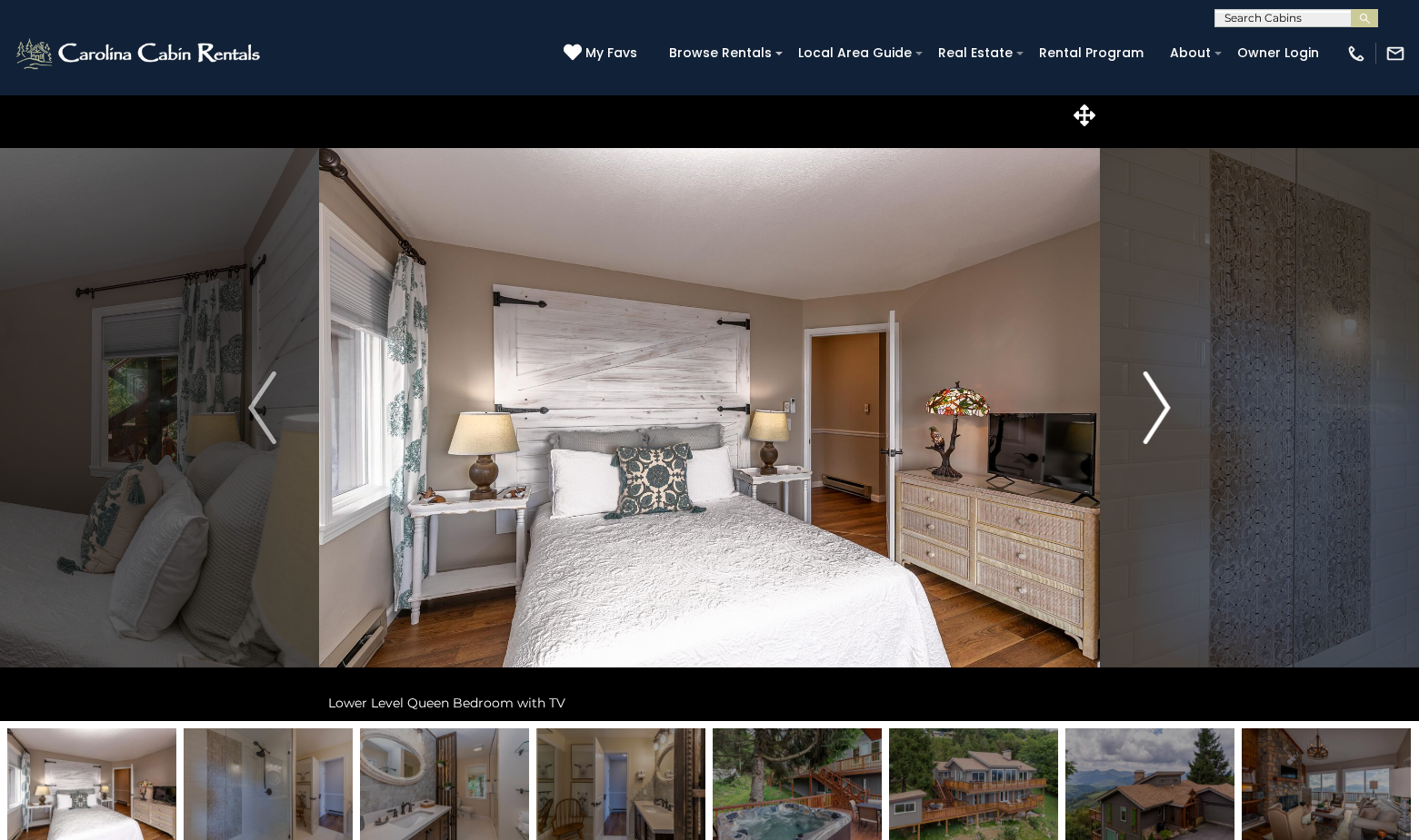
click at [1168, 401] on img "Next" at bounding box center [1156, 407] width 27 height 73
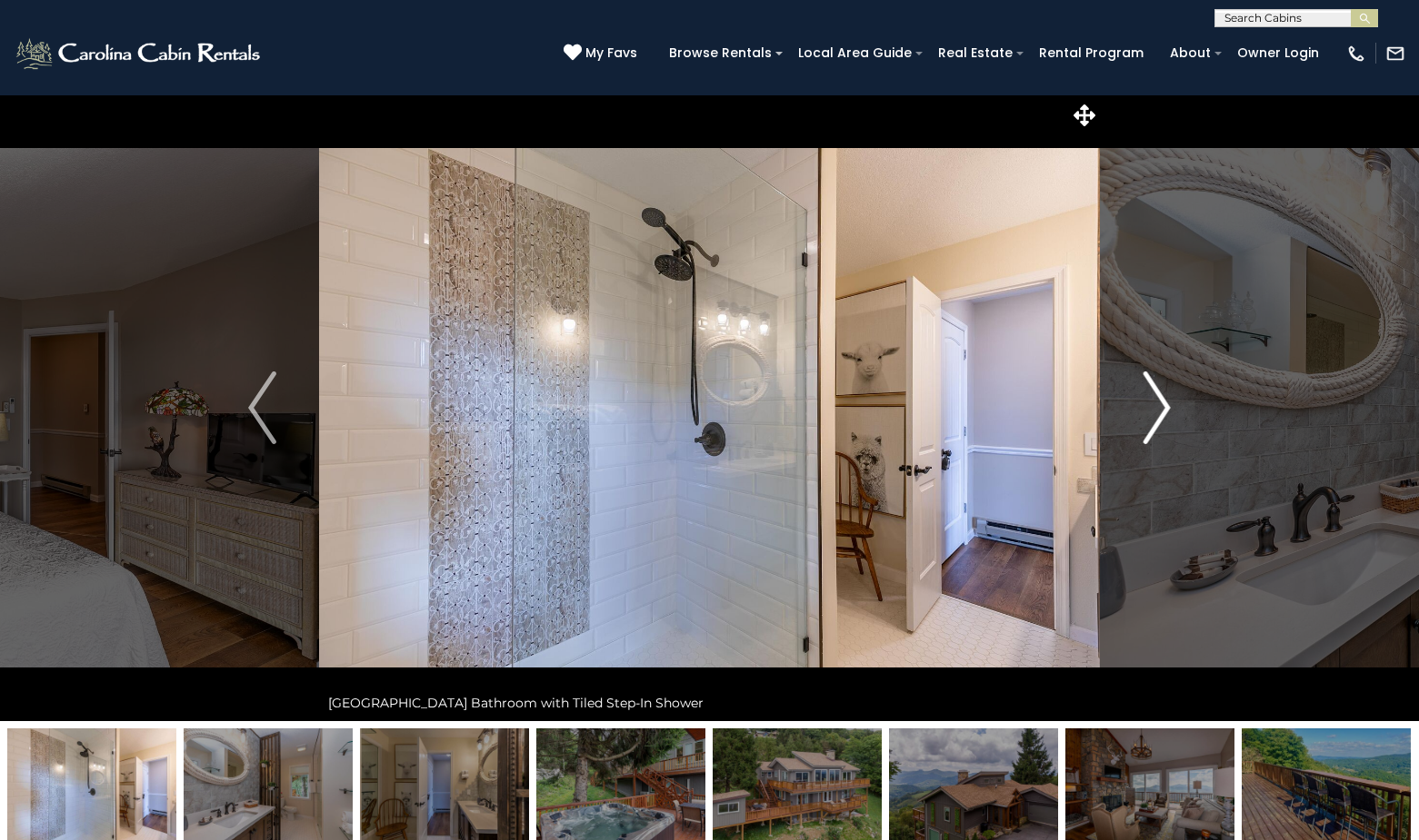
click at [1168, 401] on img "Next" at bounding box center [1156, 407] width 27 height 73
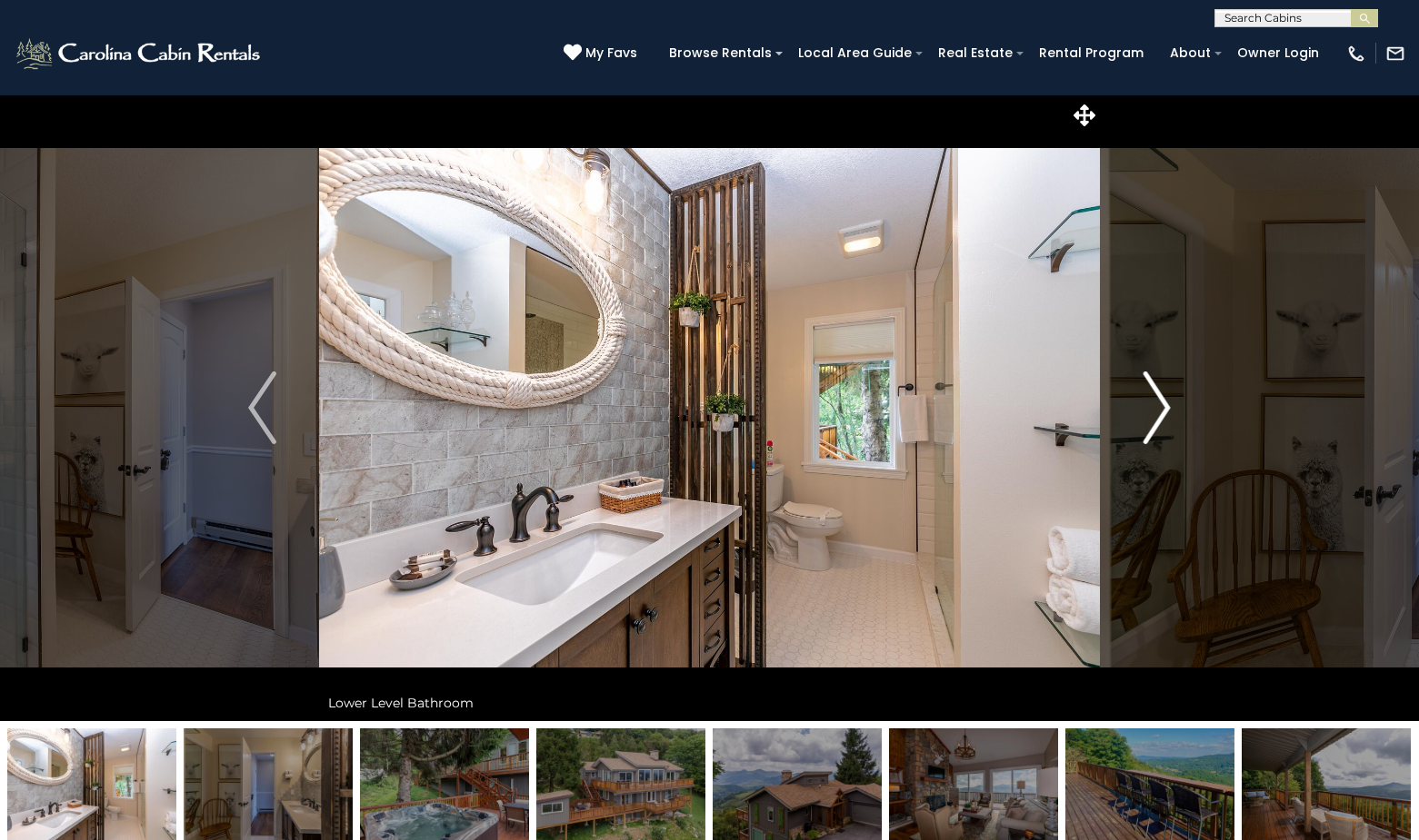
click at [1168, 401] on img "Next" at bounding box center [1156, 407] width 27 height 73
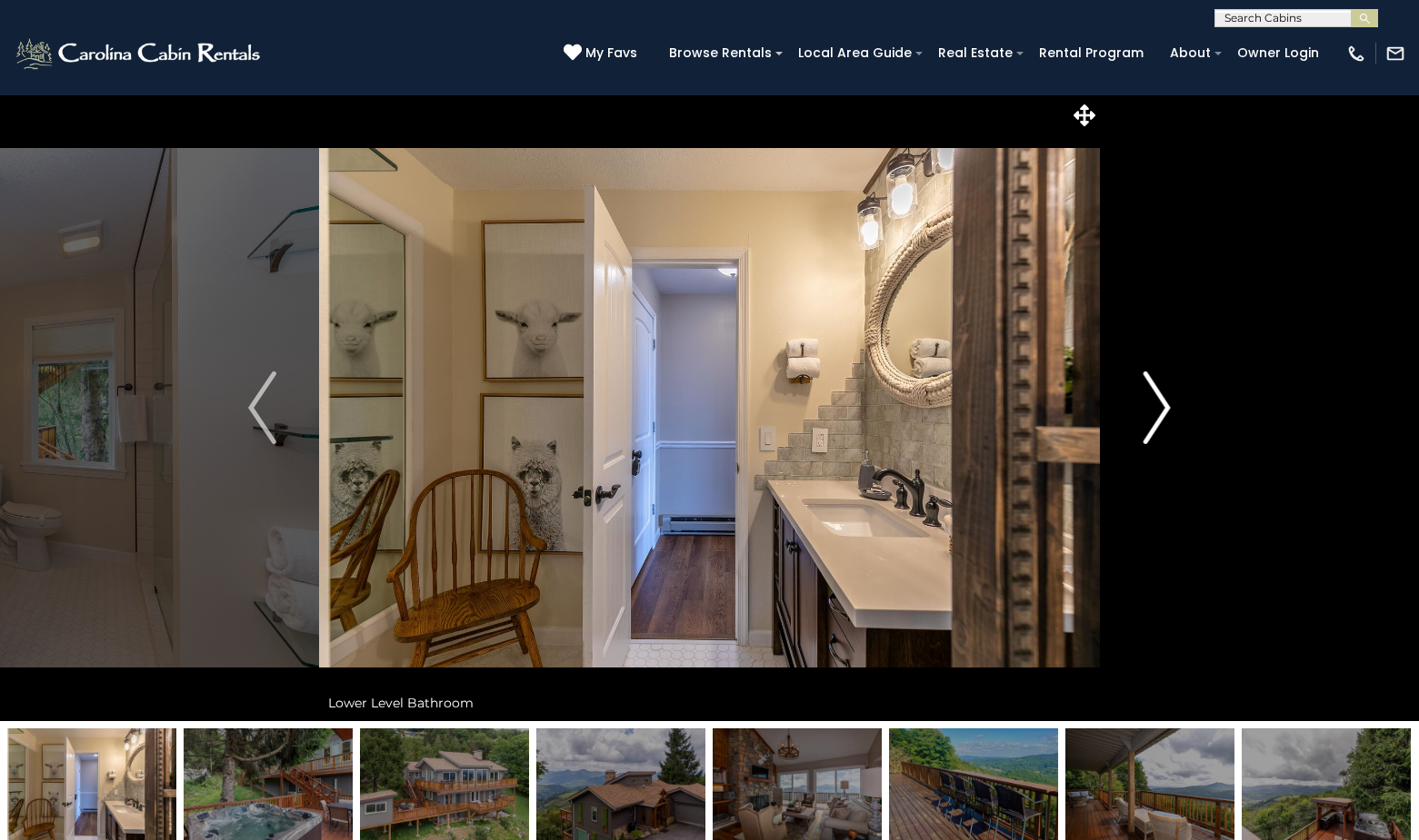
click at [1168, 401] on img "Next" at bounding box center [1156, 407] width 27 height 73
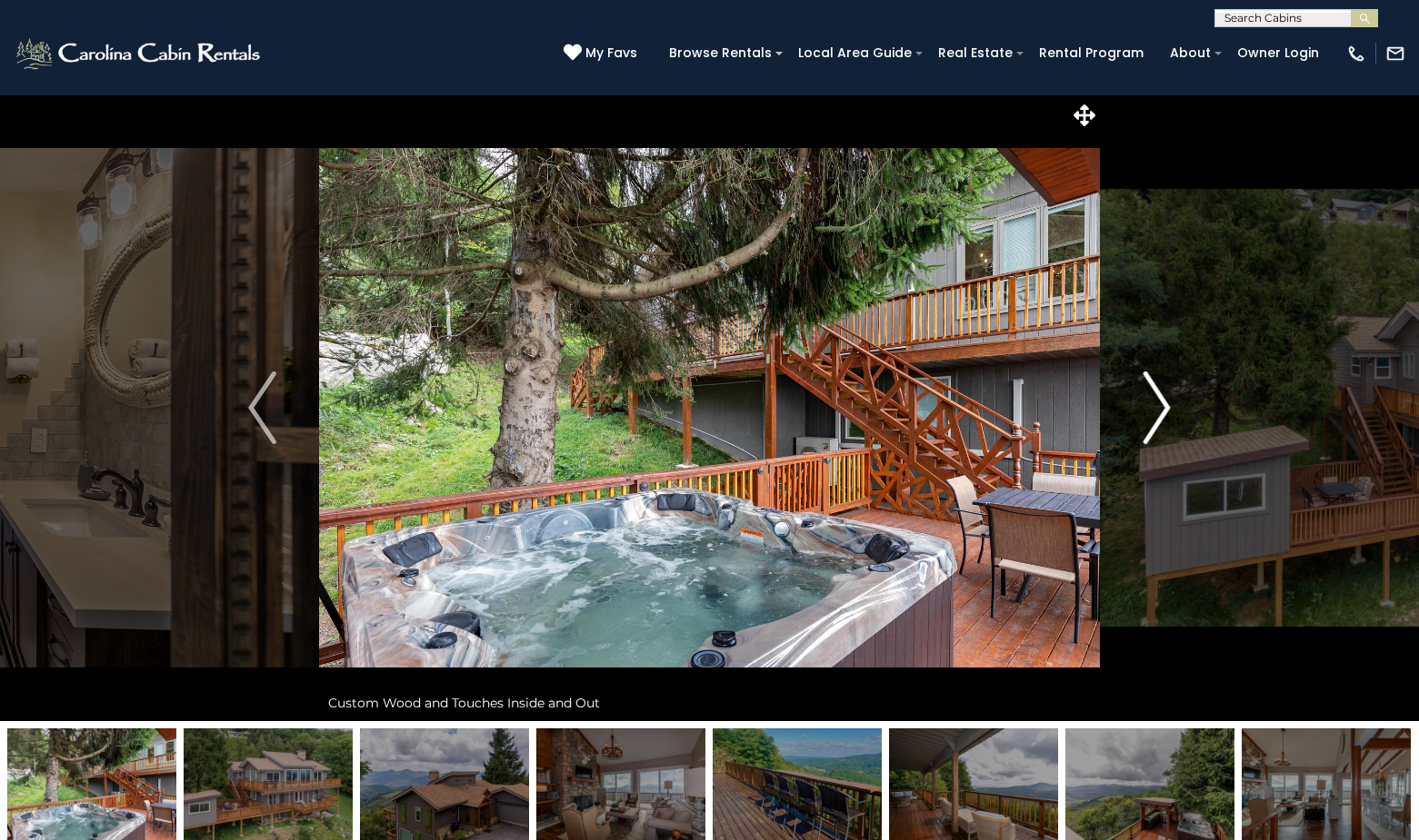
click at [1168, 401] on img "Next" at bounding box center [1156, 407] width 27 height 73
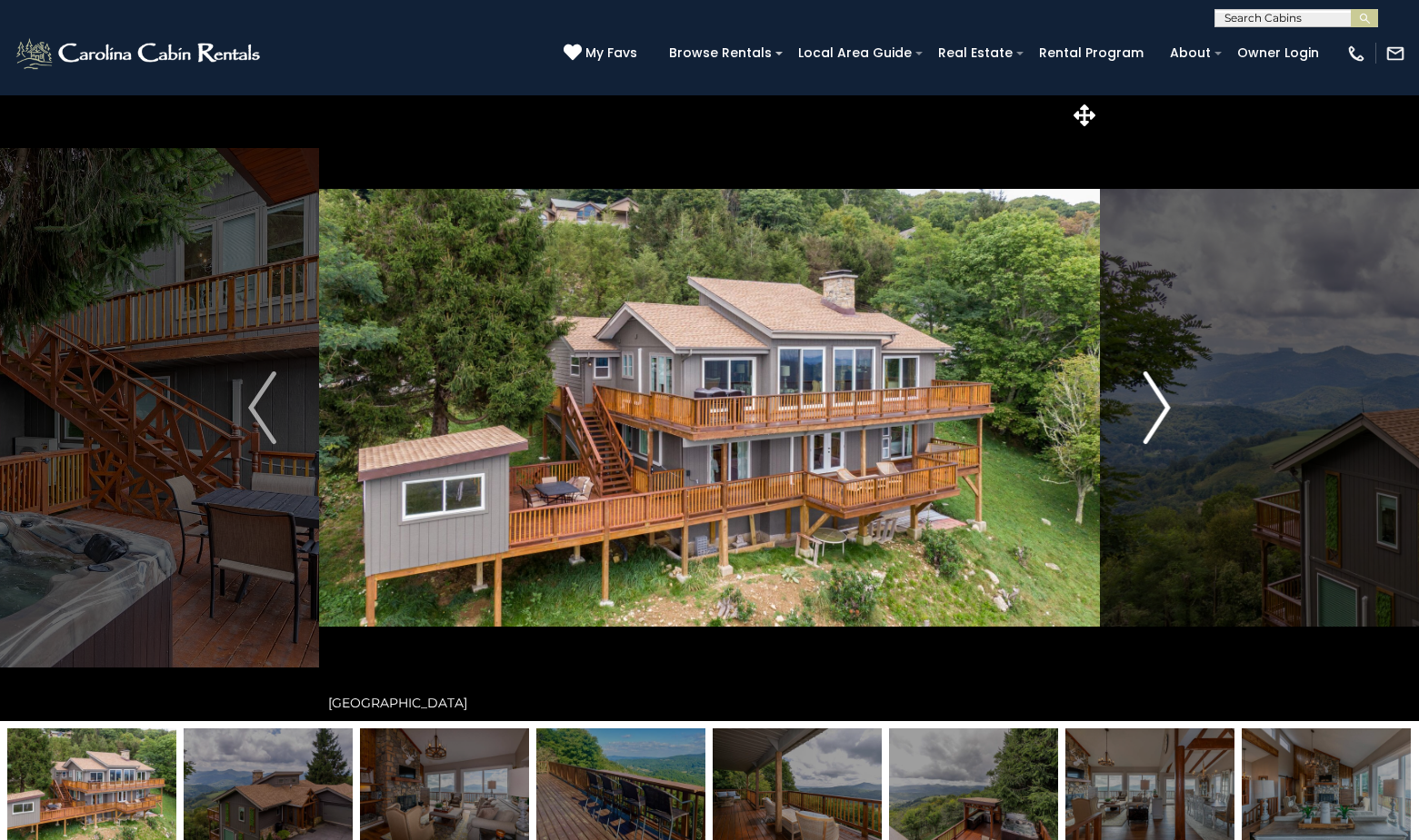
click at [1168, 401] on img "Next" at bounding box center [1156, 407] width 27 height 73
